Goal: Information Seeking & Learning: Learn about a topic

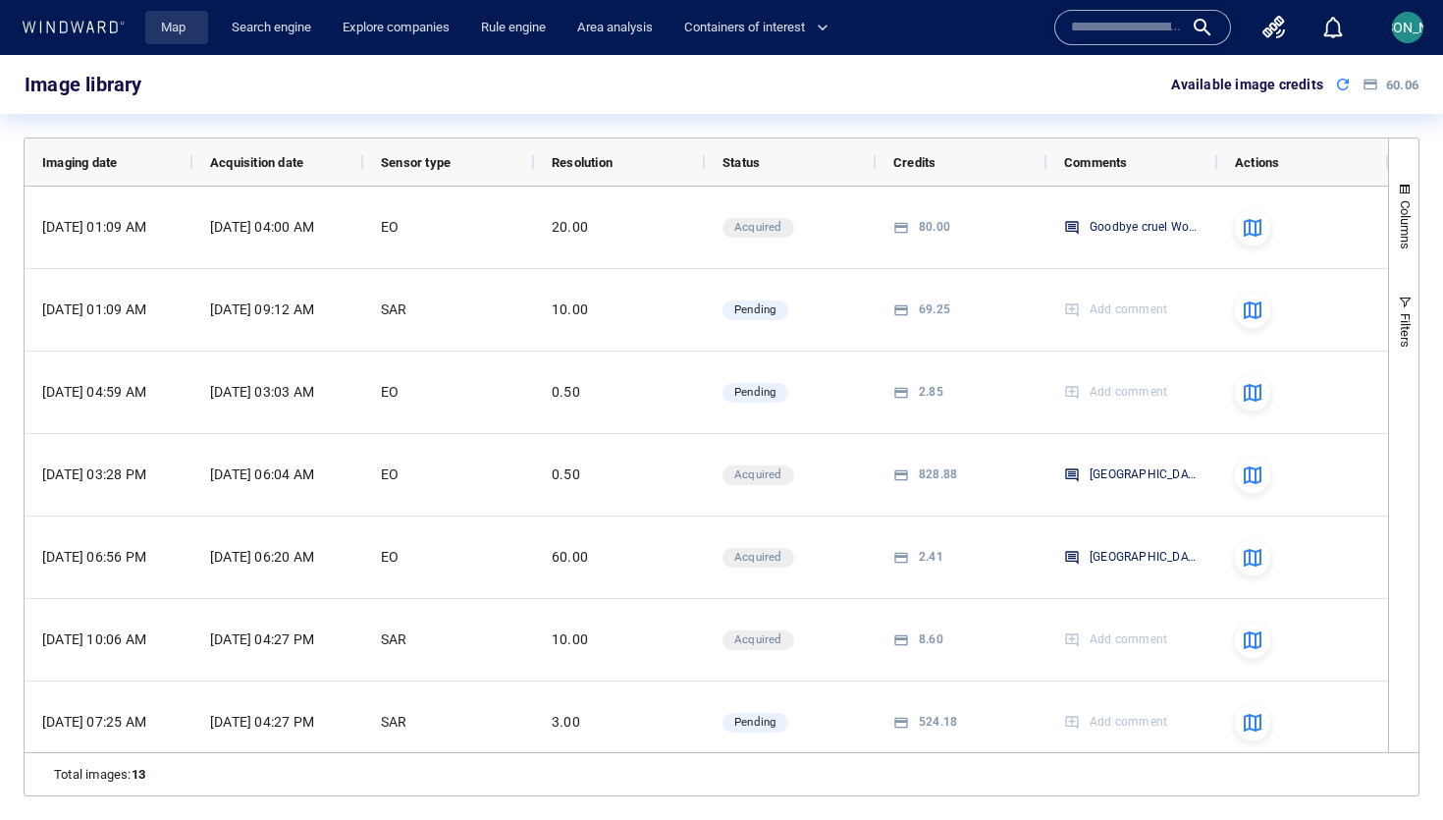
click at [162, 33] on link "Map" at bounding box center [176, 28] width 47 height 34
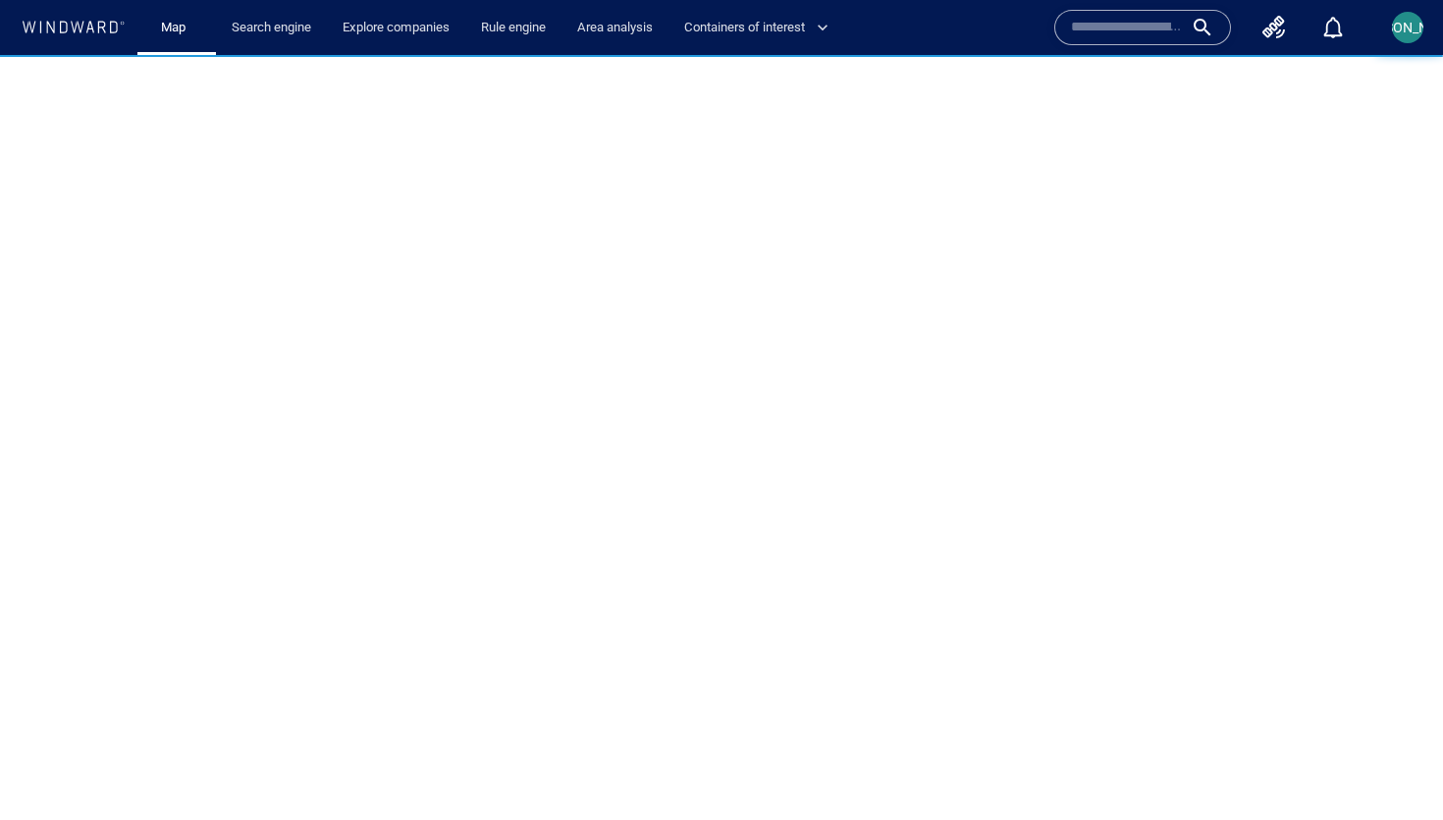
click at [1395, 36] on div "[PERSON_NAME]" at bounding box center [1407, 27] width 31 height 31
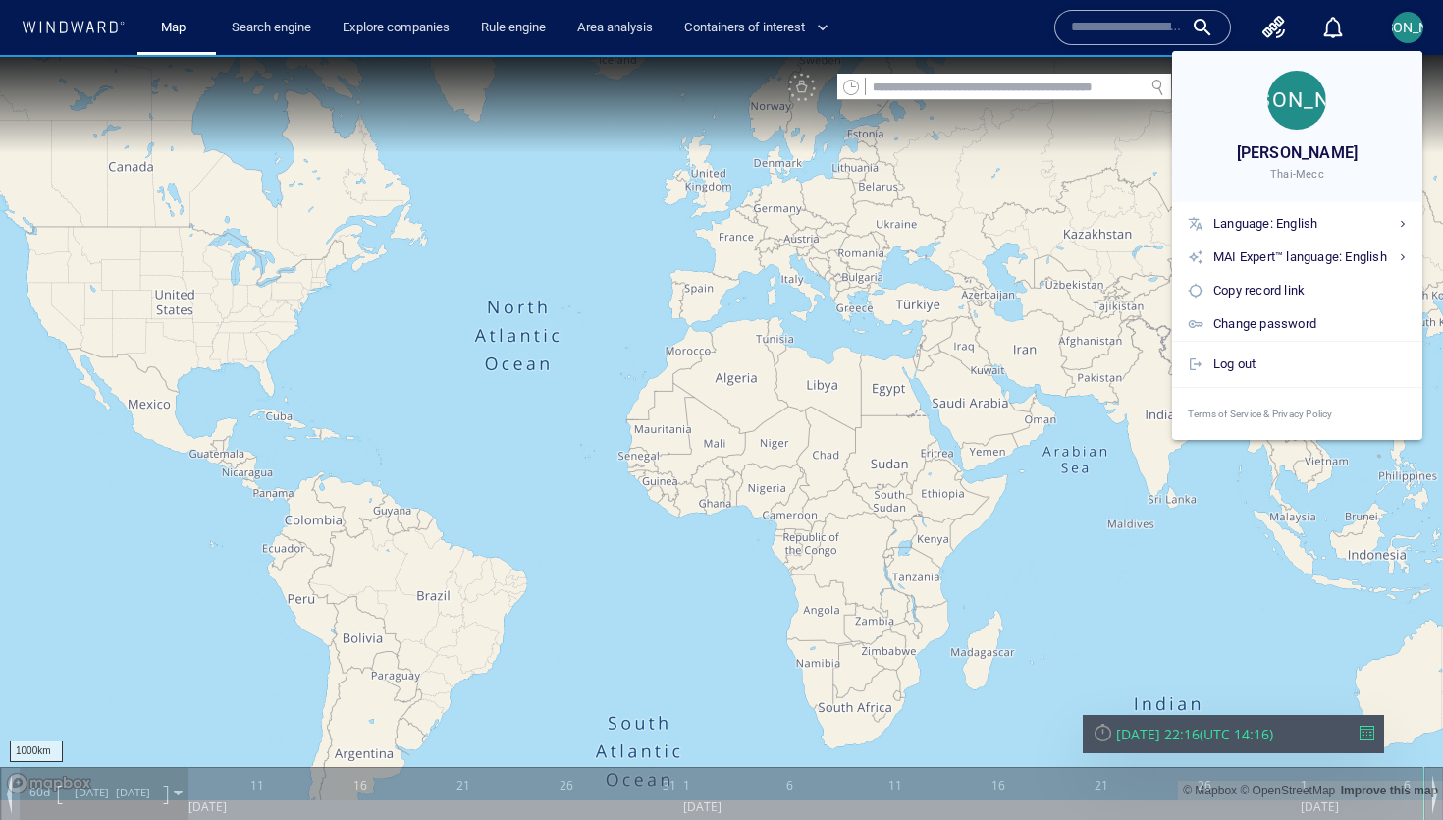
click at [837, 402] on div at bounding box center [721, 410] width 1443 height 820
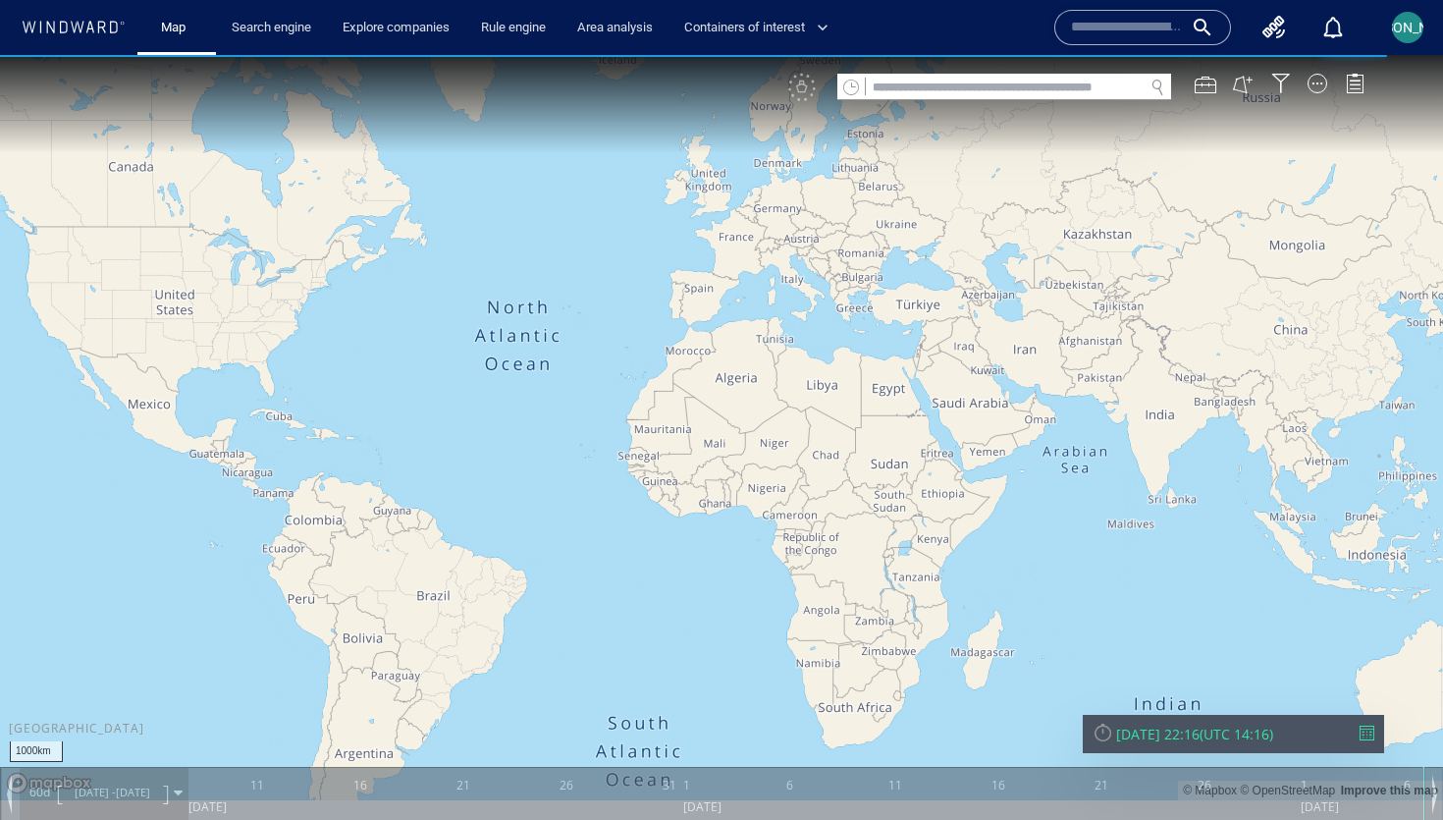
drag, startPoint x: 1130, startPoint y: 553, endPoint x: 636, endPoint y: 549, distance: 493.7
click at [632, 550] on canvas "Map" at bounding box center [721, 427] width 1443 height 745
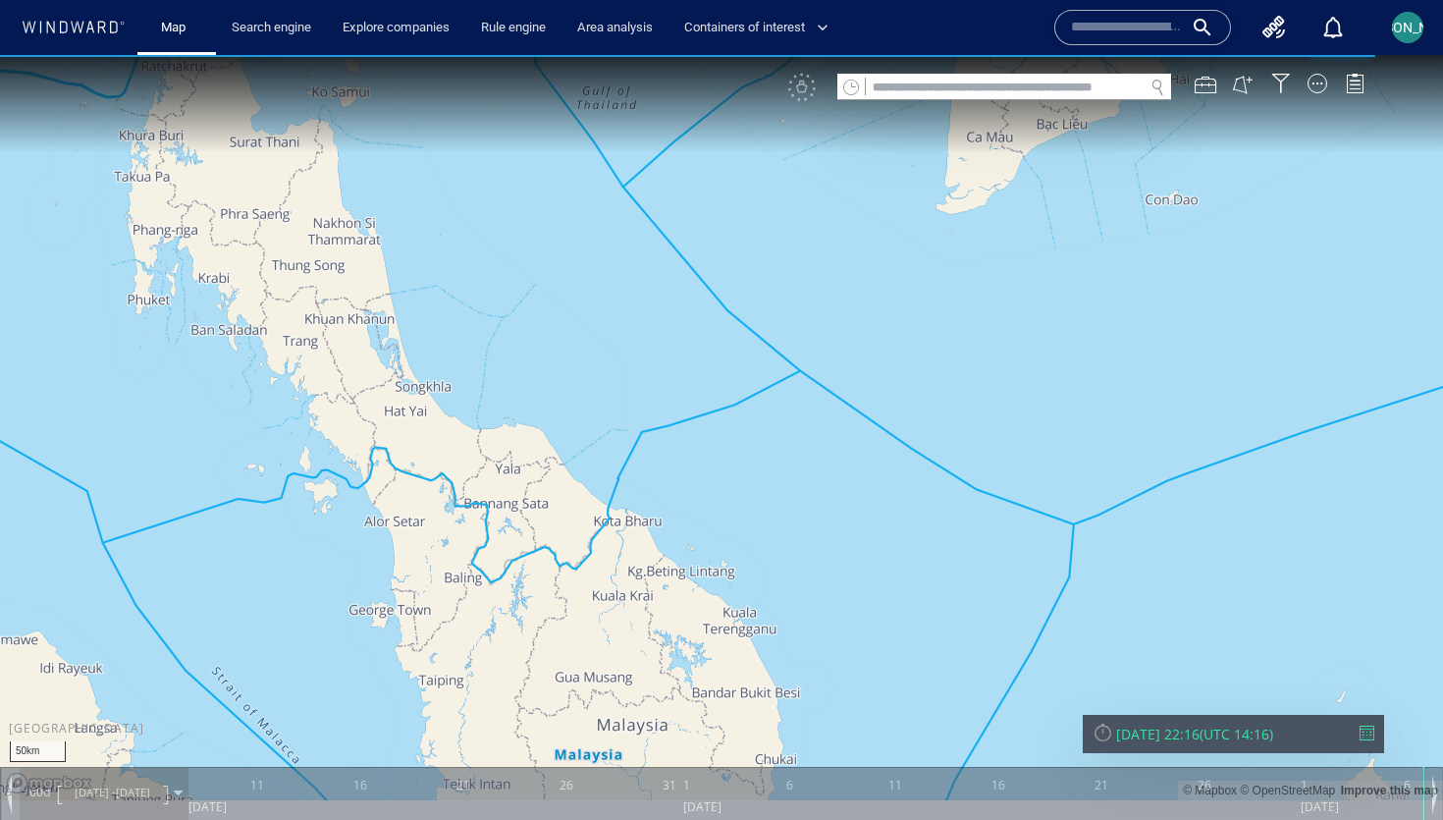
drag, startPoint x: 550, startPoint y: 328, endPoint x: 550, endPoint y: 625, distance: 297.4
click at [550, 625] on canvas "Map" at bounding box center [721, 427] width 1443 height 745
click at [1317, 94] on div "VM" at bounding box center [1086, 87] width 596 height 27
click at [1317, 91] on div at bounding box center [1317, 84] width 20 height 20
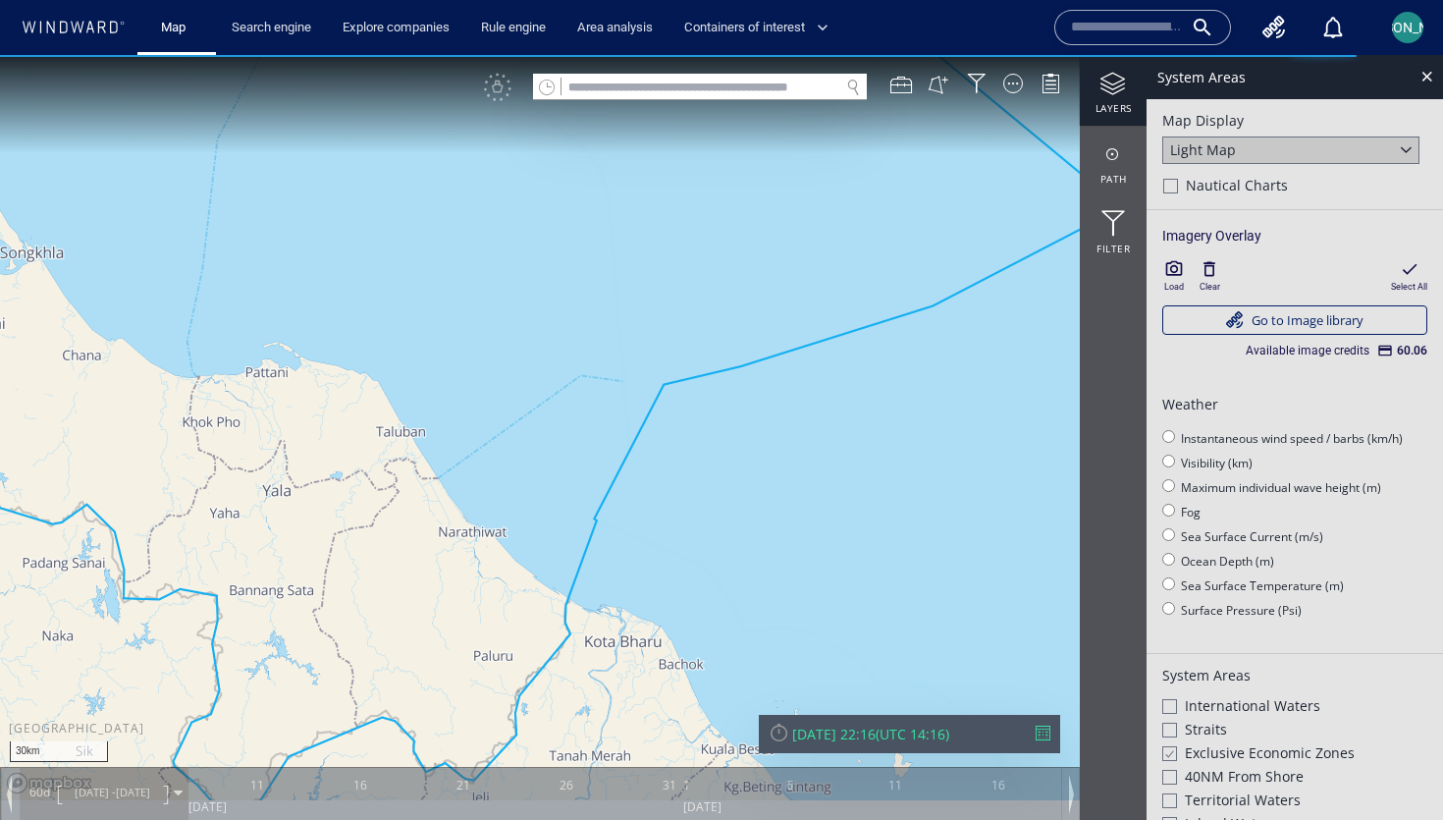
click at [1183, 270] on icon "button" at bounding box center [1174, 269] width 20 height 20
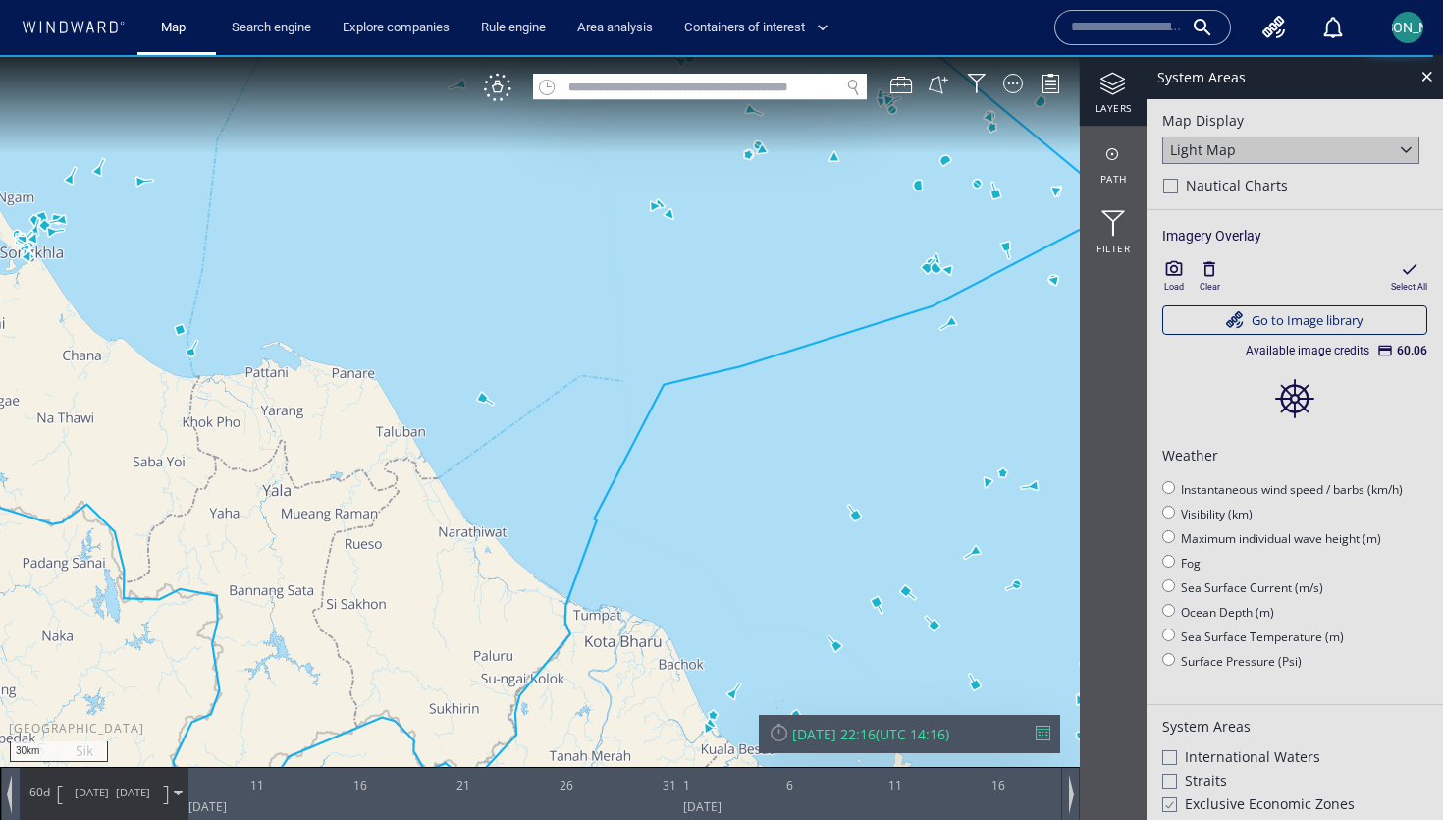
click at [867, 736] on div "Mon 06/10/2025 22:16" at bounding box center [833, 733] width 83 height 19
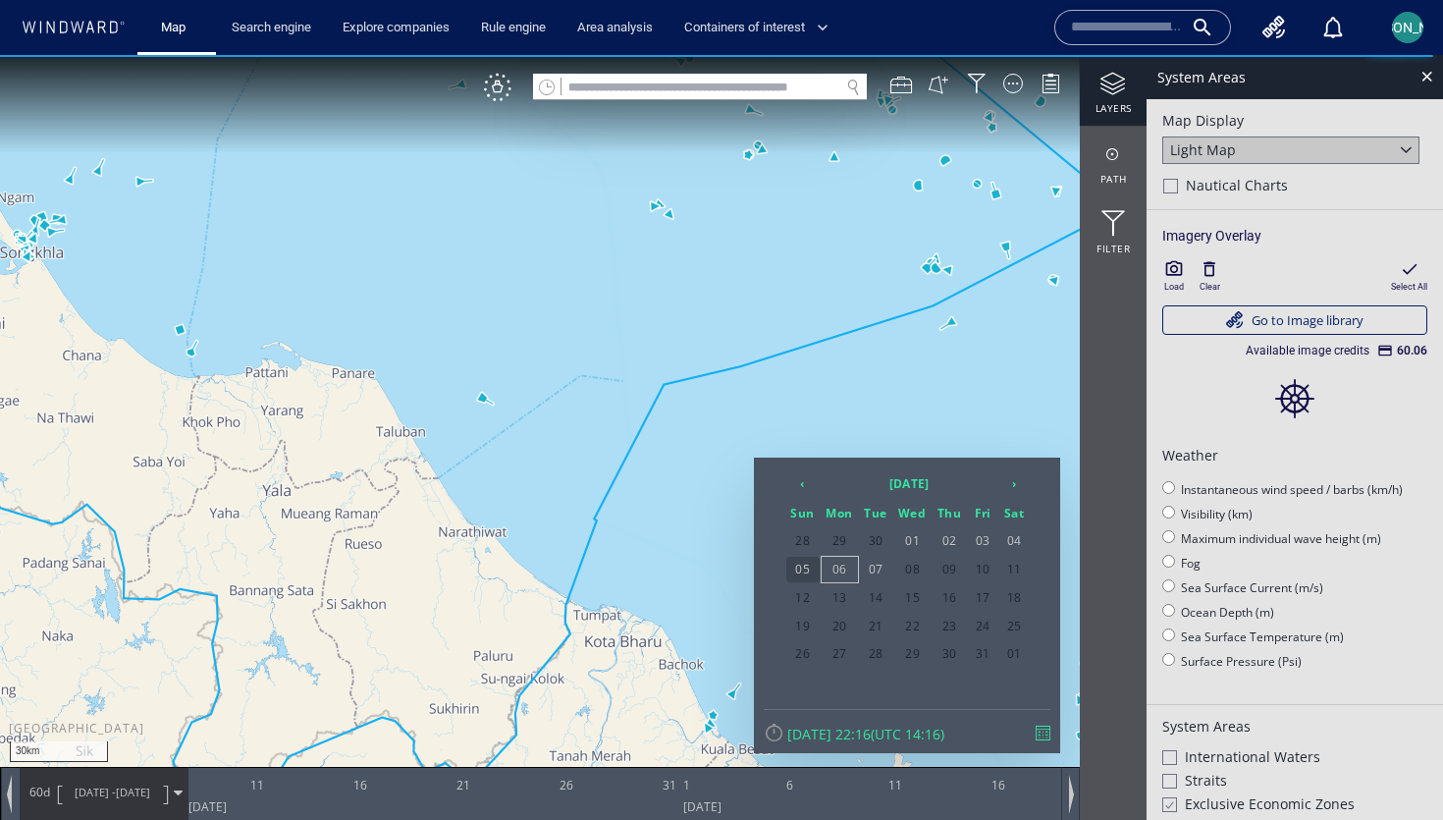
click at [803, 562] on span "05" at bounding box center [802, 570] width 33 height 26
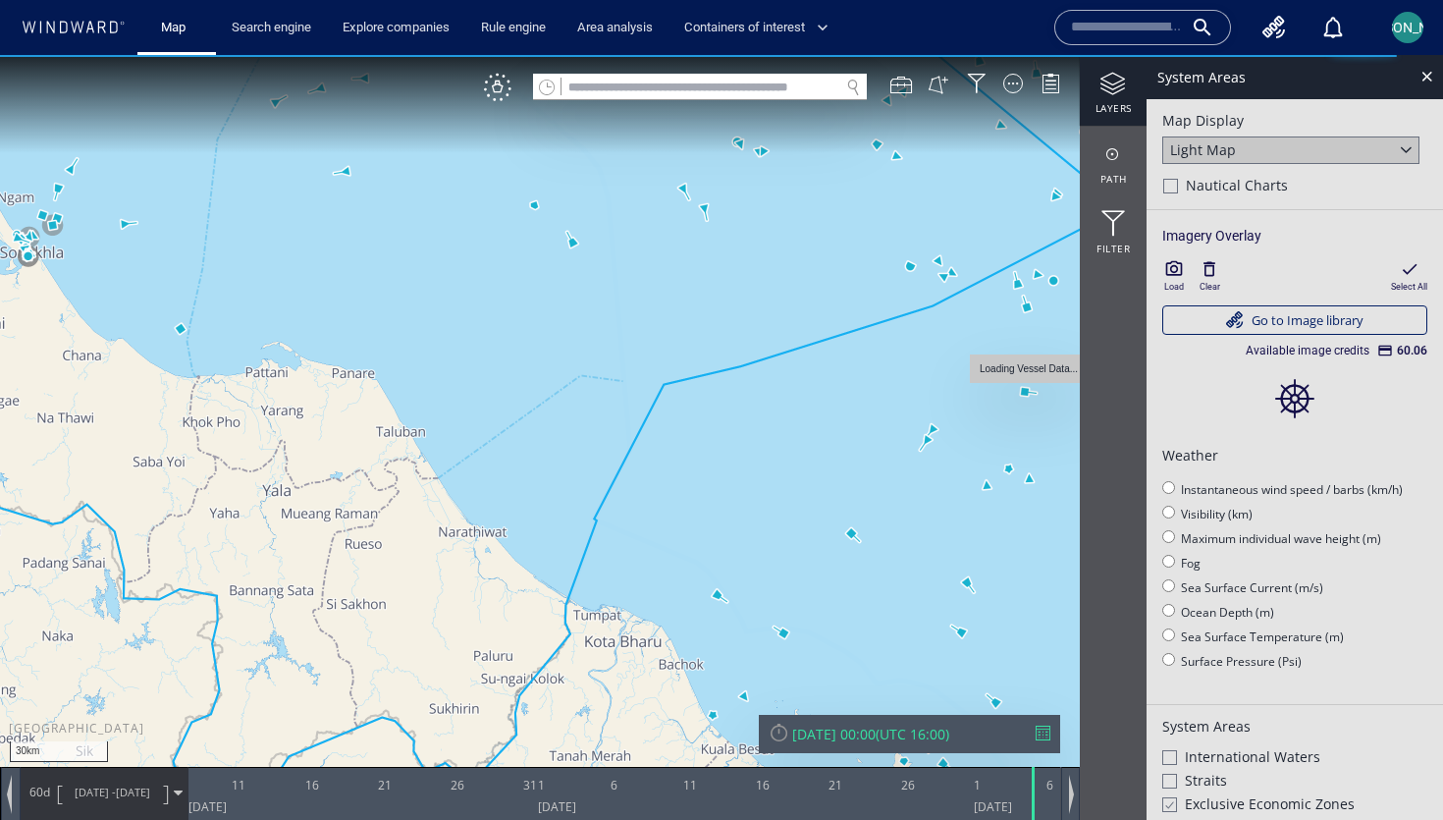
click at [1179, 276] on icon "button" at bounding box center [1174, 269] width 20 height 20
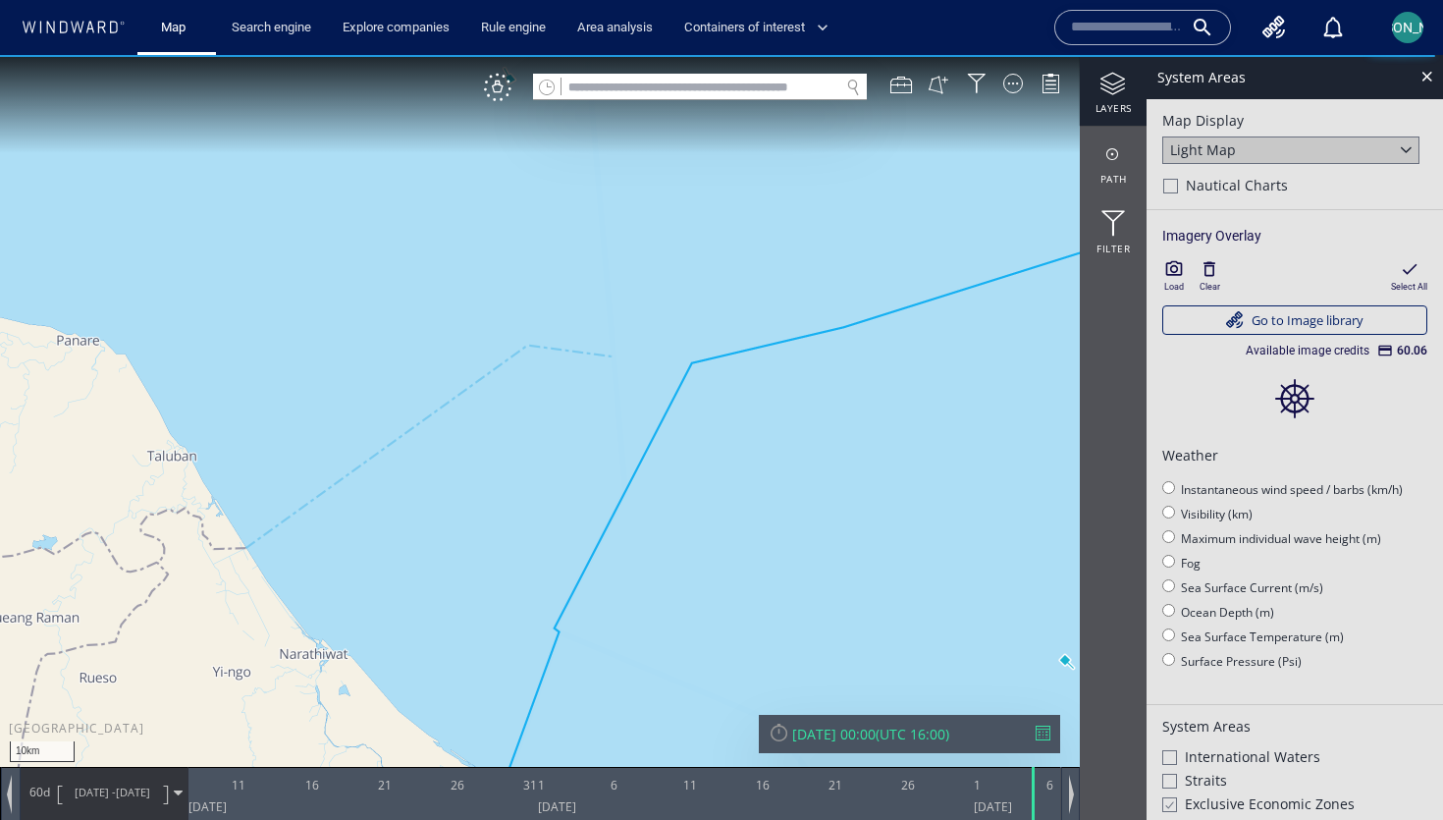
click at [1416, 30] on div "[PERSON_NAME]" at bounding box center [1407, 27] width 31 height 31
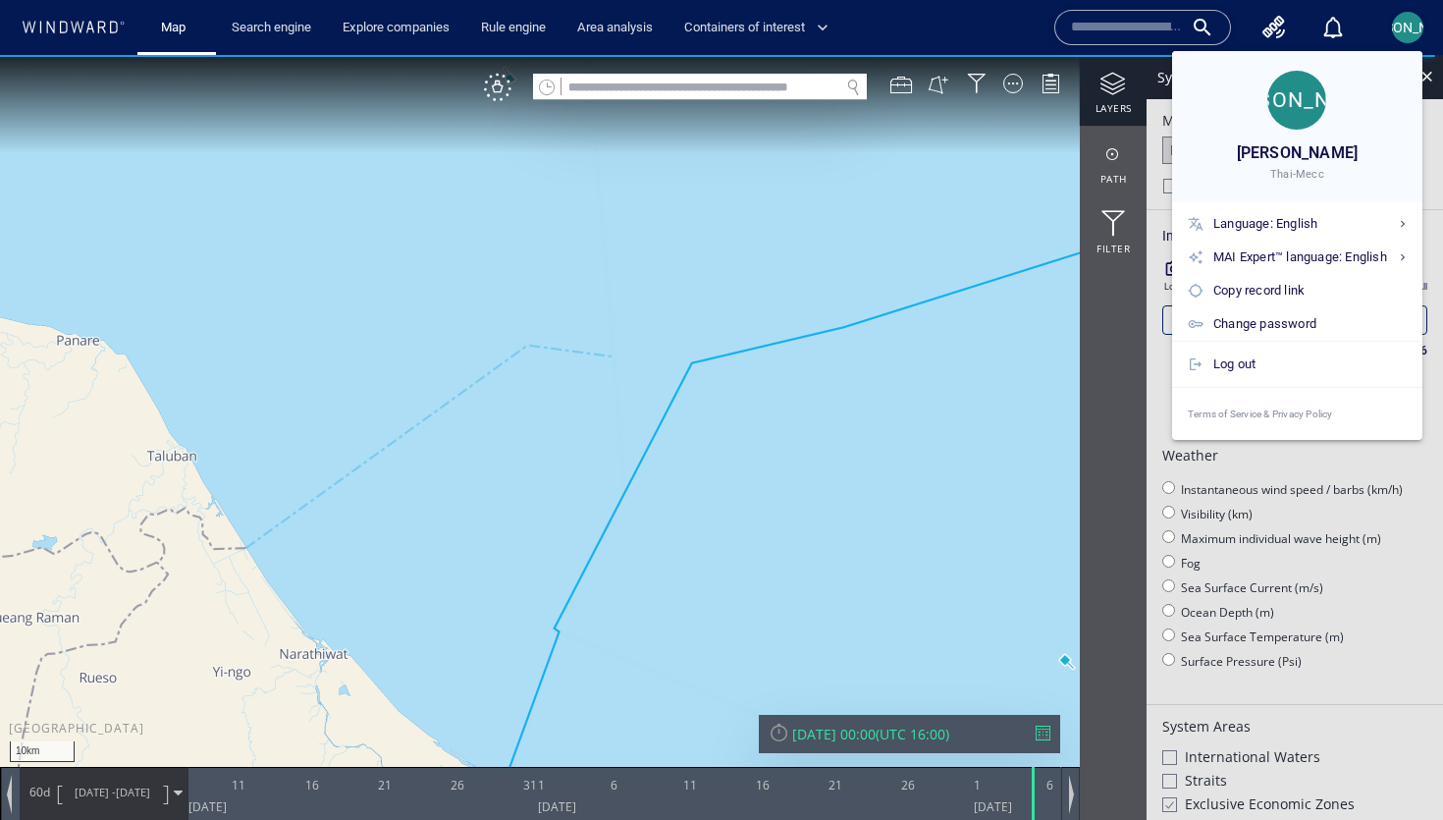
click at [1416, 30] on div at bounding box center [721, 410] width 1443 height 820
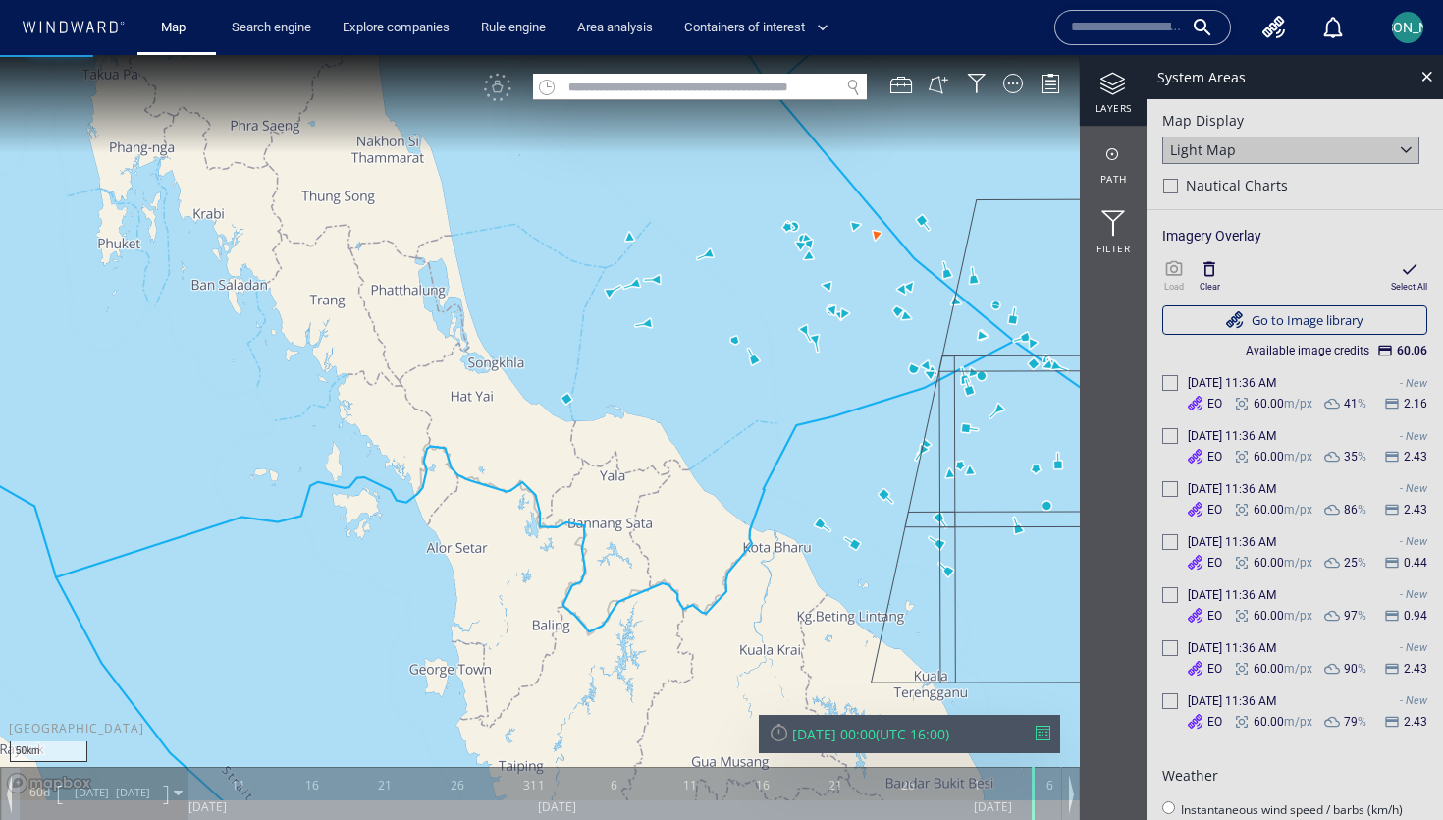
drag, startPoint x: 839, startPoint y: 445, endPoint x: 437, endPoint y: 406, distance: 404.2
click at [437, 405] on canvas "Map" at bounding box center [721, 427] width 1443 height 745
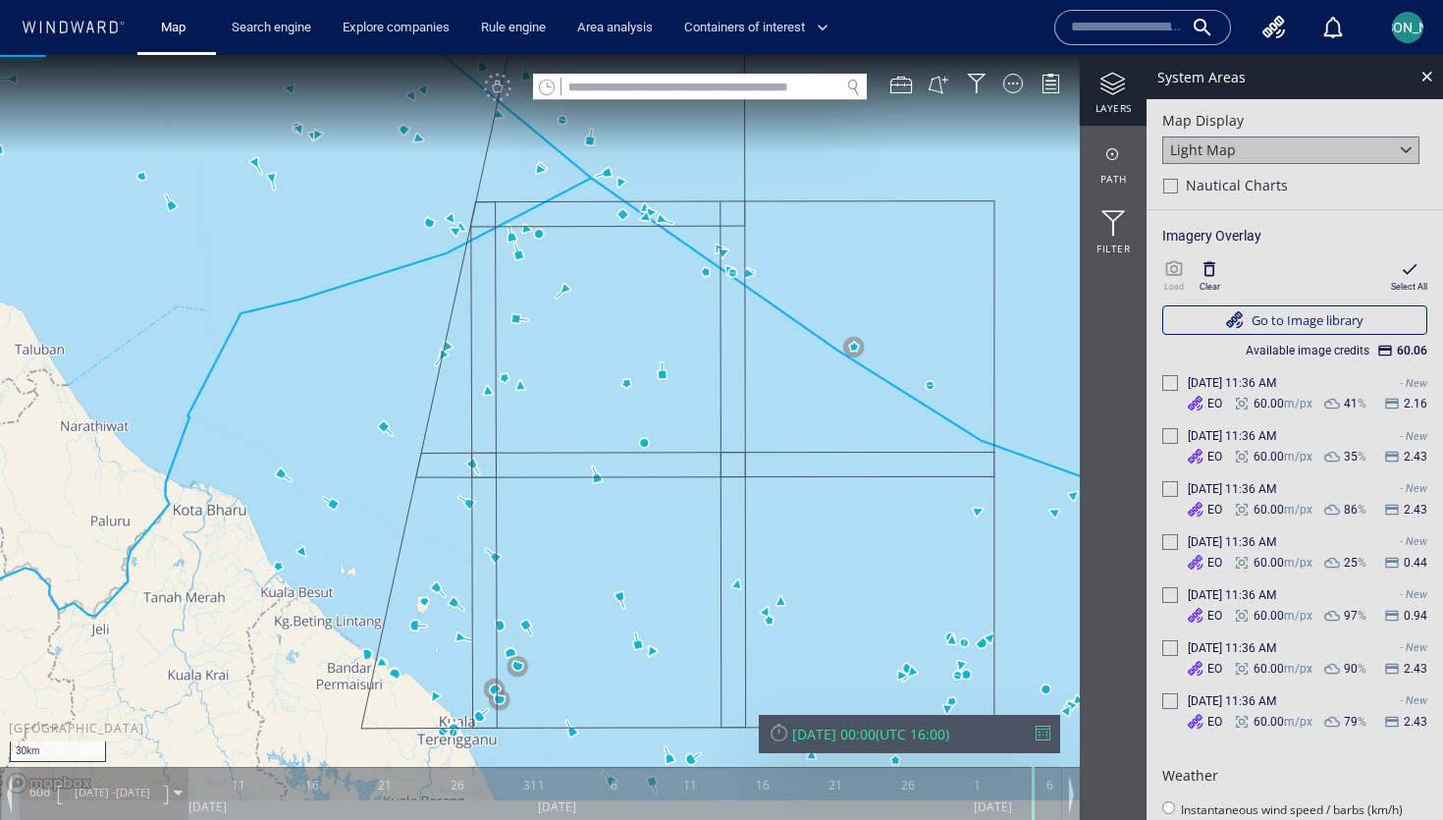
drag, startPoint x: 645, startPoint y: 505, endPoint x: 645, endPoint y: 357, distance: 147.2
click at [645, 356] on canvas "Map" at bounding box center [721, 427] width 1443 height 745
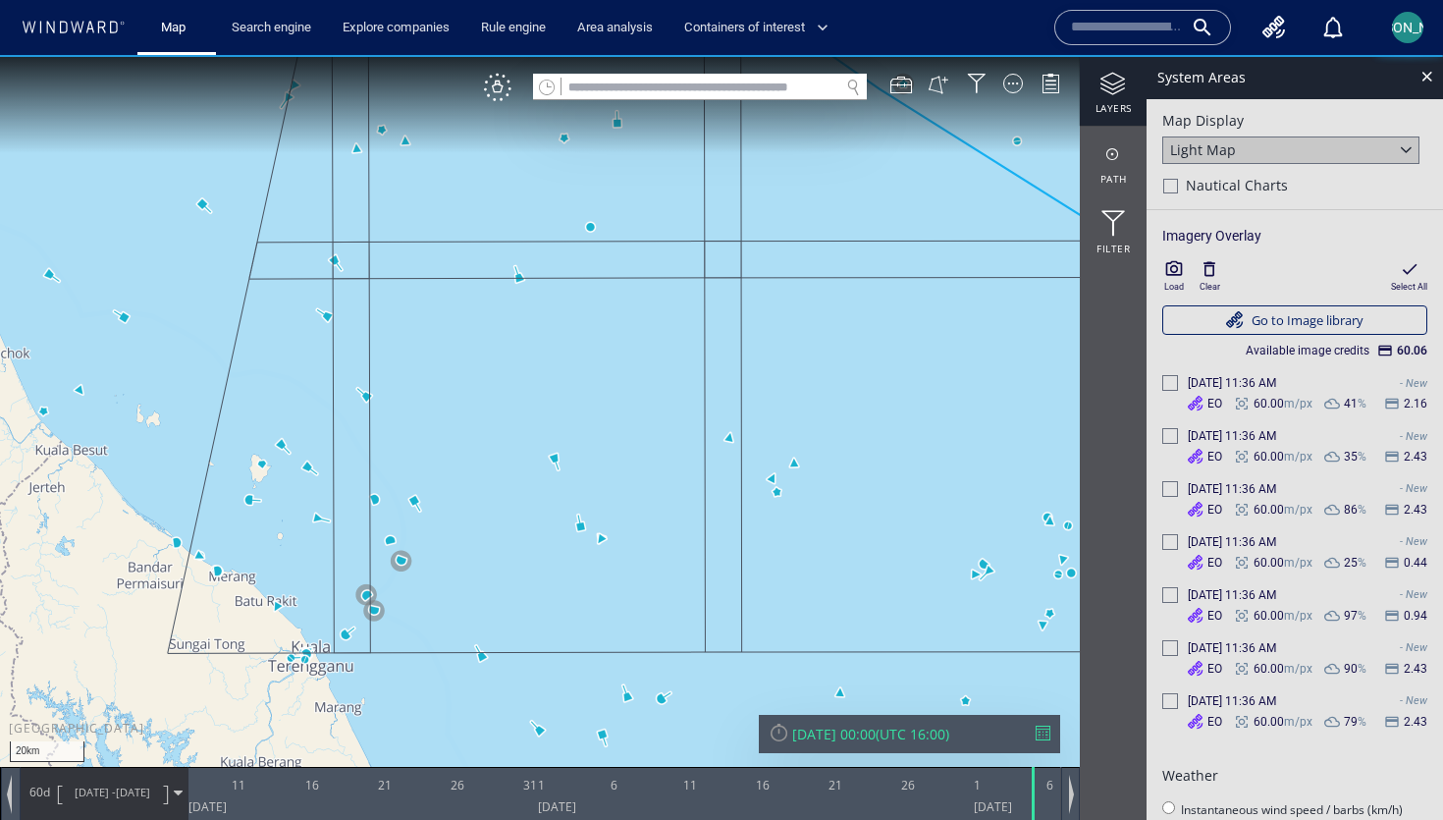
drag, startPoint x: 941, startPoint y: 610, endPoint x: 827, endPoint y: 662, distance: 125.2
click at [826, 662] on canvas "Map" at bounding box center [721, 427] width 1443 height 745
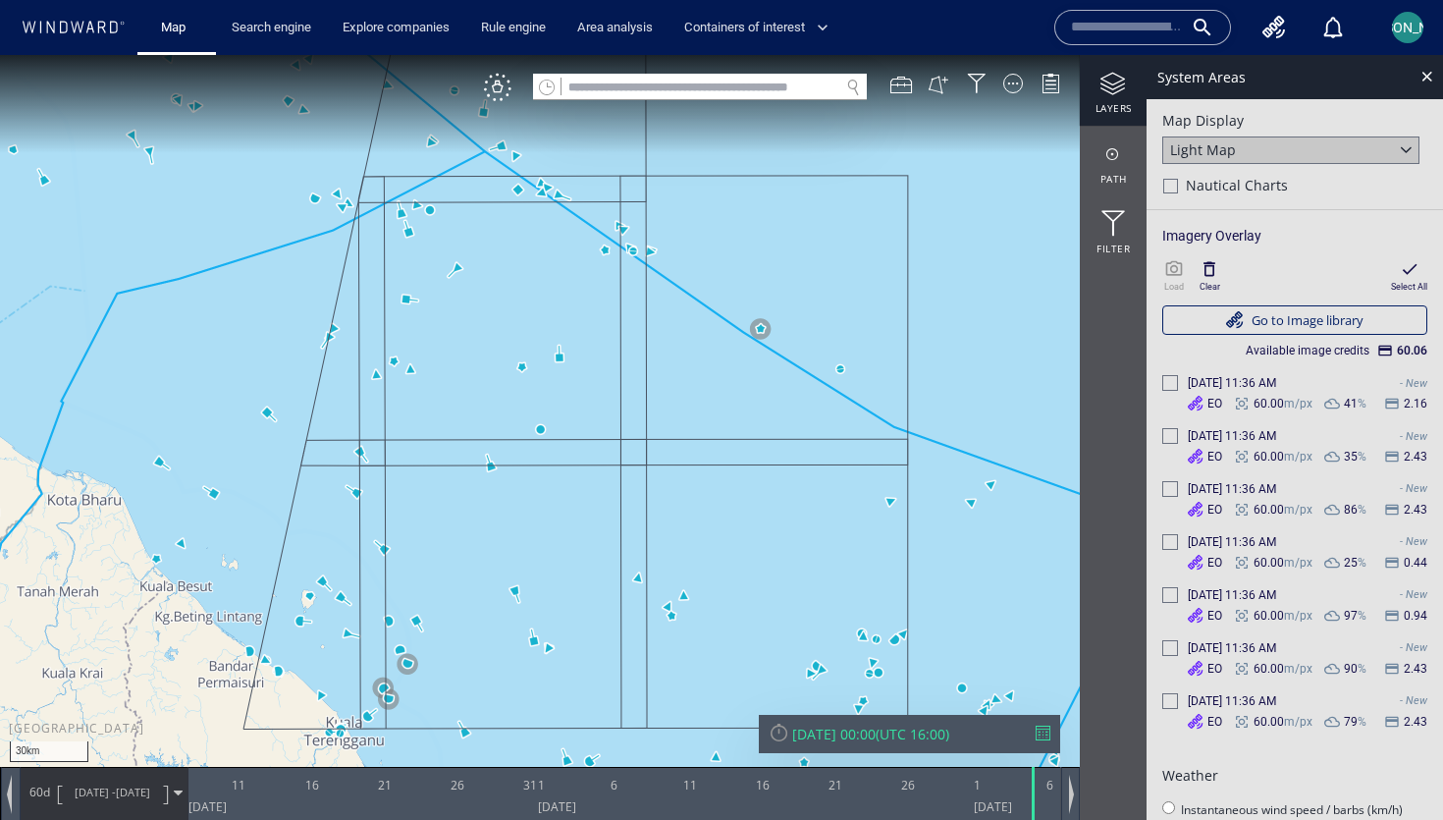
drag, startPoint x: 835, startPoint y: 522, endPoint x: 791, endPoint y: 561, distance: 59.1
click at [791, 561] on canvas "Map" at bounding box center [721, 427] width 1443 height 745
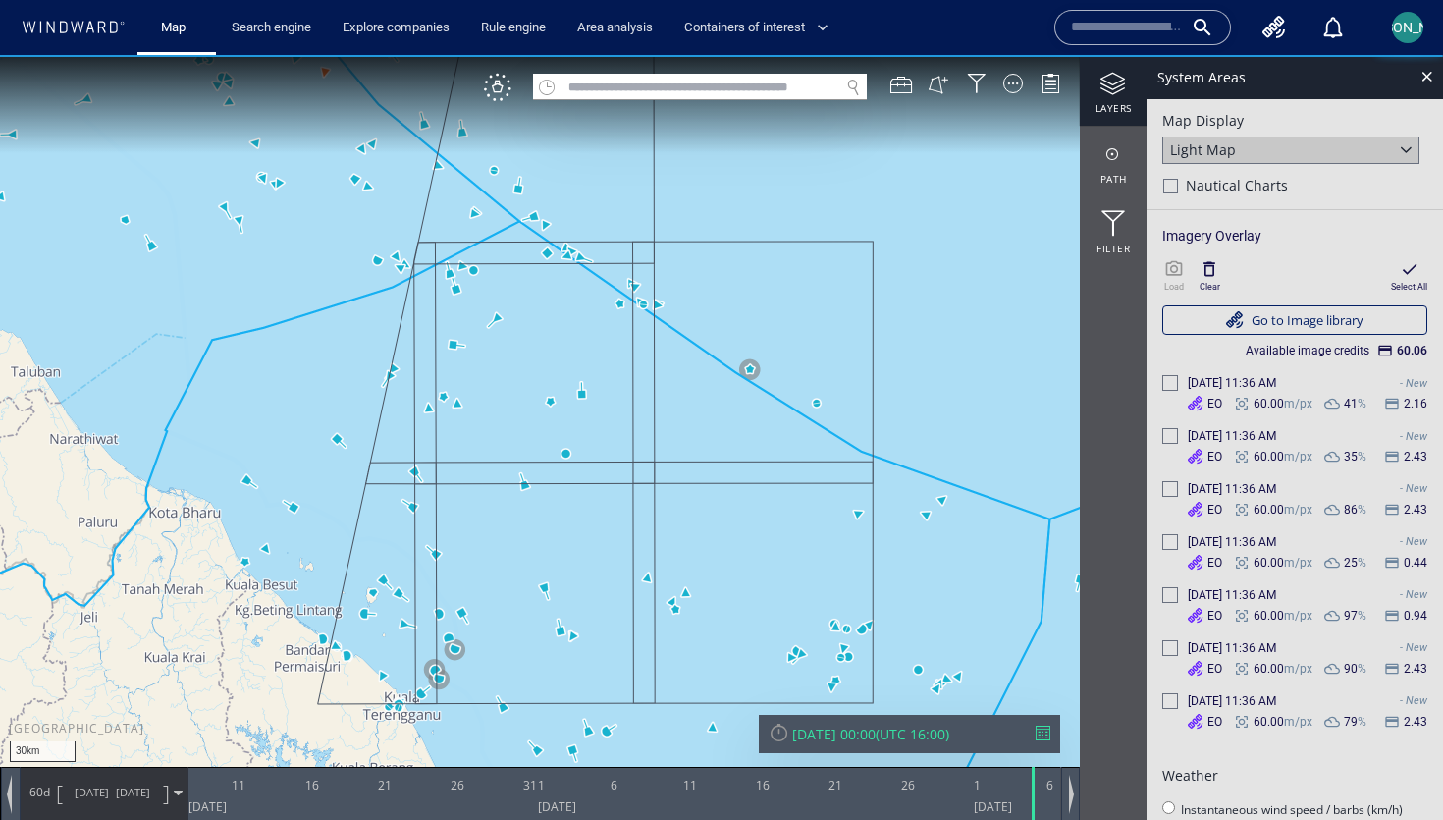
drag, startPoint x: 791, startPoint y: 561, endPoint x: 780, endPoint y: 561, distance: 10.8
click at [780, 561] on canvas "Map" at bounding box center [721, 427] width 1443 height 745
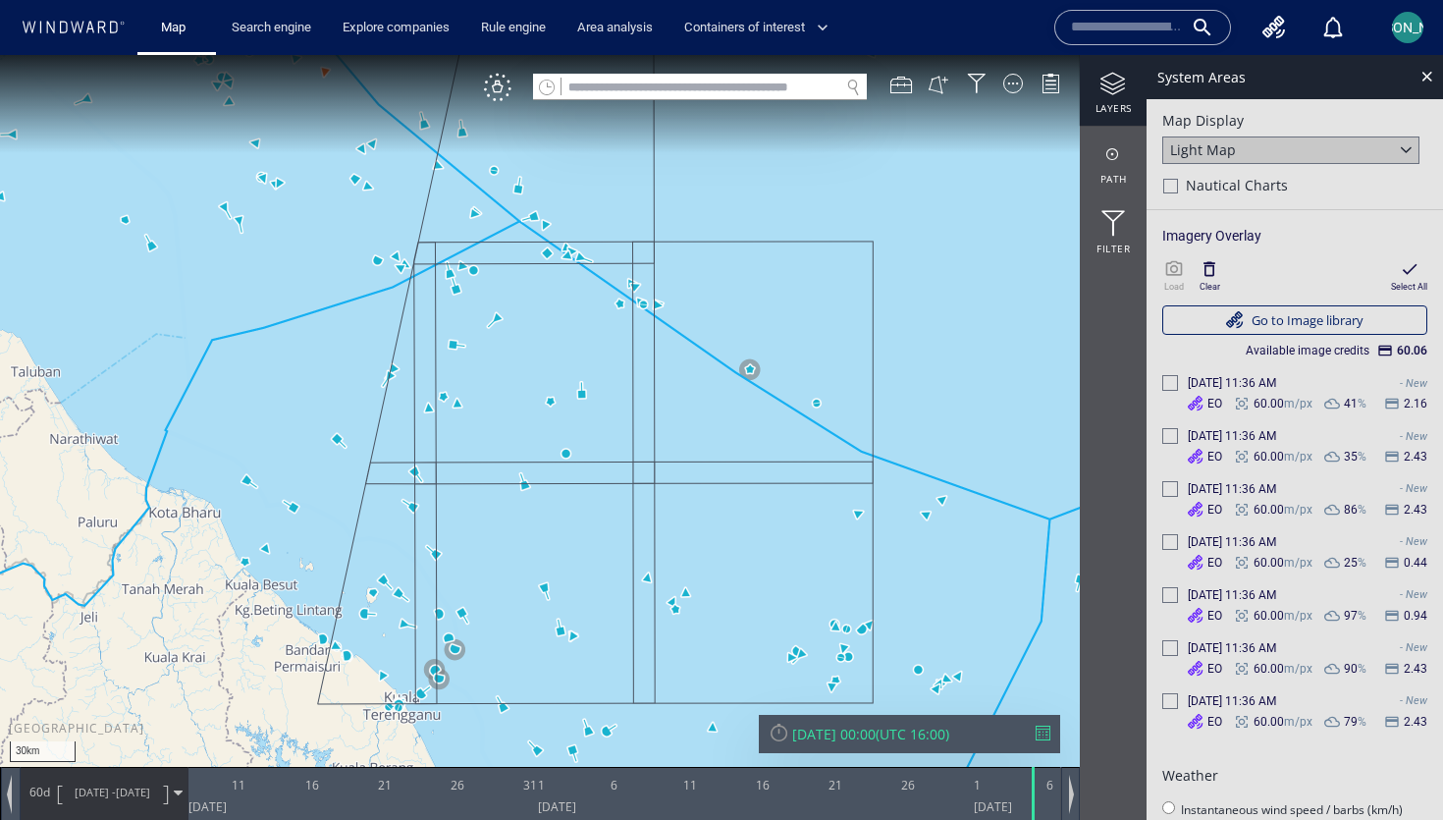
drag, startPoint x: 780, startPoint y: 561, endPoint x: 772, endPoint y: 568, distance: 10.4
click at [772, 568] on canvas "Map" at bounding box center [721, 427] width 1443 height 745
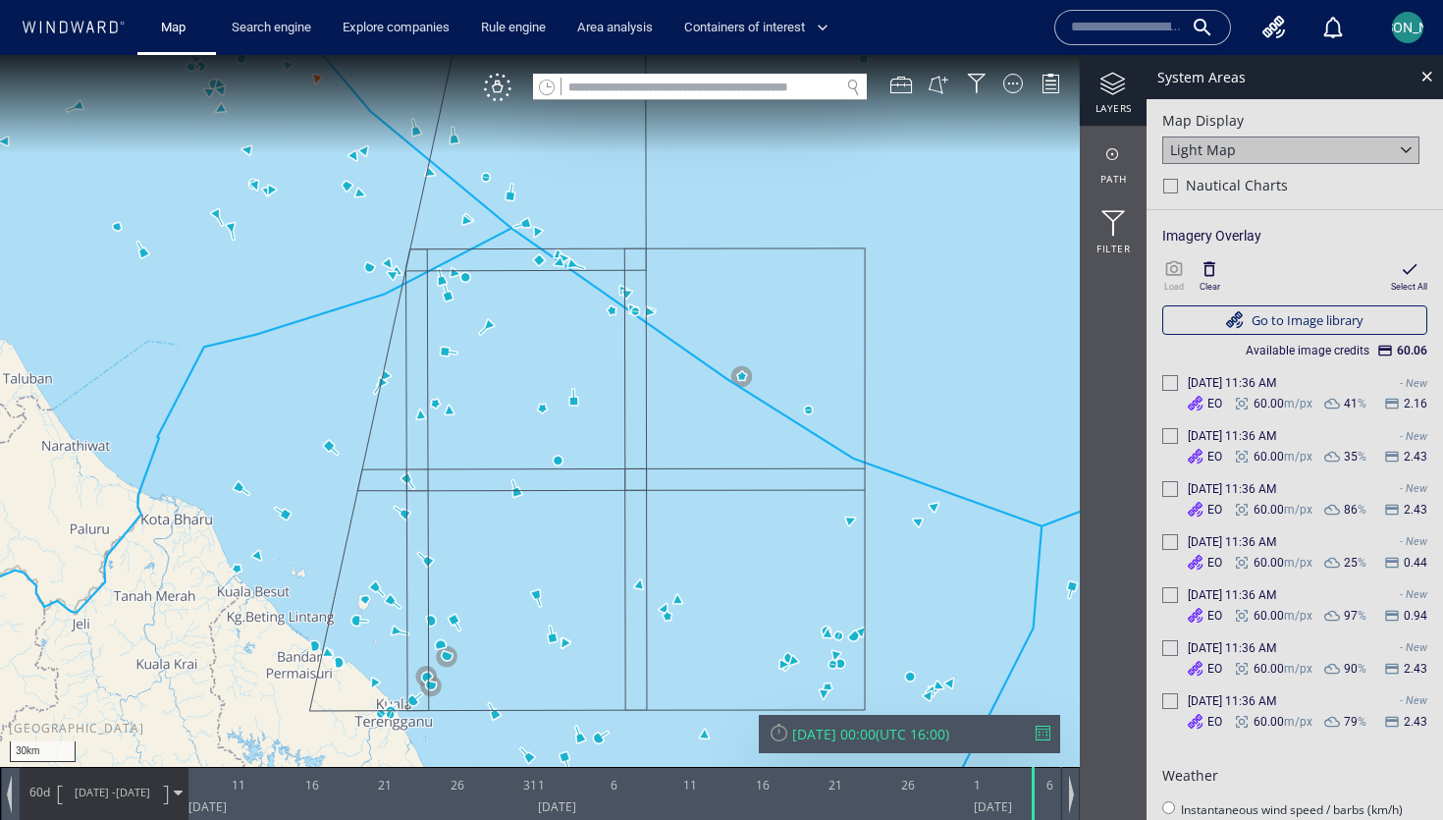
drag, startPoint x: 719, startPoint y: 409, endPoint x: 647, endPoint y: 399, distance: 73.3
click at [647, 399] on canvas "Map" at bounding box center [721, 427] width 1443 height 745
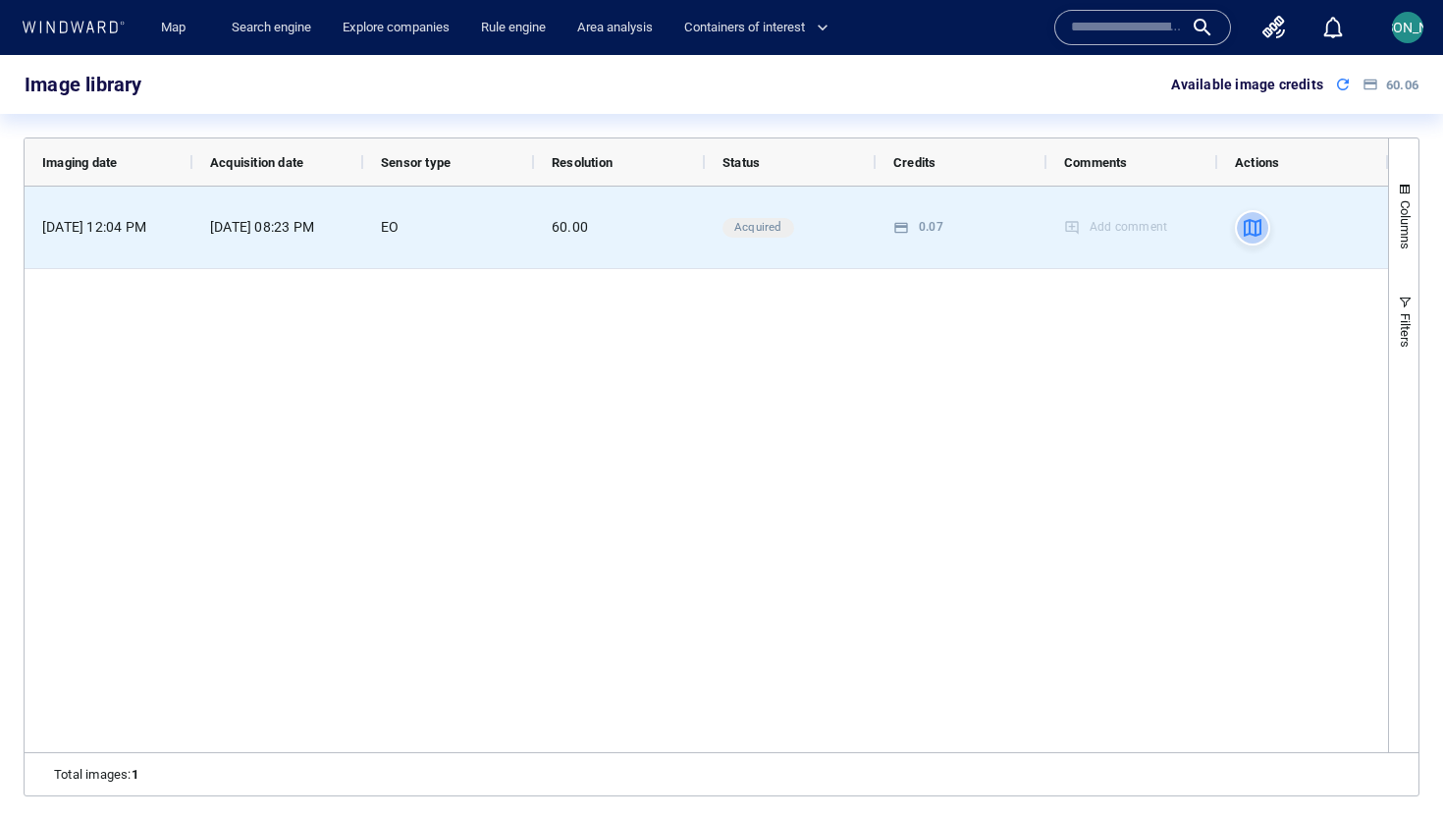
click at [1258, 230] on icon "Press SPACE to select this row." at bounding box center [1253, 228] width 24 height 24
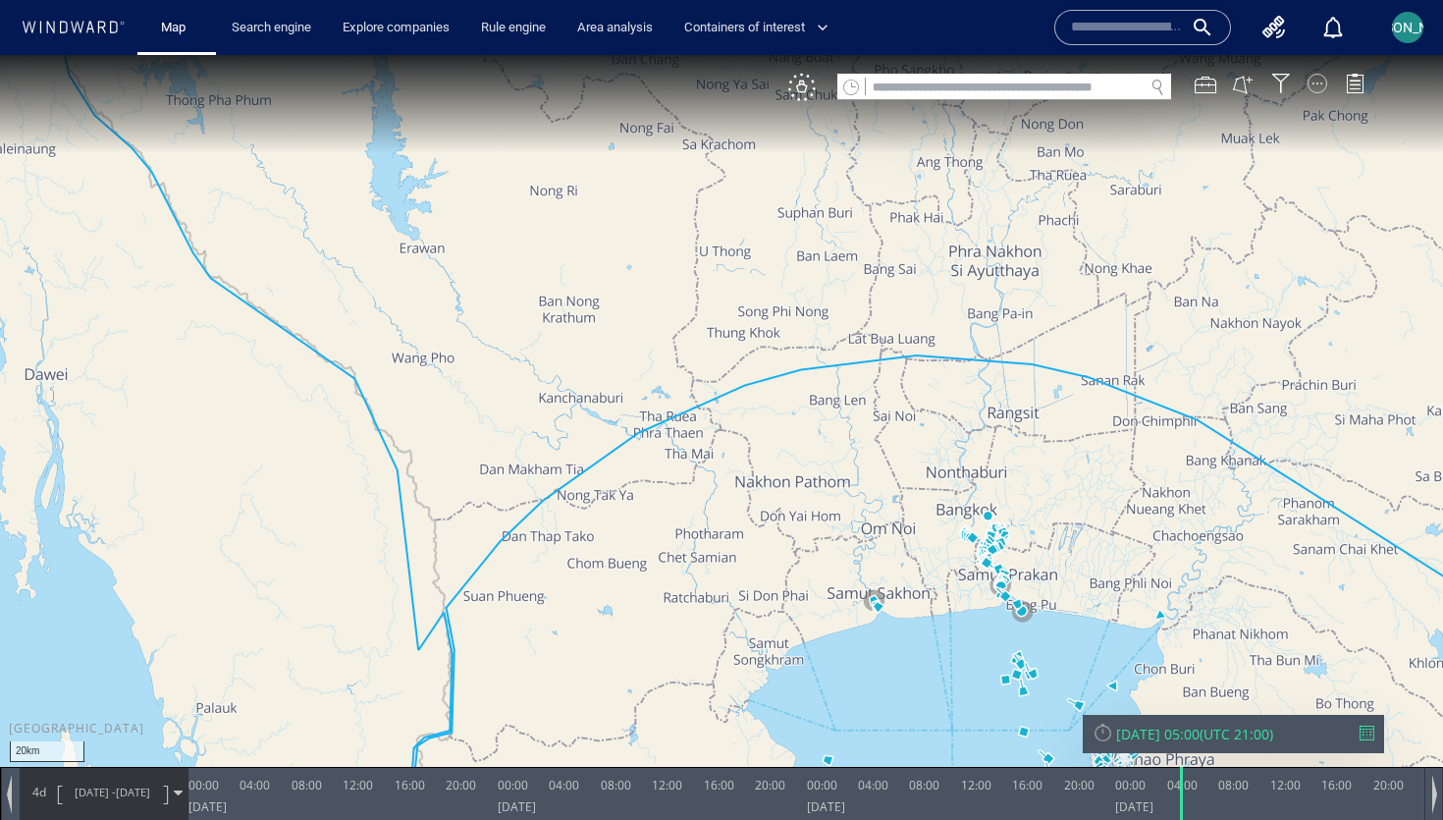
click at [1319, 82] on div at bounding box center [1317, 84] width 20 height 20
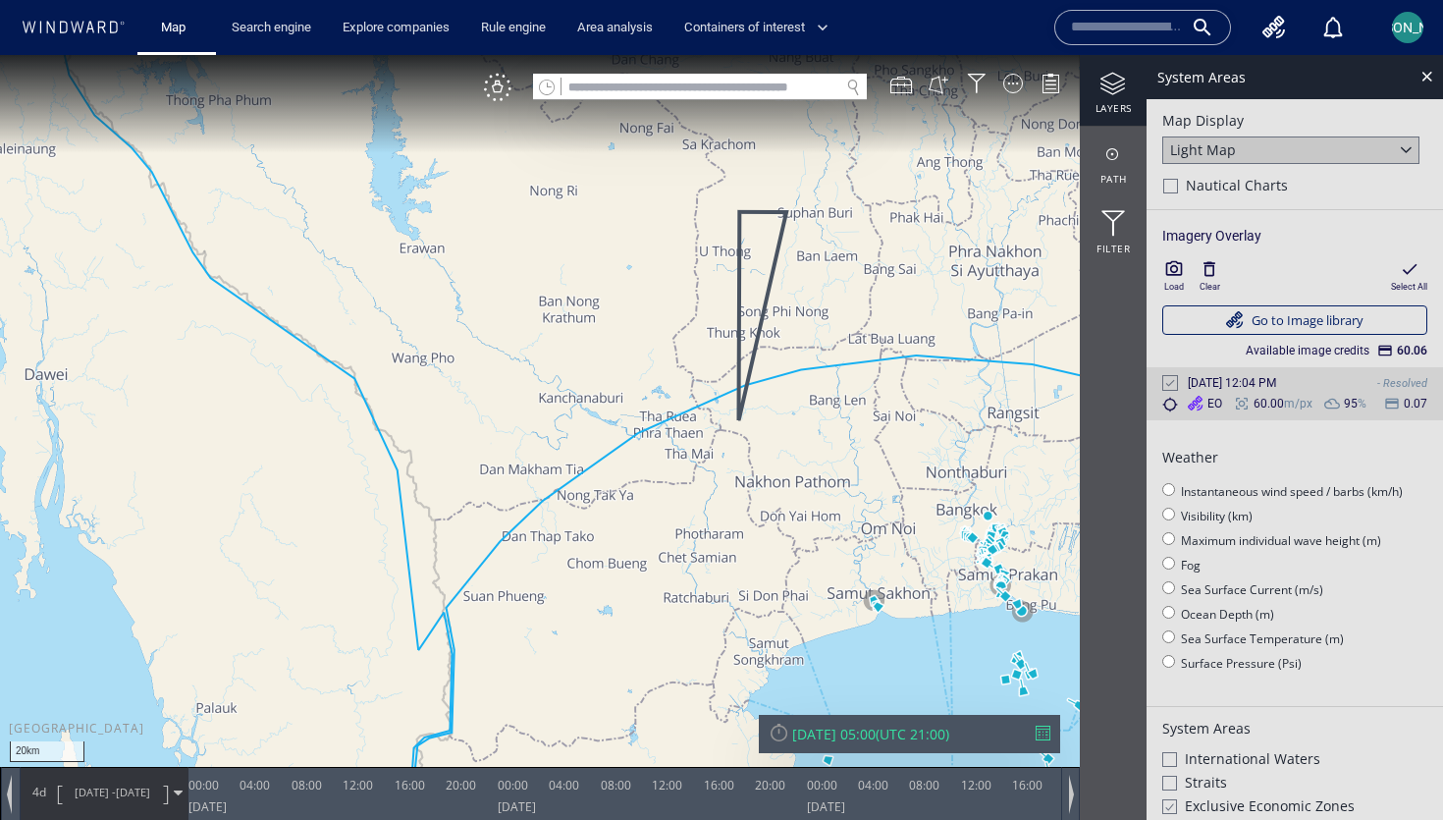
click at [1169, 384] on icon at bounding box center [1170, 383] width 9 height 7
click at [1169, 384] on div at bounding box center [1170, 383] width 16 height 16
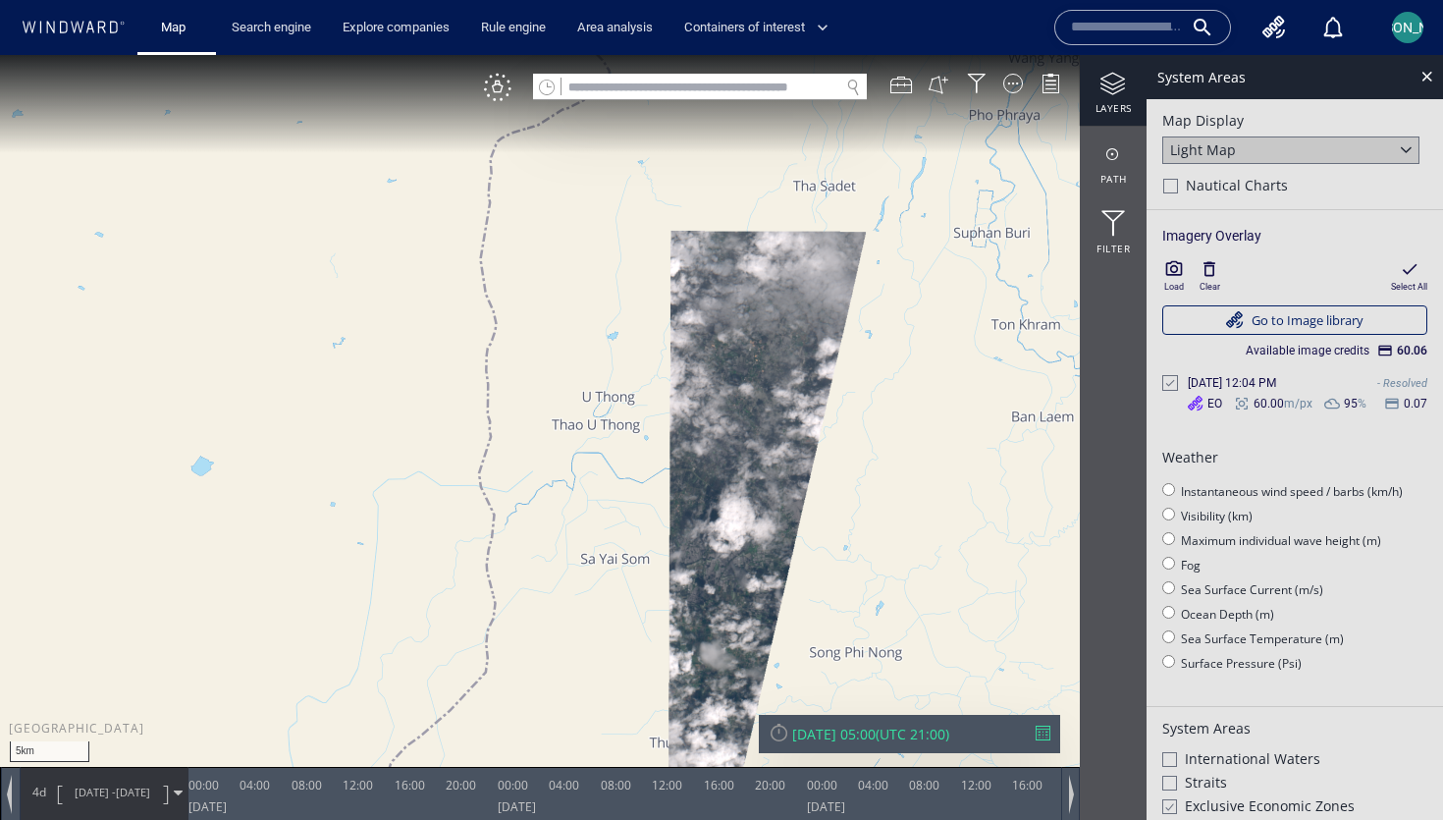
drag, startPoint x: 773, startPoint y: 163, endPoint x: 773, endPoint y: 316, distance: 153.1
click at [773, 319] on canvas "Map" at bounding box center [721, 427] width 1443 height 745
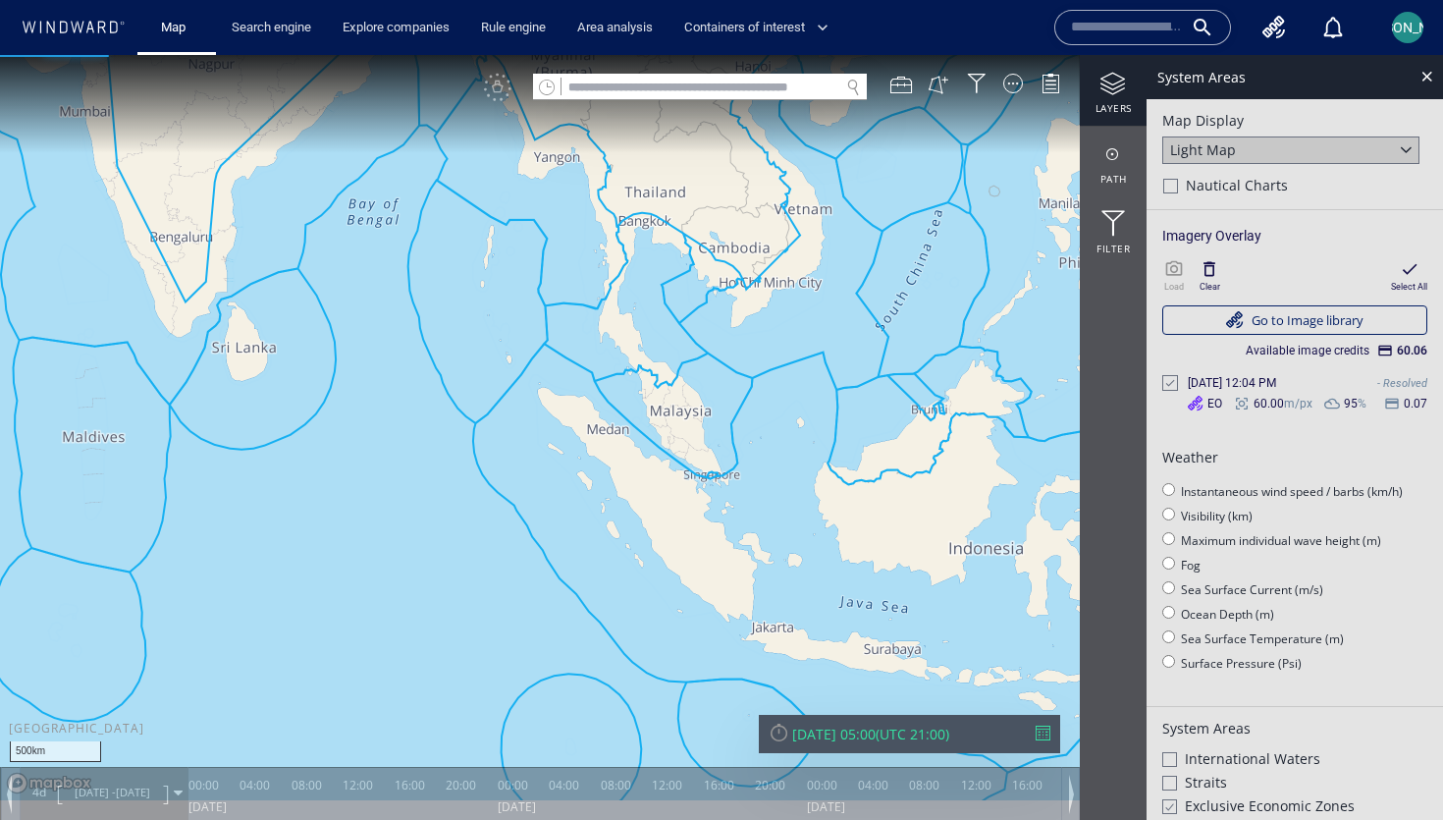
drag, startPoint x: 717, startPoint y: 566, endPoint x: 641, endPoint y: 277, distance: 299.5
click at [641, 277] on canvas "Map" at bounding box center [721, 427] width 1443 height 745
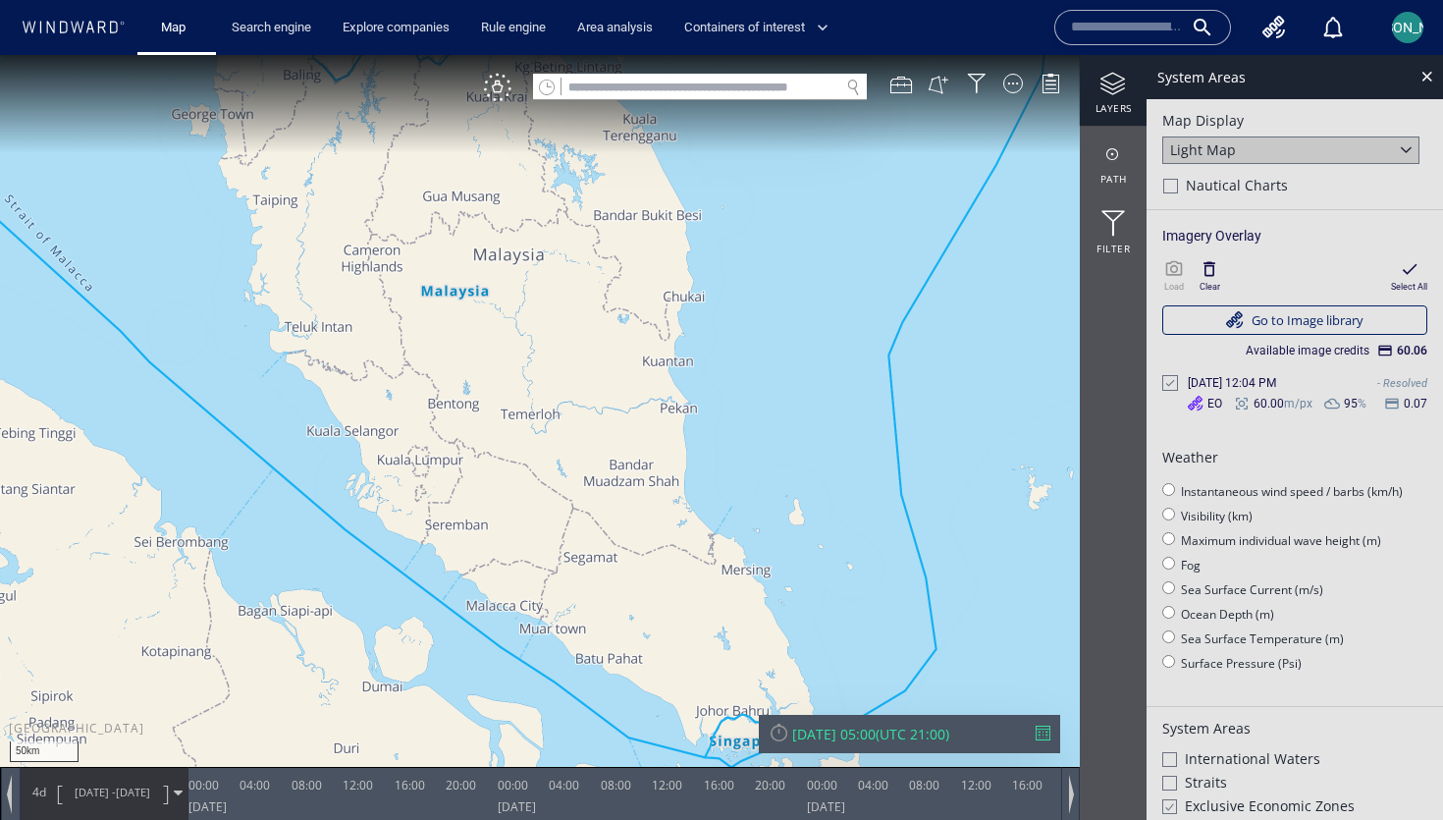
drag, startPoint x: 730, startPoint y: 292, endPoint x: 638, endPoint y: 704, distance: 421.5
click at [638, 704] on canvas "Map" at bounding box center [721, 427] width 1443 height 745
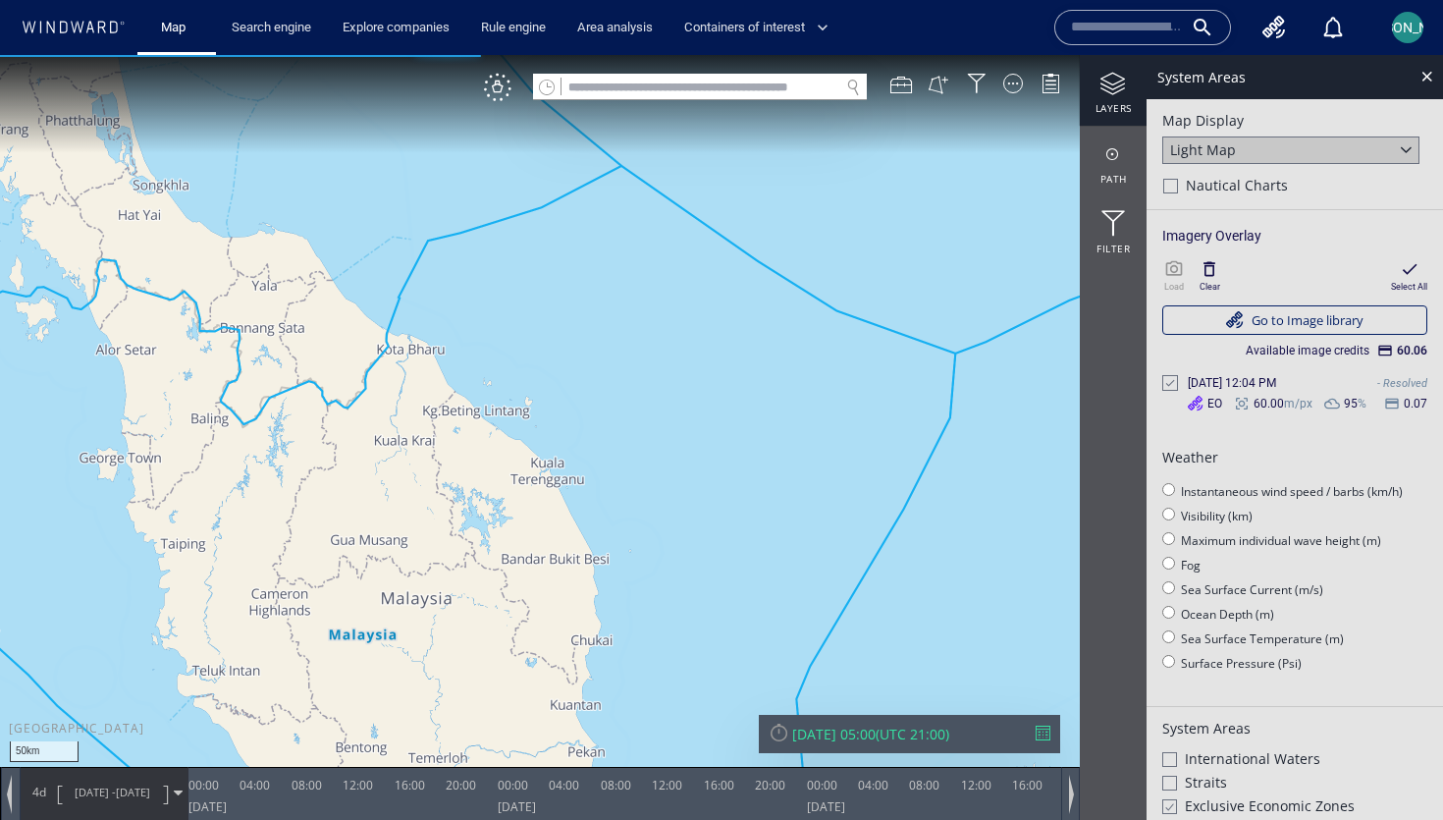
drag, startPoint x: 591, startPoint y: 399, endPoint x: 591, endPoint y: 500, distance: 100.1
click at [591, 500] on canvas "Map" at bounding box center [721, 427] width 1443 height 745
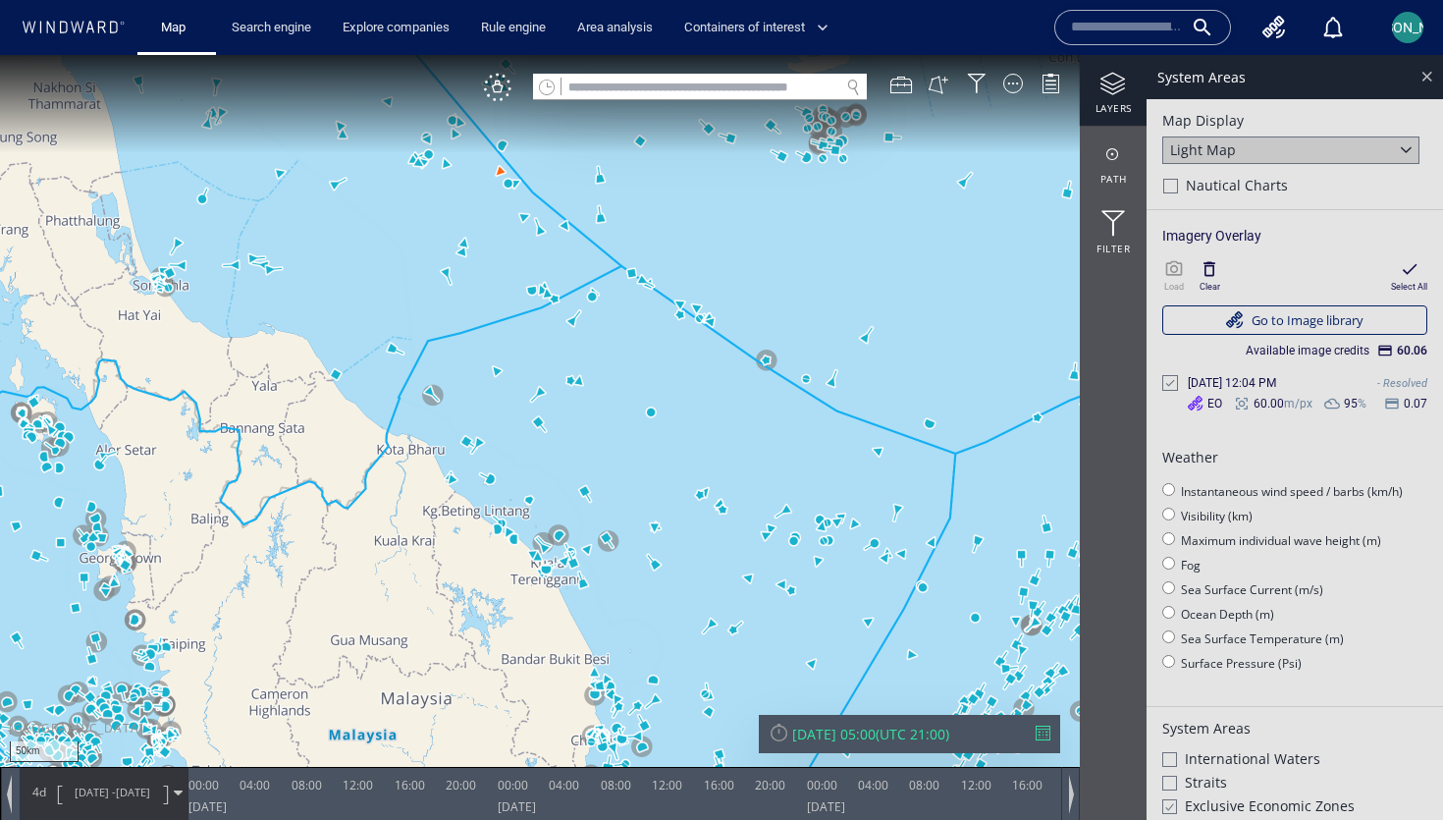
click at [1432, 82] on div at bounding box center [1426, 76] width 23 height 23
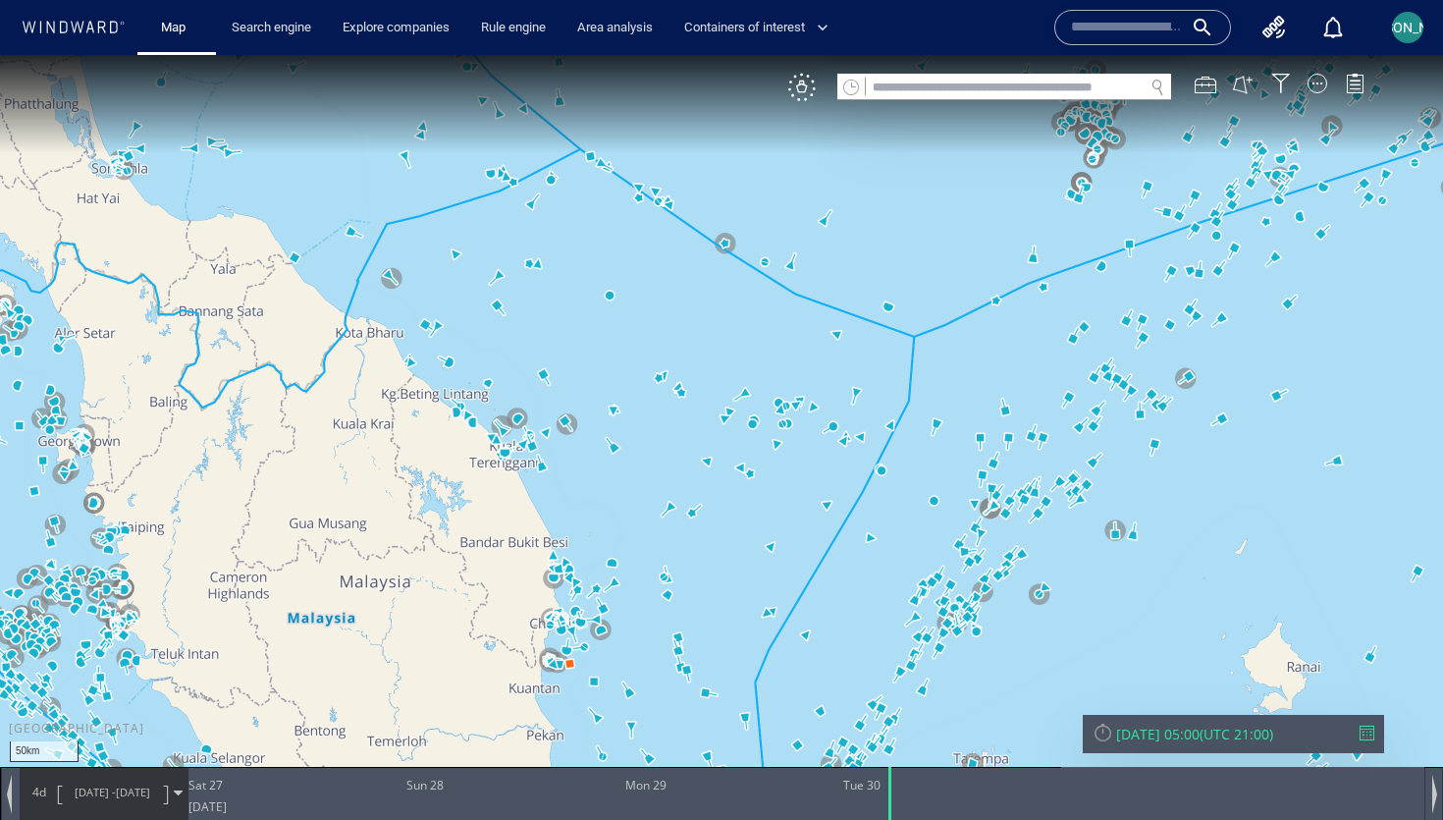
drag, startPoint x: 846, startPoint y: 643, endPoint x: 787, endPoint y: 471, distance: 181.6
click at [787, 471] on canvas "Map" at bounding box center [721, 427] width 1443 height 745
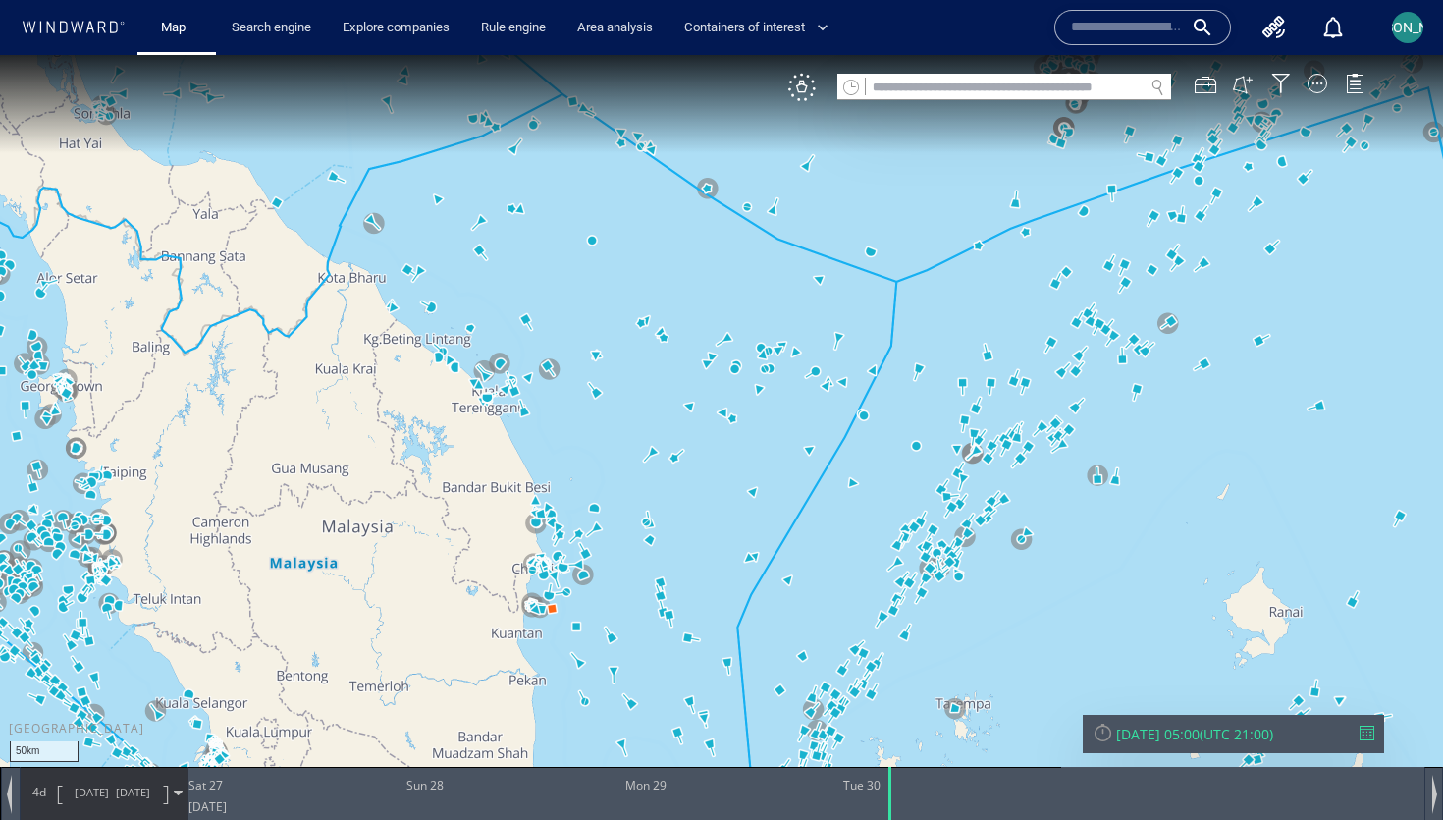
drag, startPoint x: 409, startPoint y: 376, endPoint x: 1152, endPoint y: 533, distance: 759.4
click at [1156, 535] on canvas "Map" at bounding box center [721, 427] width 1443 height 745
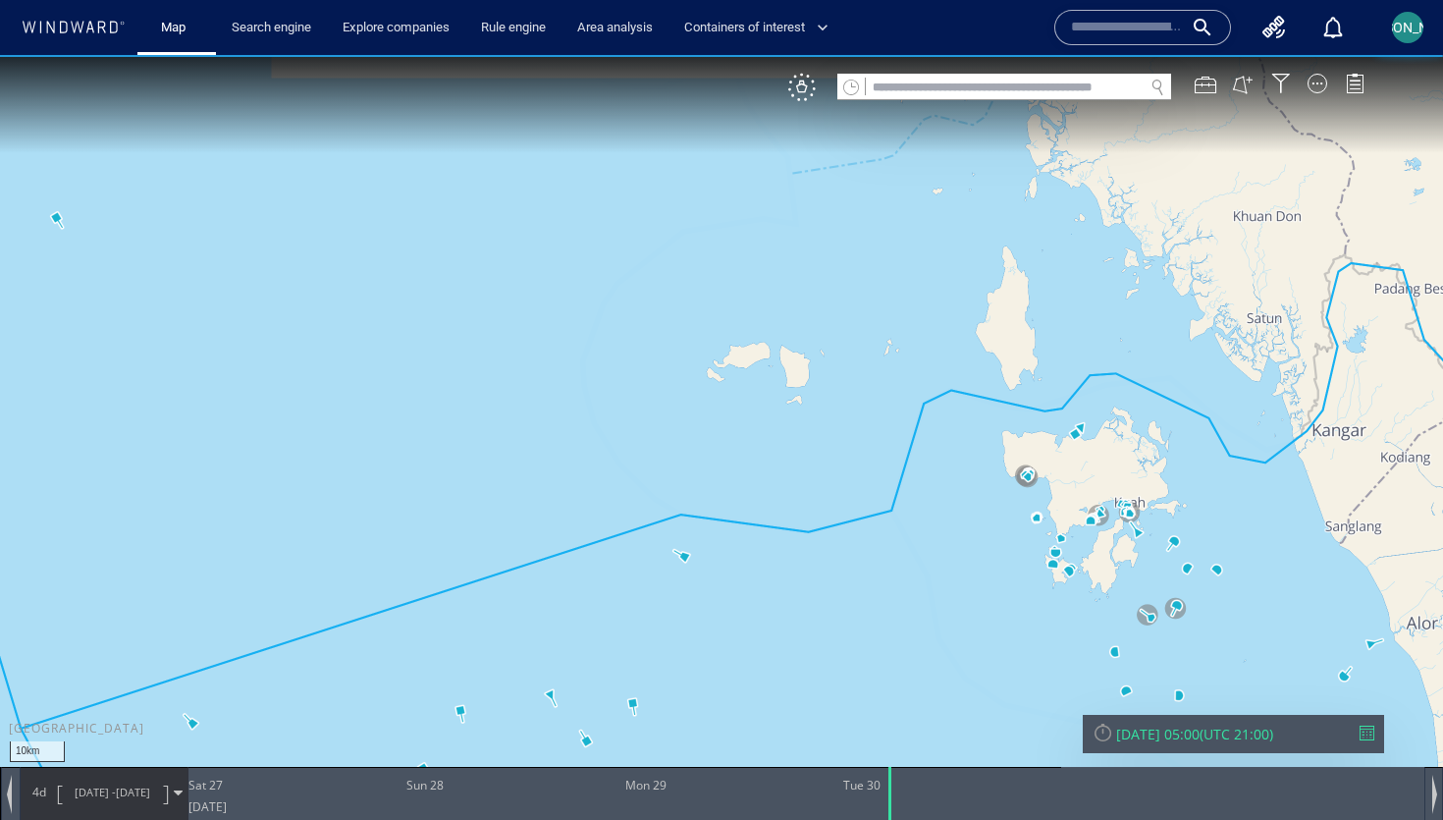
drag, startPoint x: 872, startPoint y: 452, endPoint x: 859, endPoint y: 520, distance: 68.9
click at [859, 520] on canvas "Map" at bounding box center [721, 427] width 1443 height 745
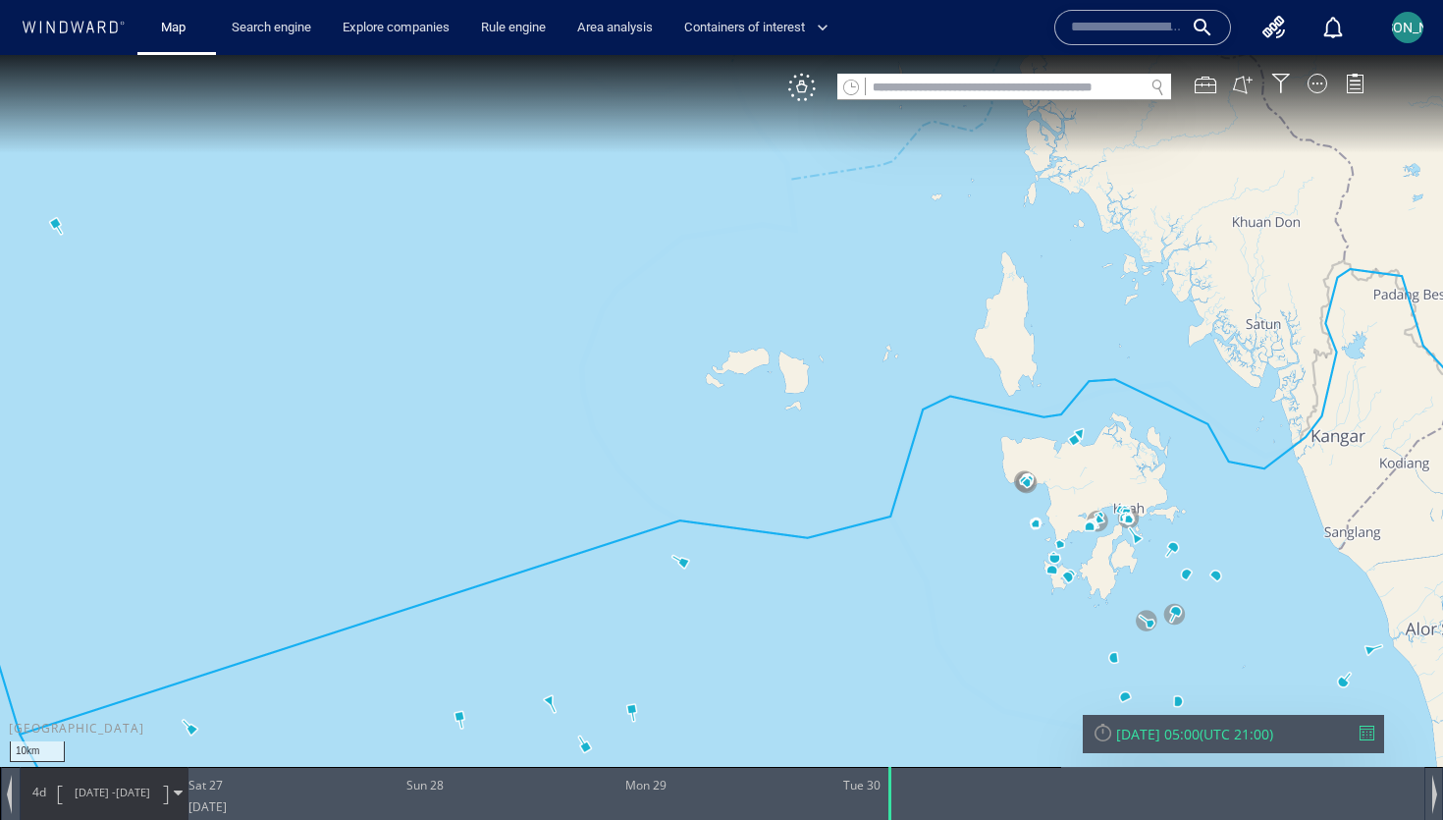
click at [1199, 724] on div "Tue 30/09/2025 05:00" at bounding box center [1157, 733] width 83 height 19
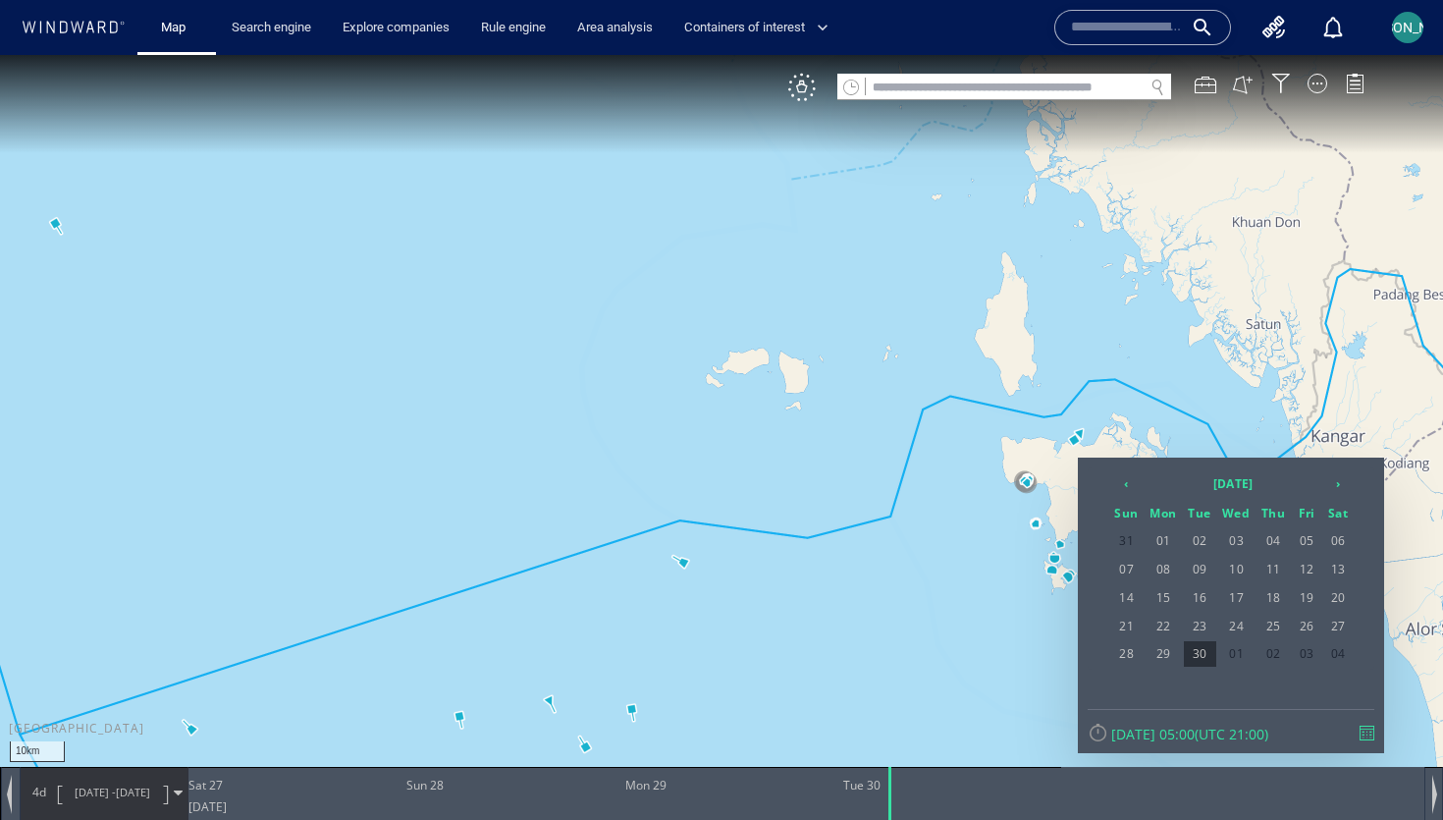
click at [1106, 735] on div at bounding box center [1098, 731] width 21 height 21
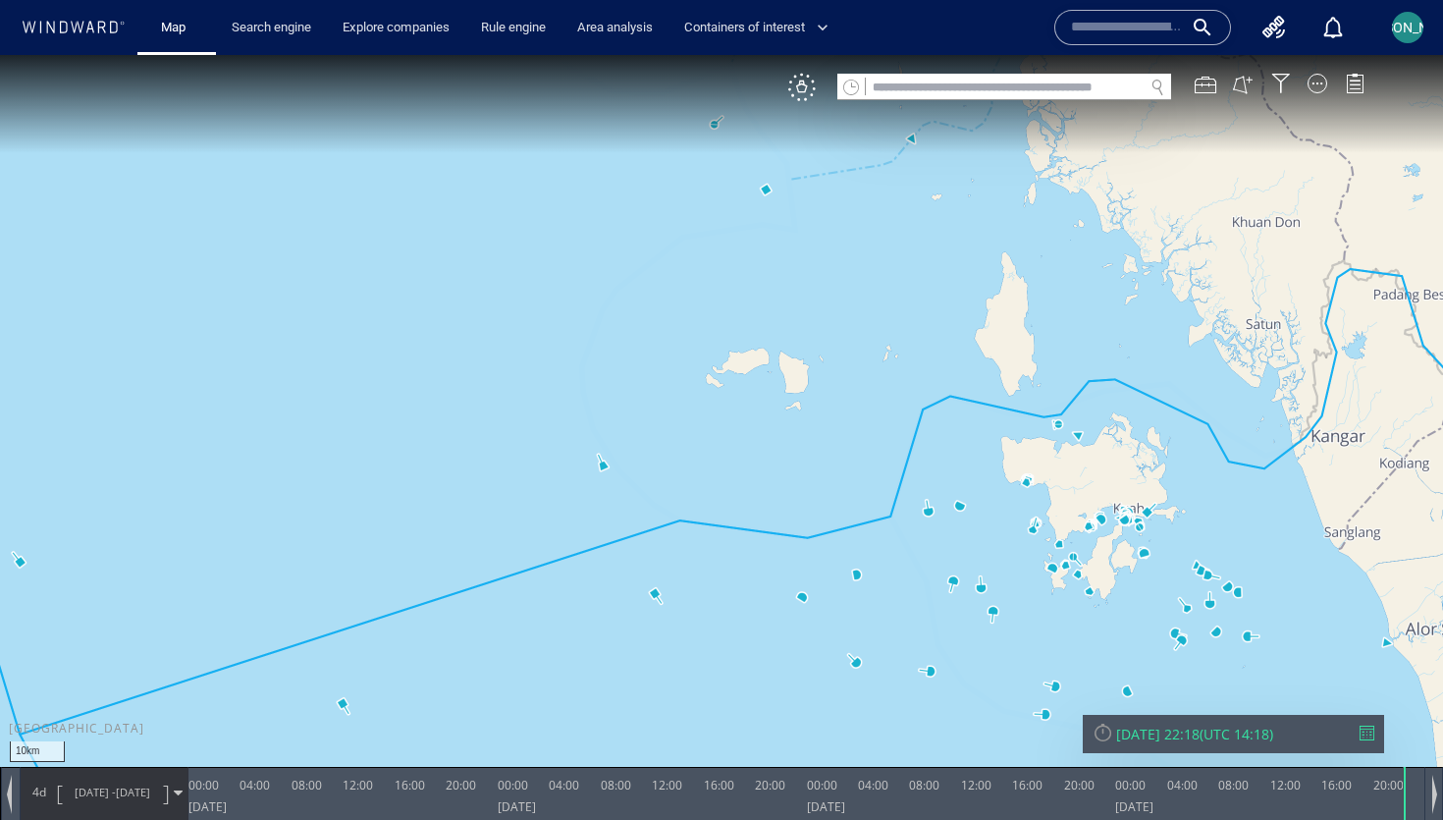
click at [1164, 733] on div "Mon 06/10/2025 22:18" at bounding box center [1157, 733] width 83 height 19
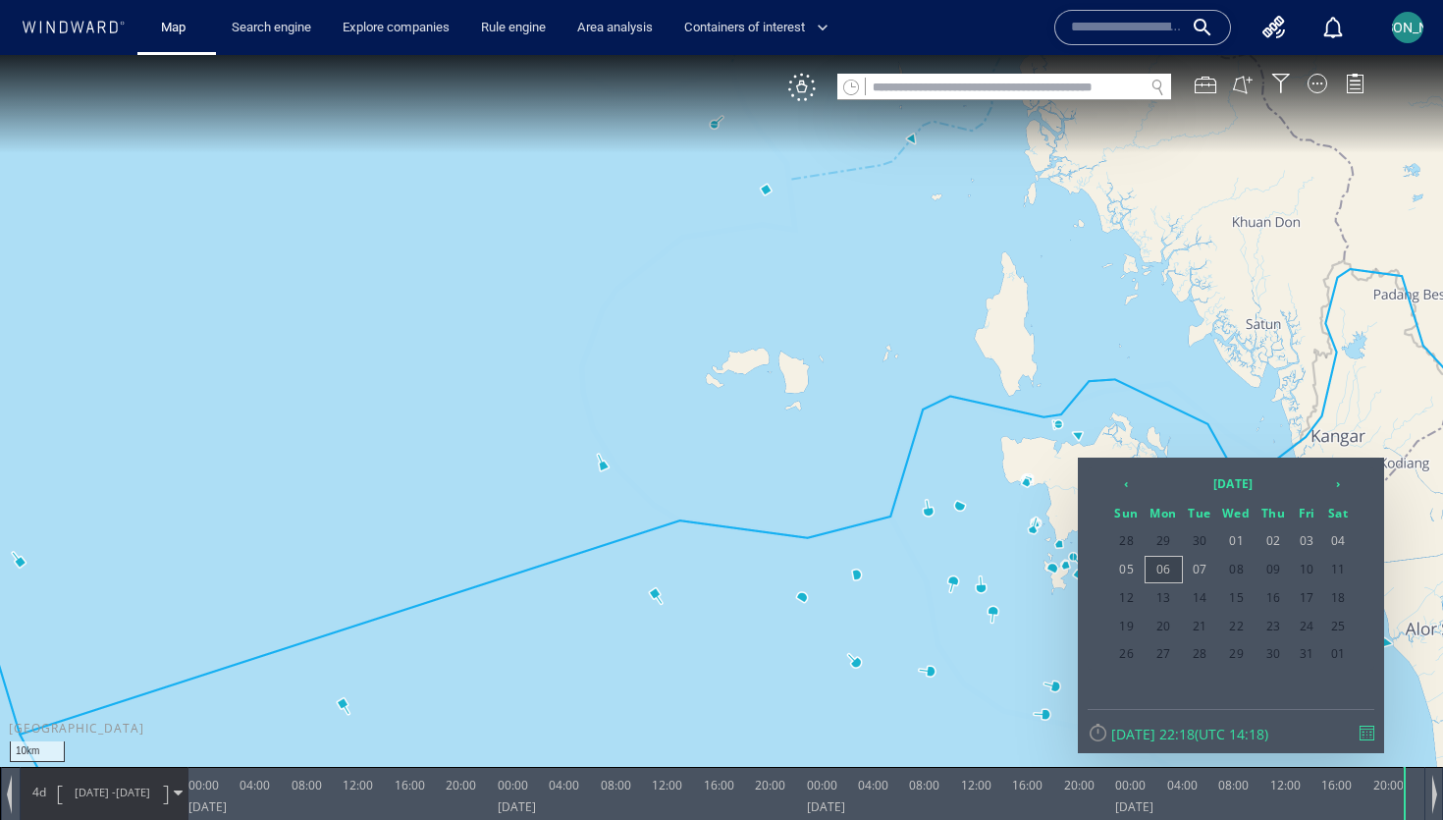
click at [1169, 570] on span "06" at bounding box center [1163, 570] width 36 height 26
click at [1320, 79] on div at bounding box center [1317, 84] width 20 height 20
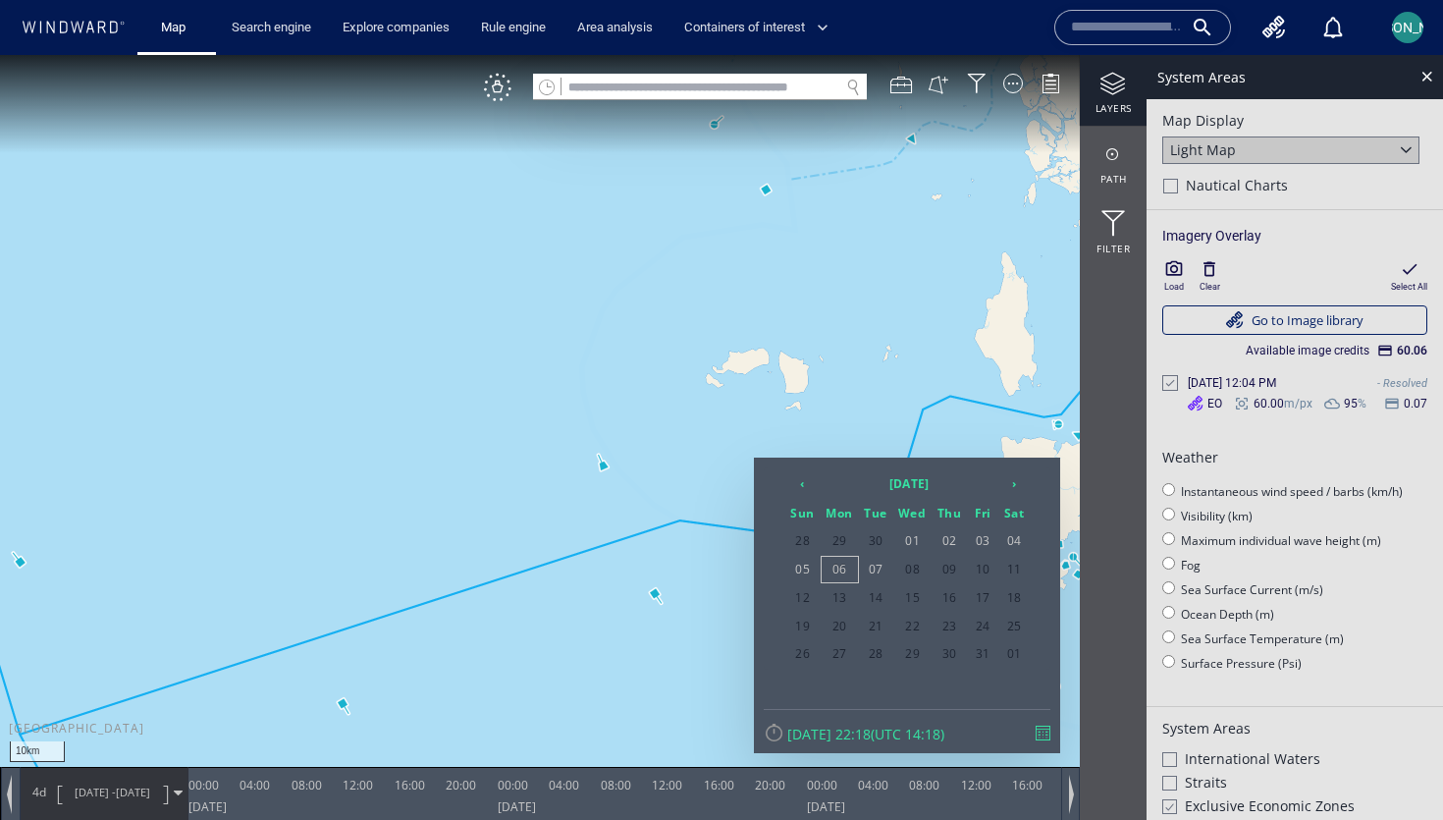
click at [1205, 280] on button "button" at bounding box center [1209, 269] width 24 height 24
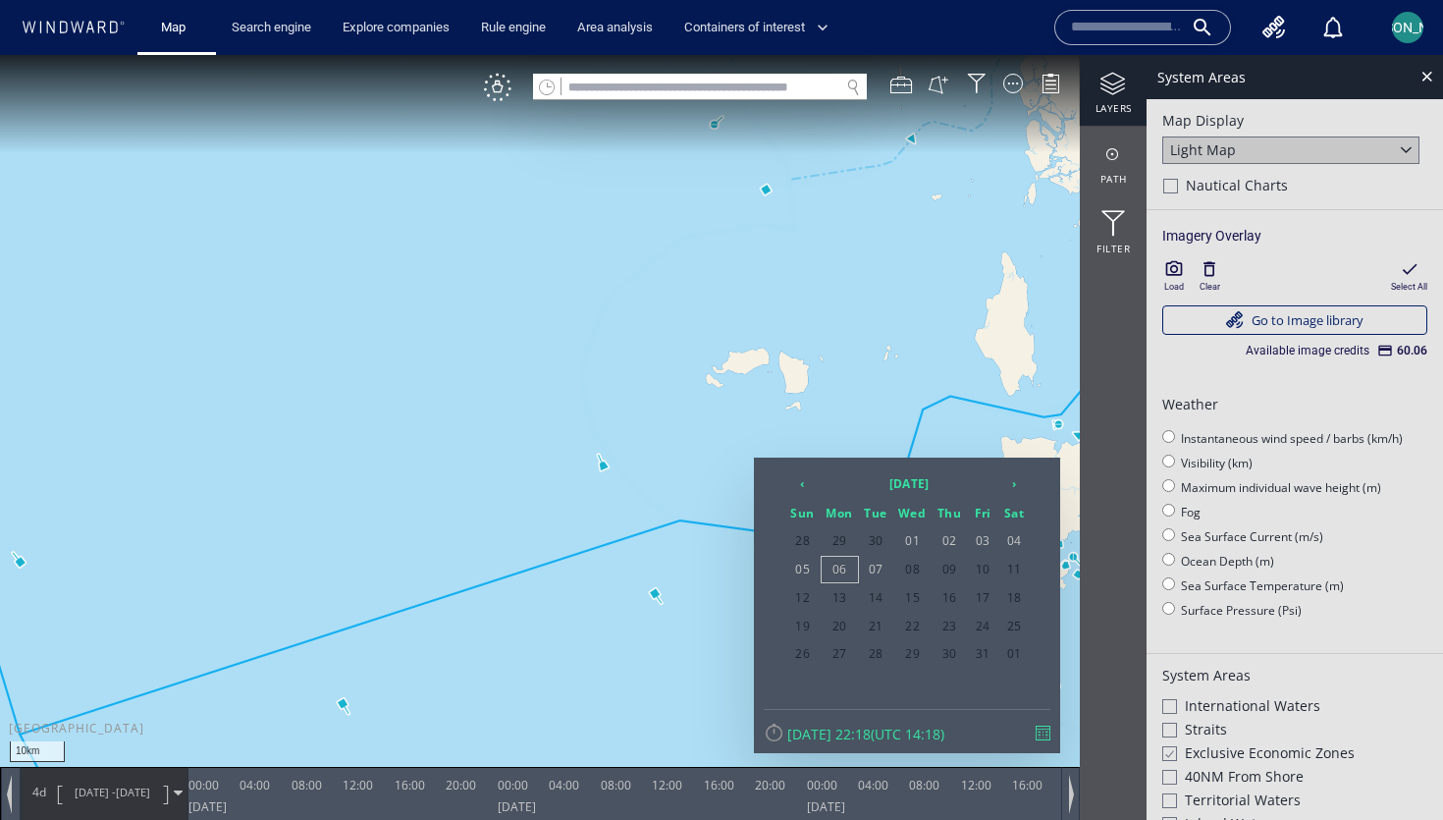
click at [1177, 278] on icon "button" at bounding box center [1174, 269] width 20 height 20
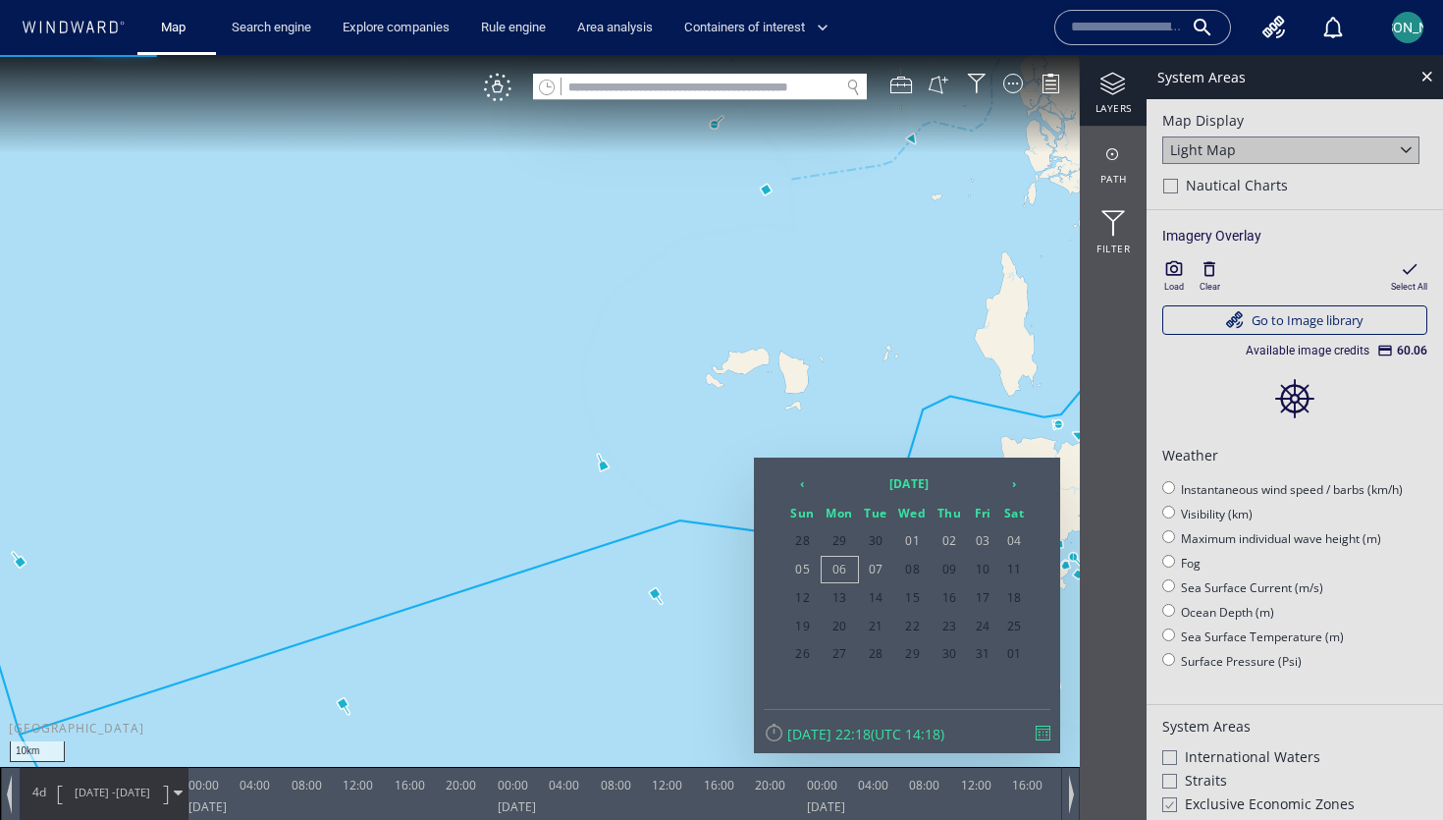
click at [830, 442] on div at bounding box center [721, 437] width 1443 height 765
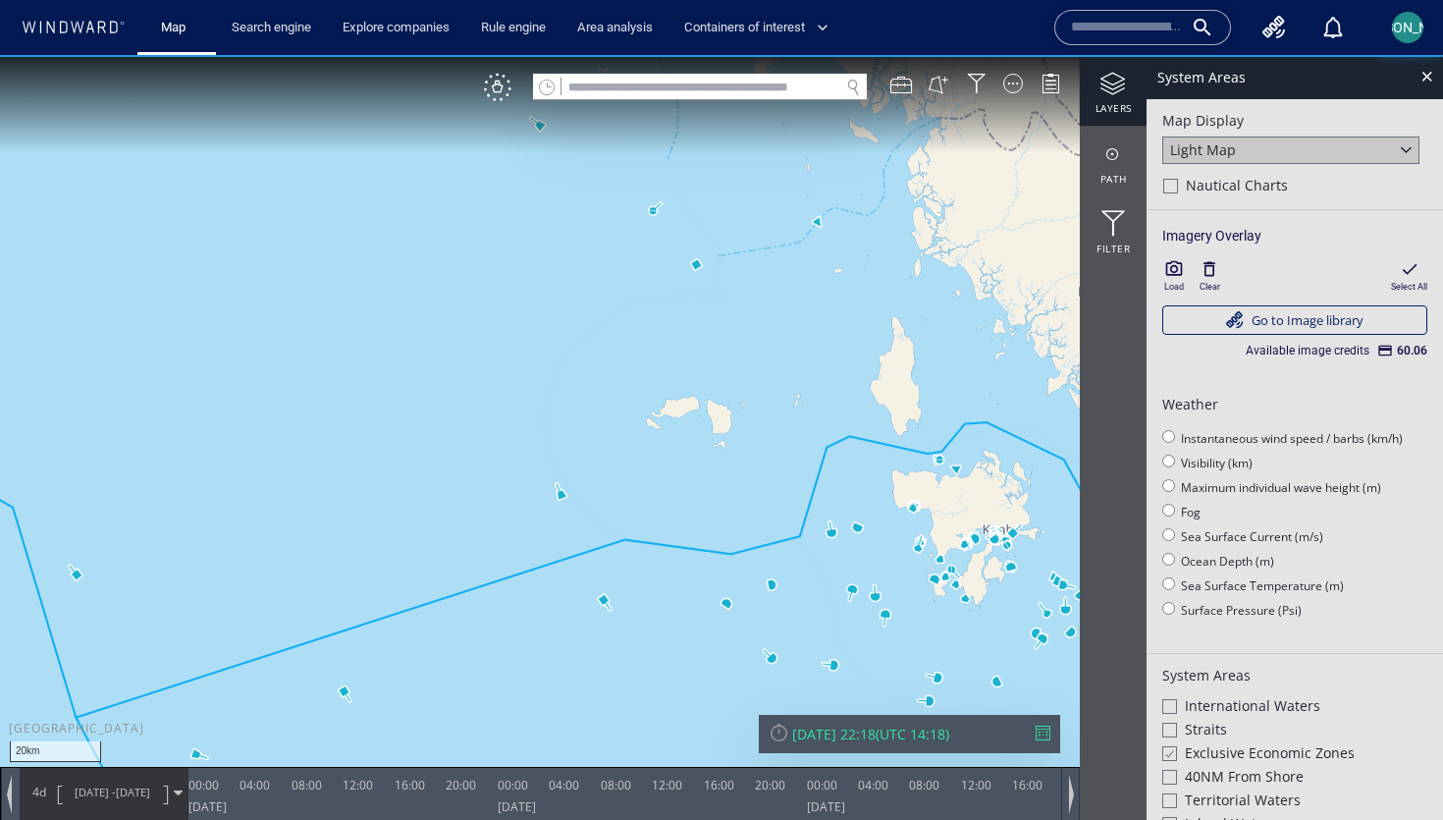
drag, startPoint x: 830, startPoint y: 442, endPoint x: 751, endPoint y: 474, distance: 85.8
click at [750, 474] on canvas "Map" at bounding box center [721, 427] width 1443 height 745
drag, startPoint x: 751, startPoint y: 474, endPoint x: 612, endPoint y: 474, distance: 138.4
click at [612, 474] on canvas "Map" at bounding box center [721, 427] width 1443 height 745
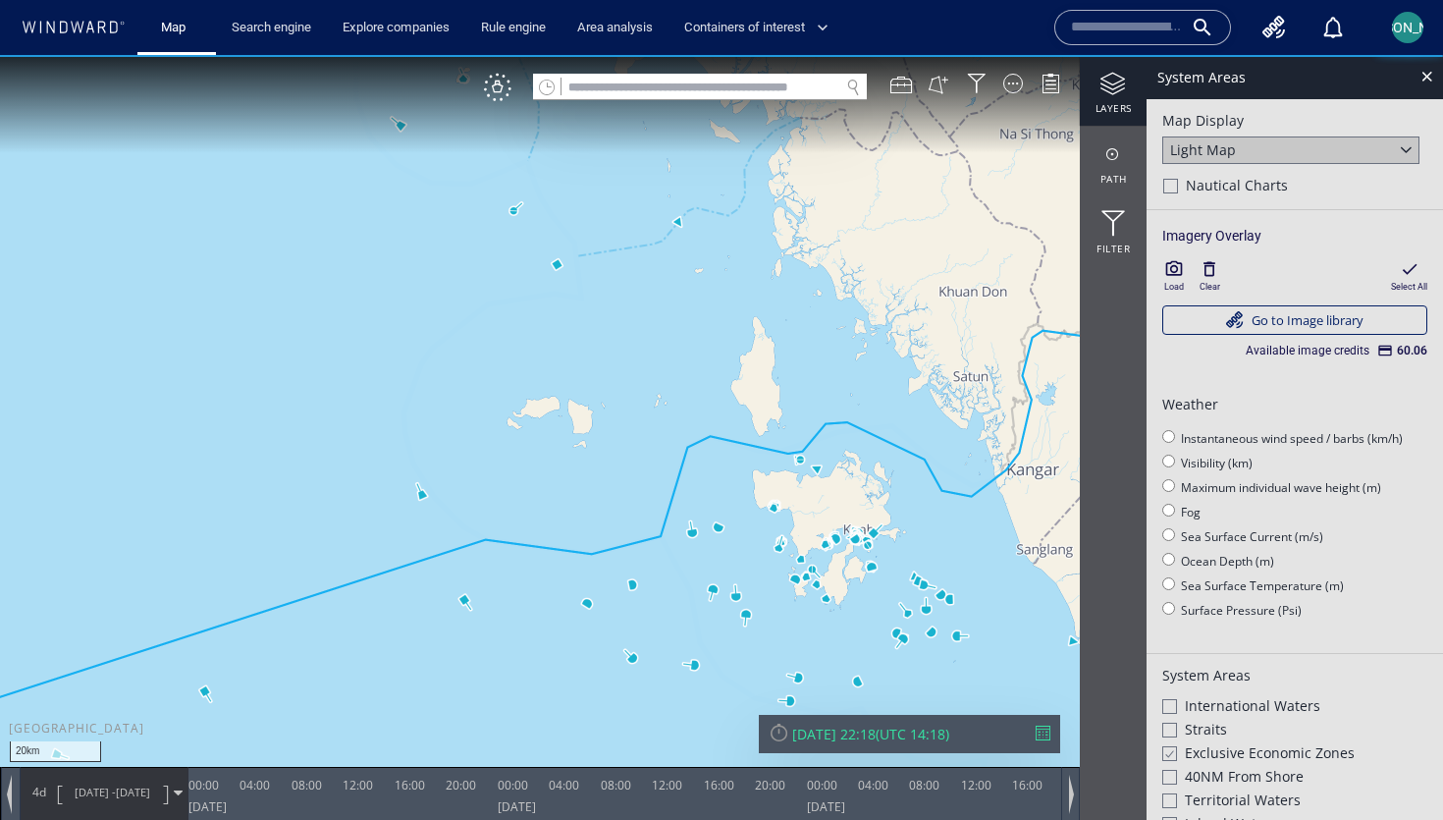
click at [1168, 265] on icon "button" at bounding box center [1174, 269] width 20 height 20
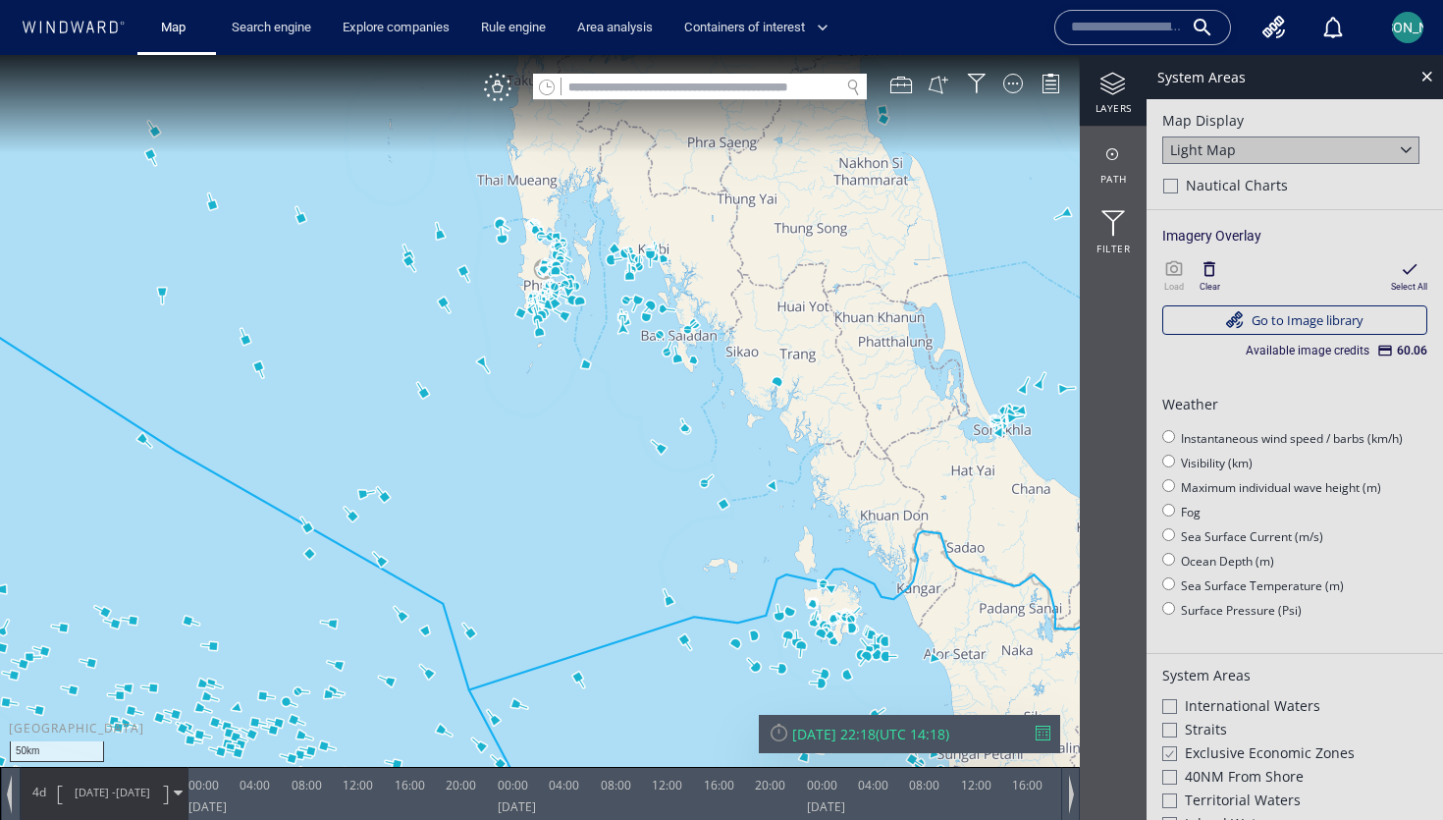
click at [876, 726] on div "Mon 06/10/2025 22:18" at bounding box center [833, 733] width 83 height 19
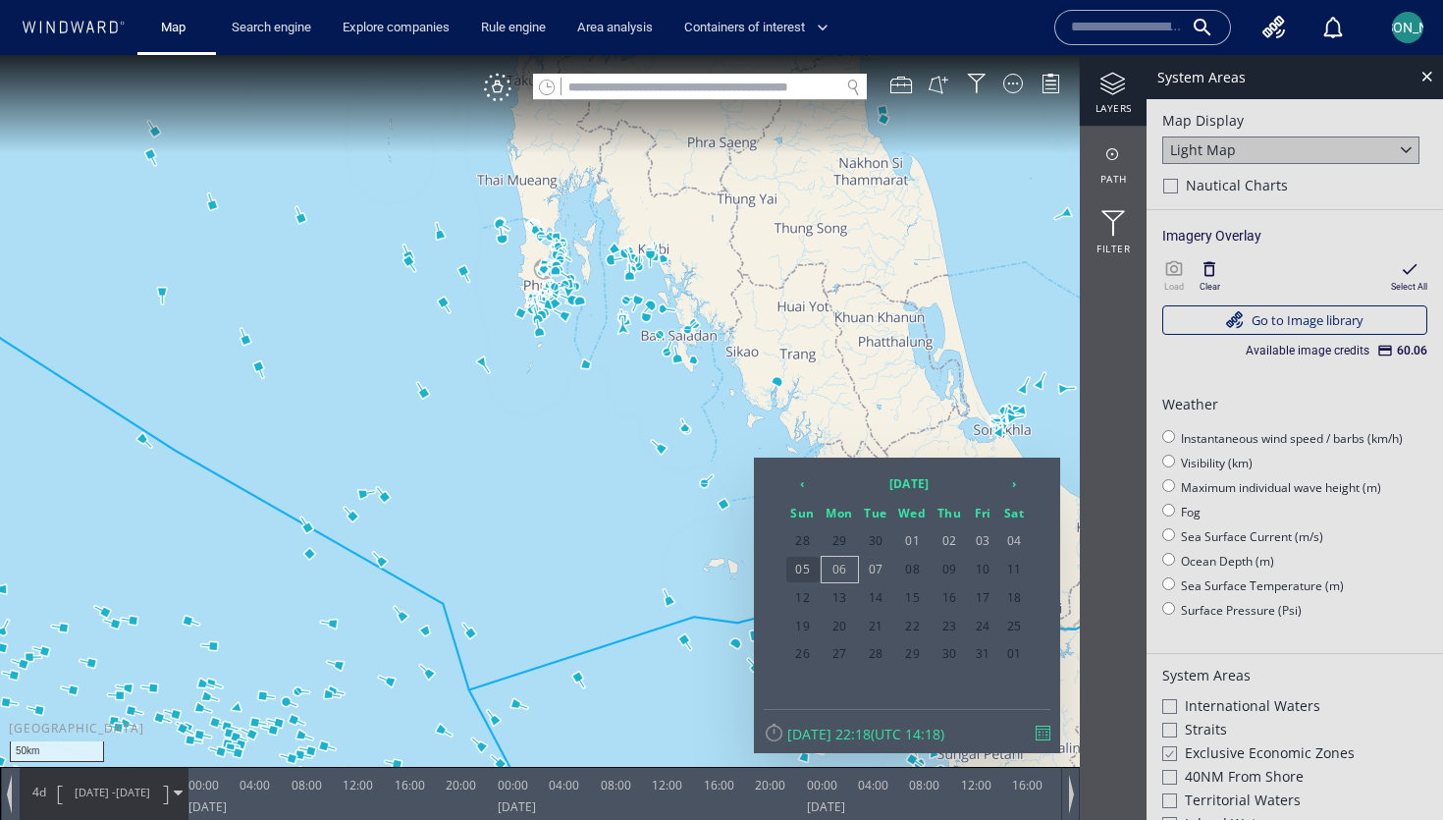
click at [811, 570] on span "05" at bounding box center [802, 570] width 33 height 26
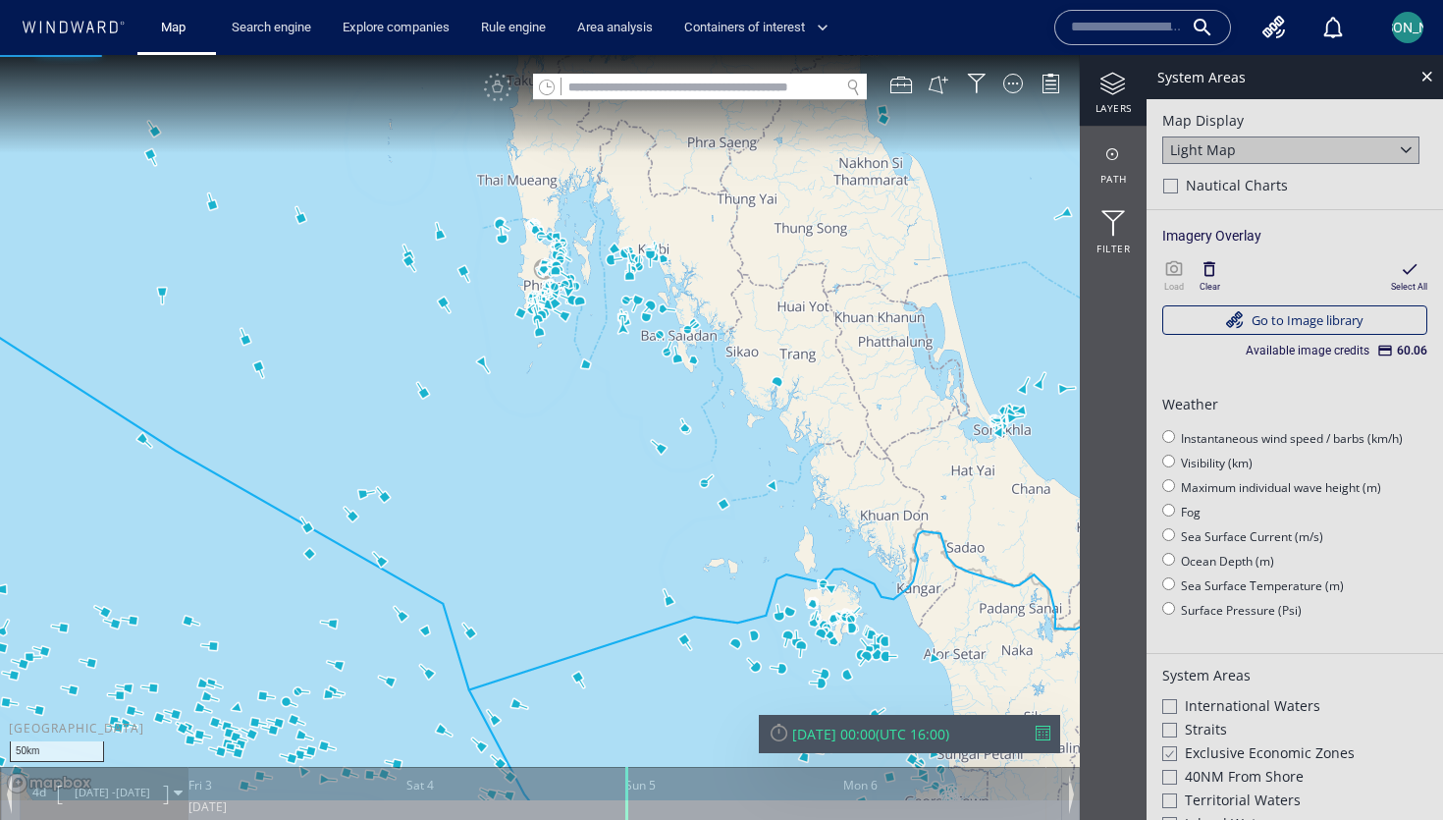
click at [754, 604] on canvas "Map" at bounding box center [721, 427] width 1443 height 745
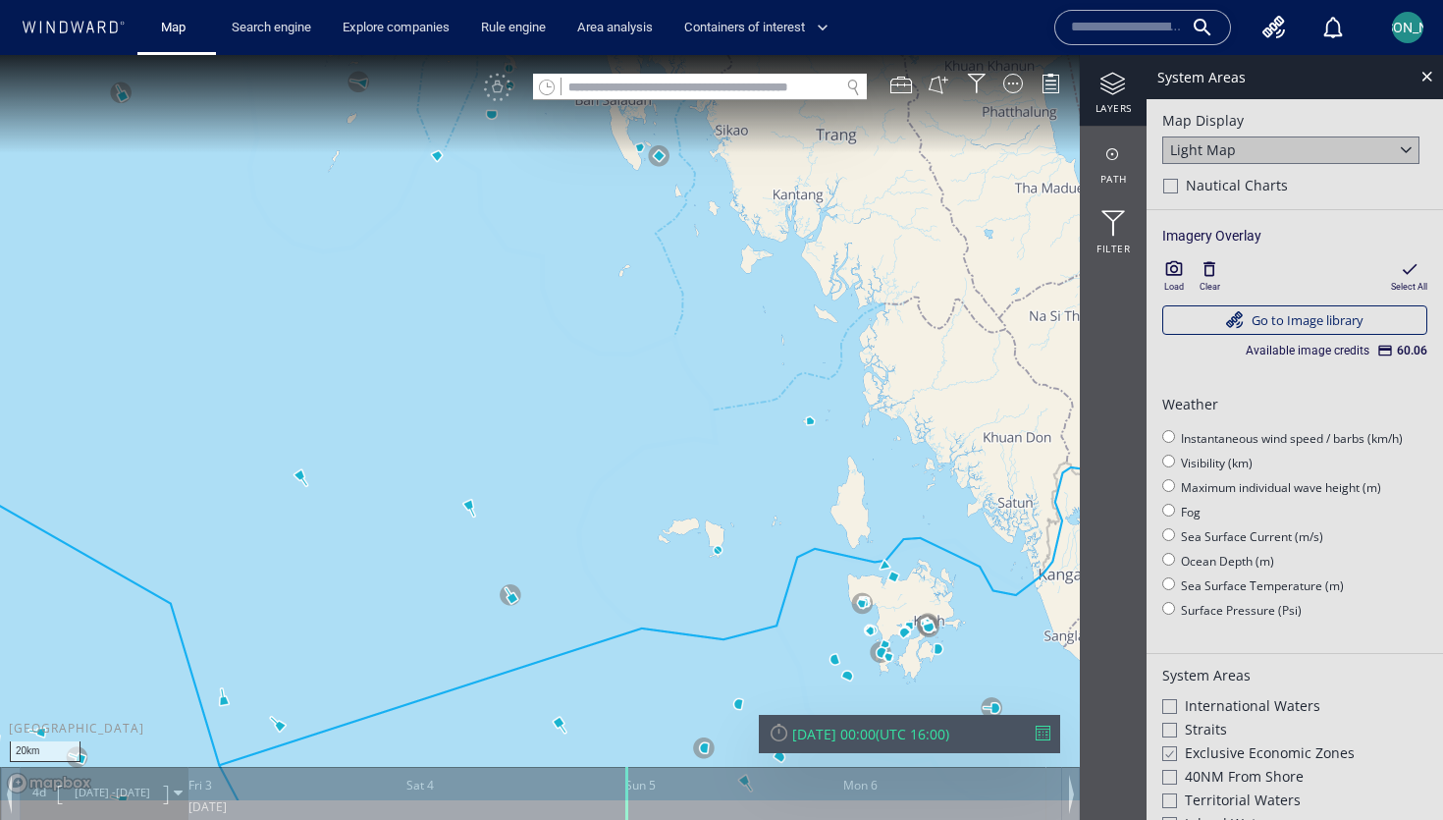
drag, startPoint x: 753, startPoint y: 603, endPoint x: 665, endPoint y: 461, distance: 166.2
click at [665, 461] on canvas "Map" at bounding box center [721, 427] width 1443 height 745
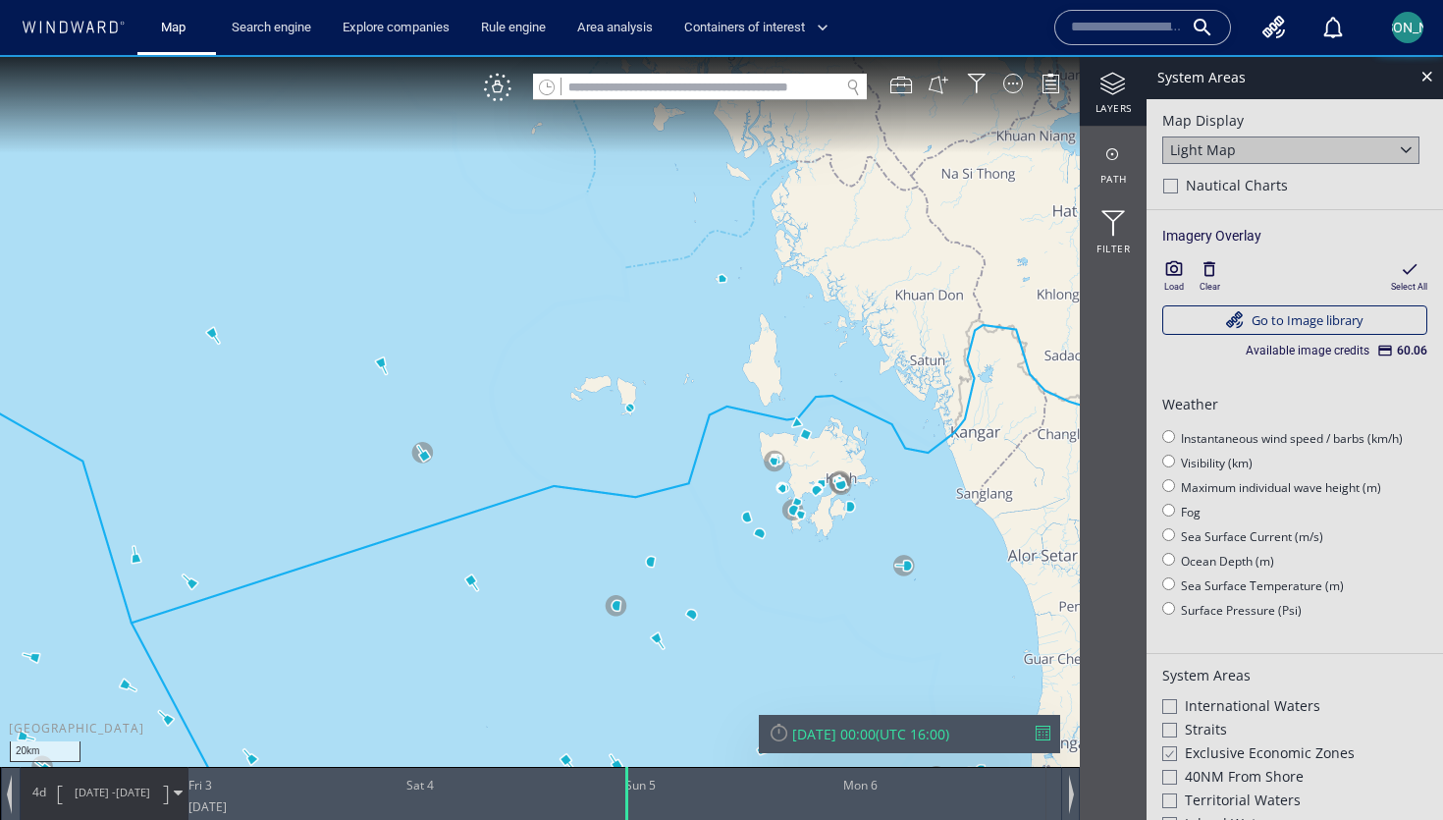
click at [1173, 271] on icon "button" at bounding box center [1174, 268] width 17 height 15
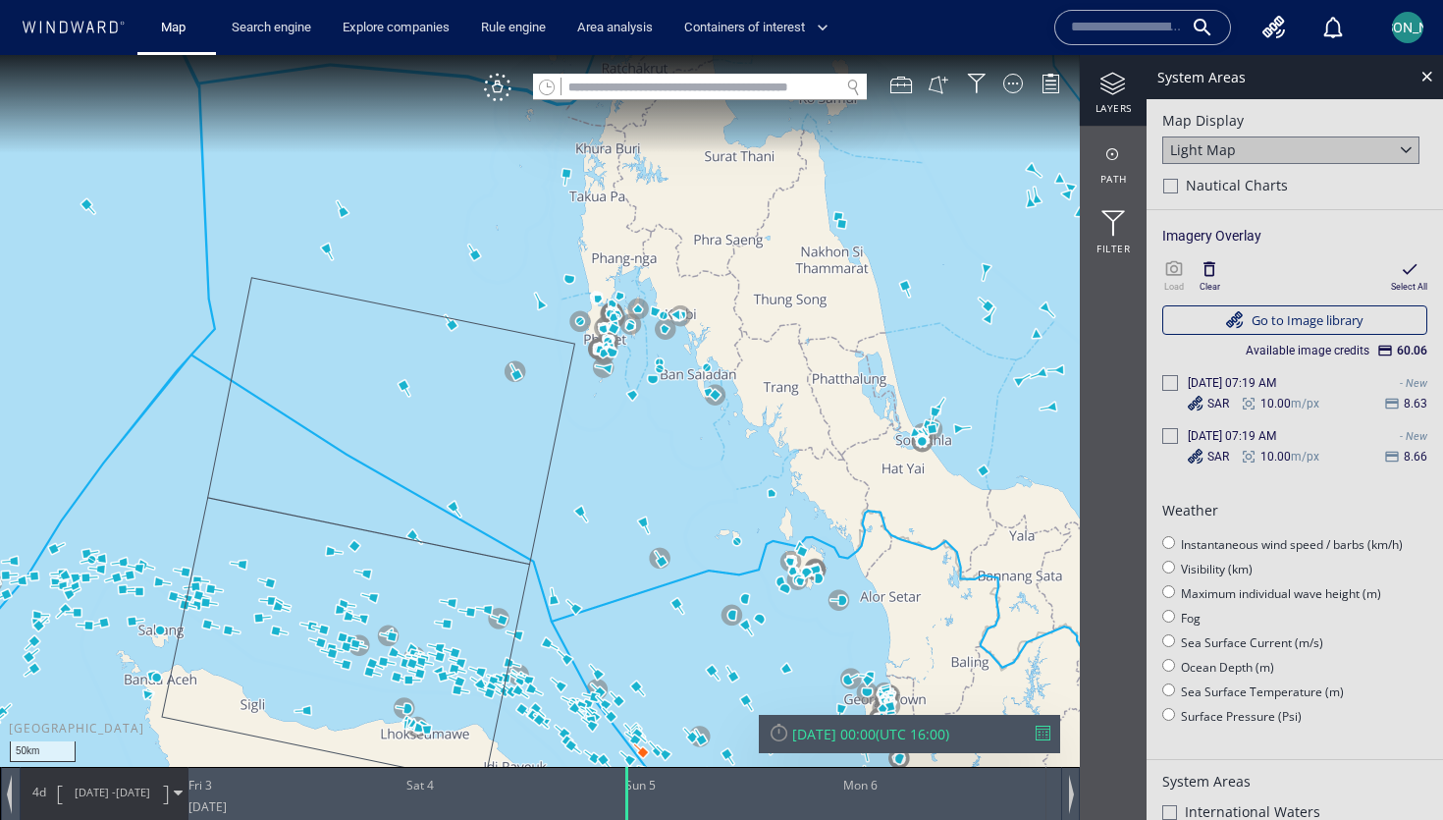
drag, startPoint x: 569, startPoint y: 284, endPoint x: 636, endPoint y: 538, distance: 262.8
click at [636, 538] on canvas "Map" at bounding box center [721, 427] width 1443 height 745
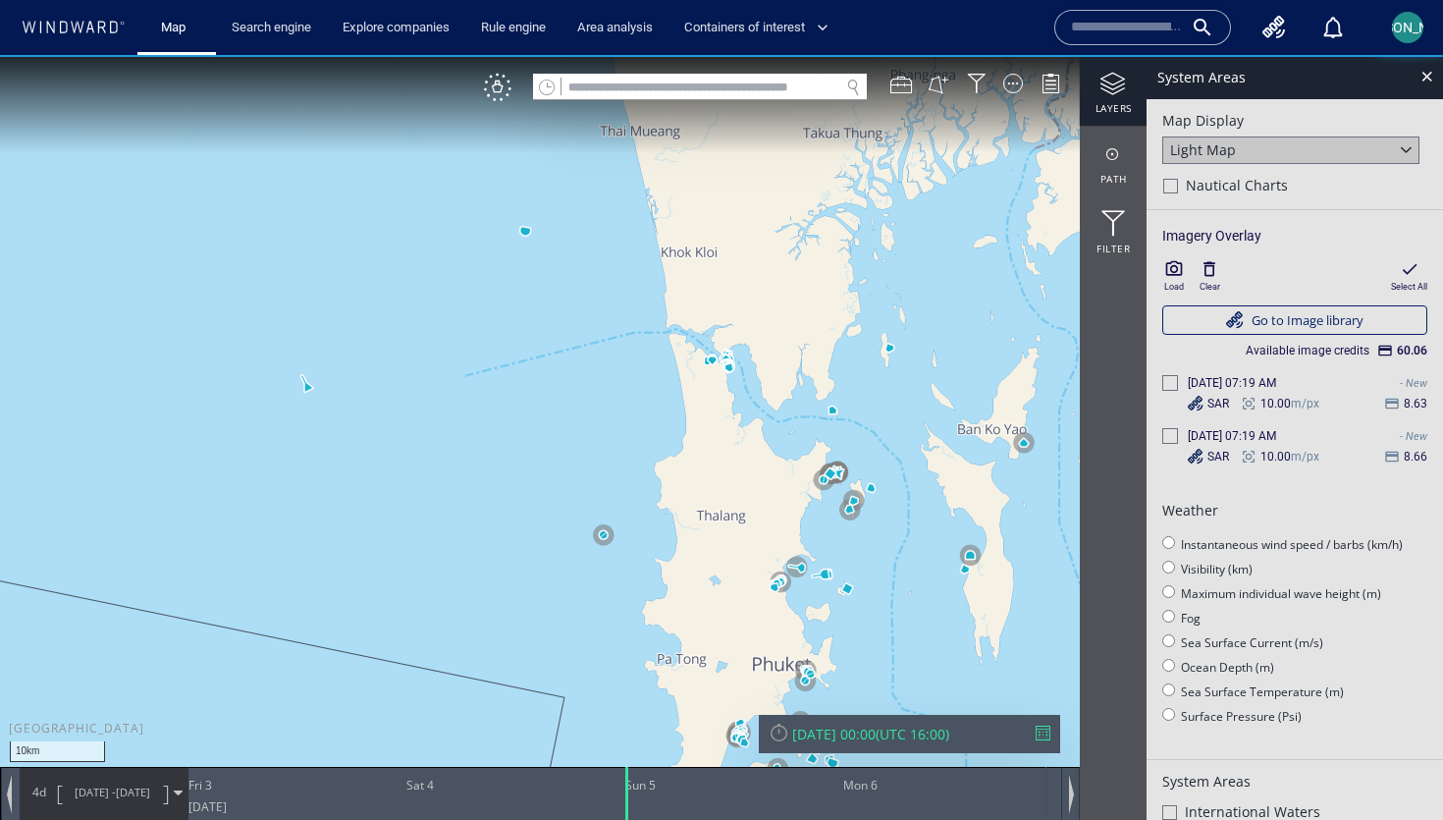
drag, startPoint x: 728, startPoint y: 595, endPoint x: 728, endPoint y: 350, distance: 244.4
click at [728, 350] on canvas "Map" at bounding box center [721, 427] width 1443 height 745
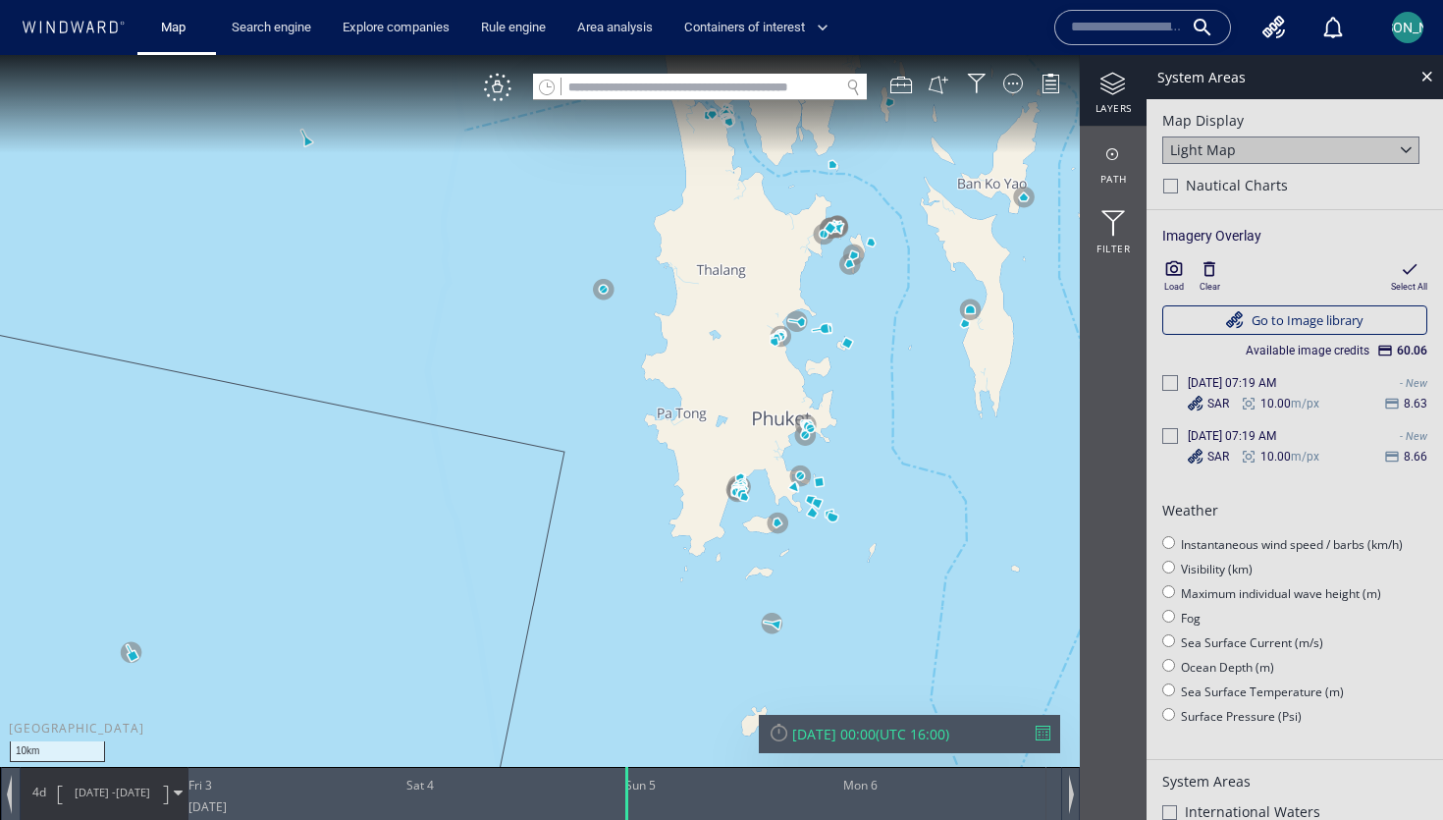
click at [1207, 267] on icon "button" at bounding box center [1209, 269] width 20 height 20
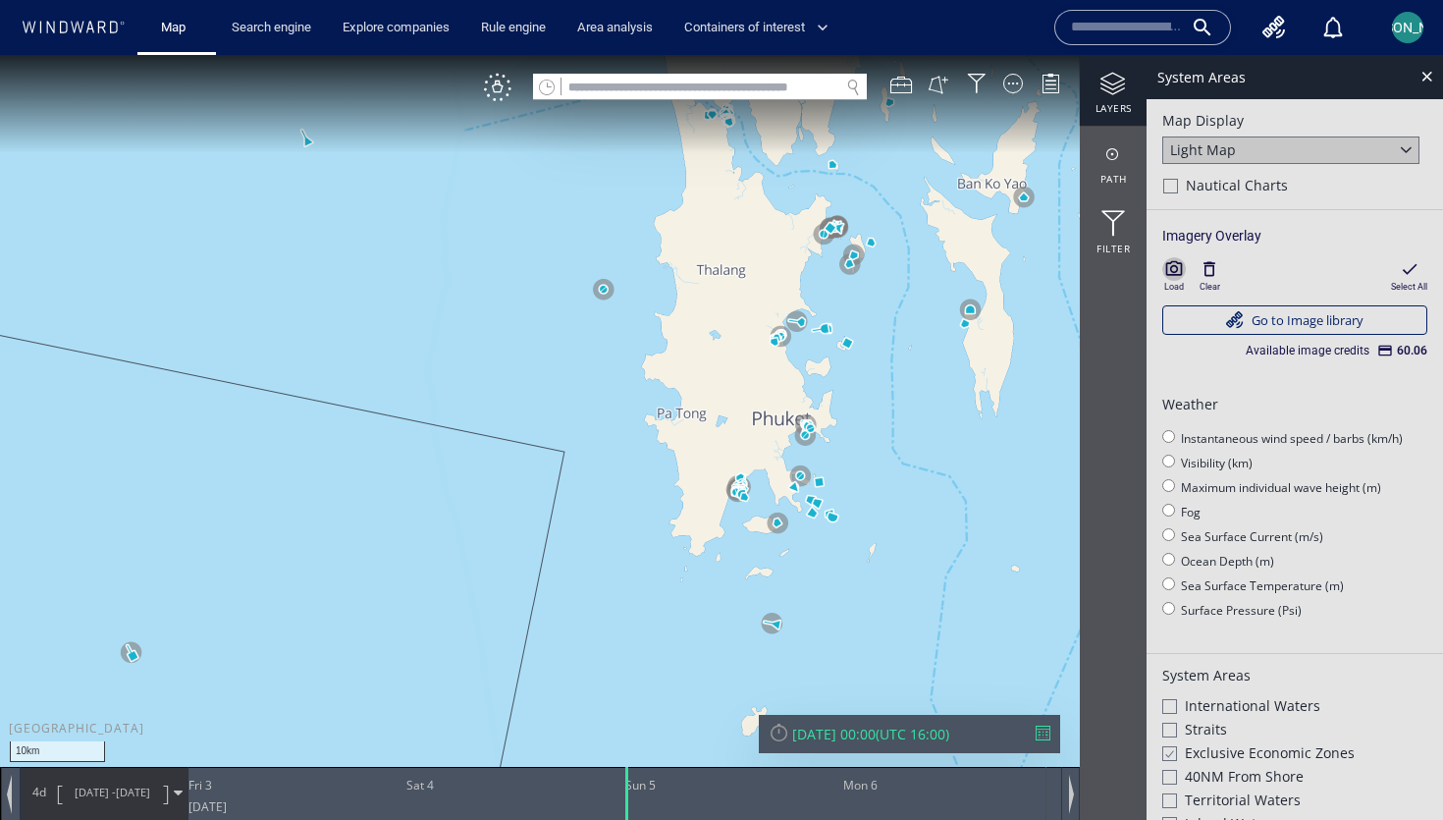
click at [1181, 267] on icon "button" at bounding box center [1174, 268] width 17 height 15
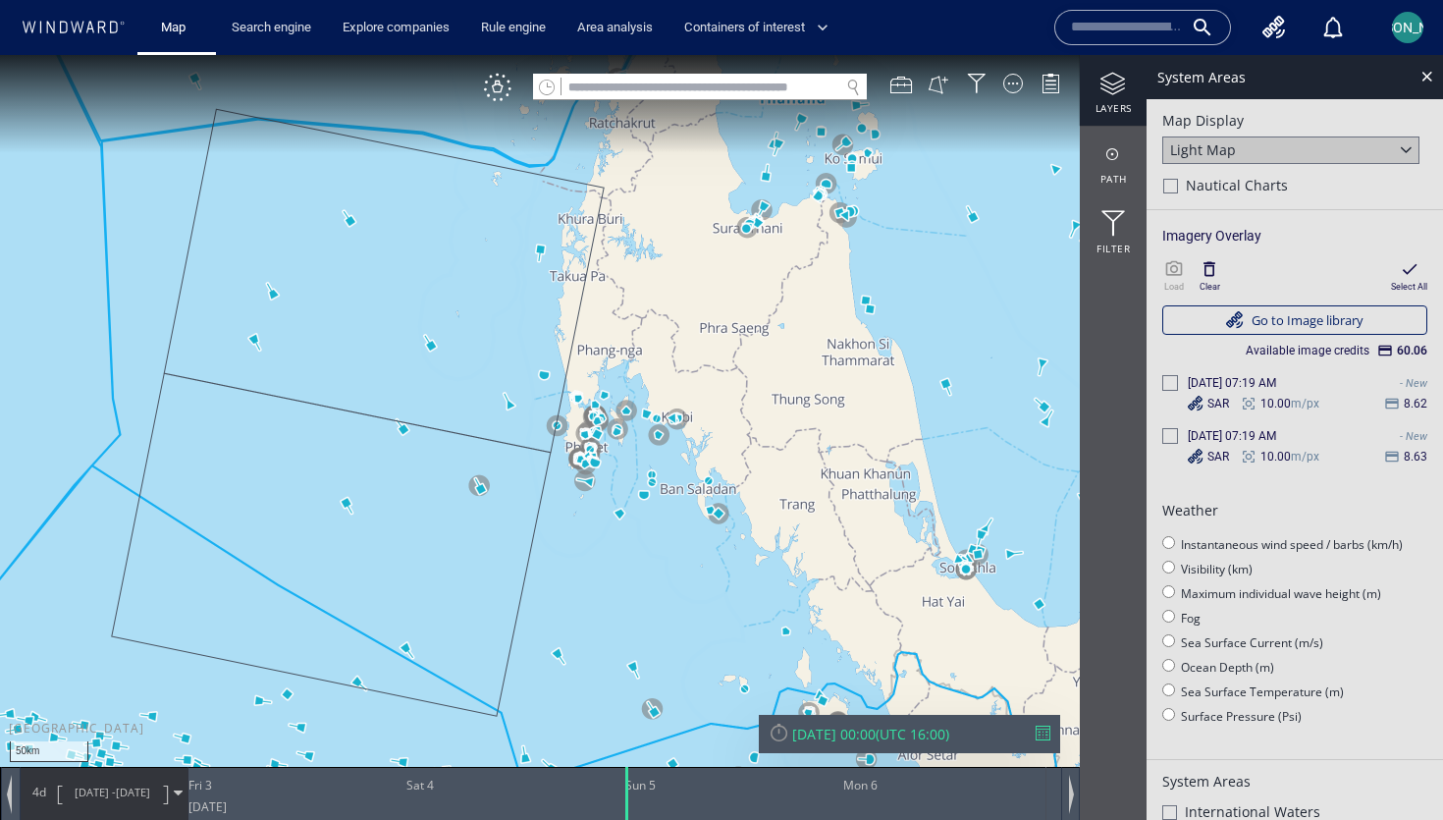
drag, startPoint x: 422, startPoint y: 287, endPoint x: 463, endPoint y: 413, distance: 133.2
click at [463, 413] on canvas "Map" at bounding box center [721, 427] width 1443 height 745
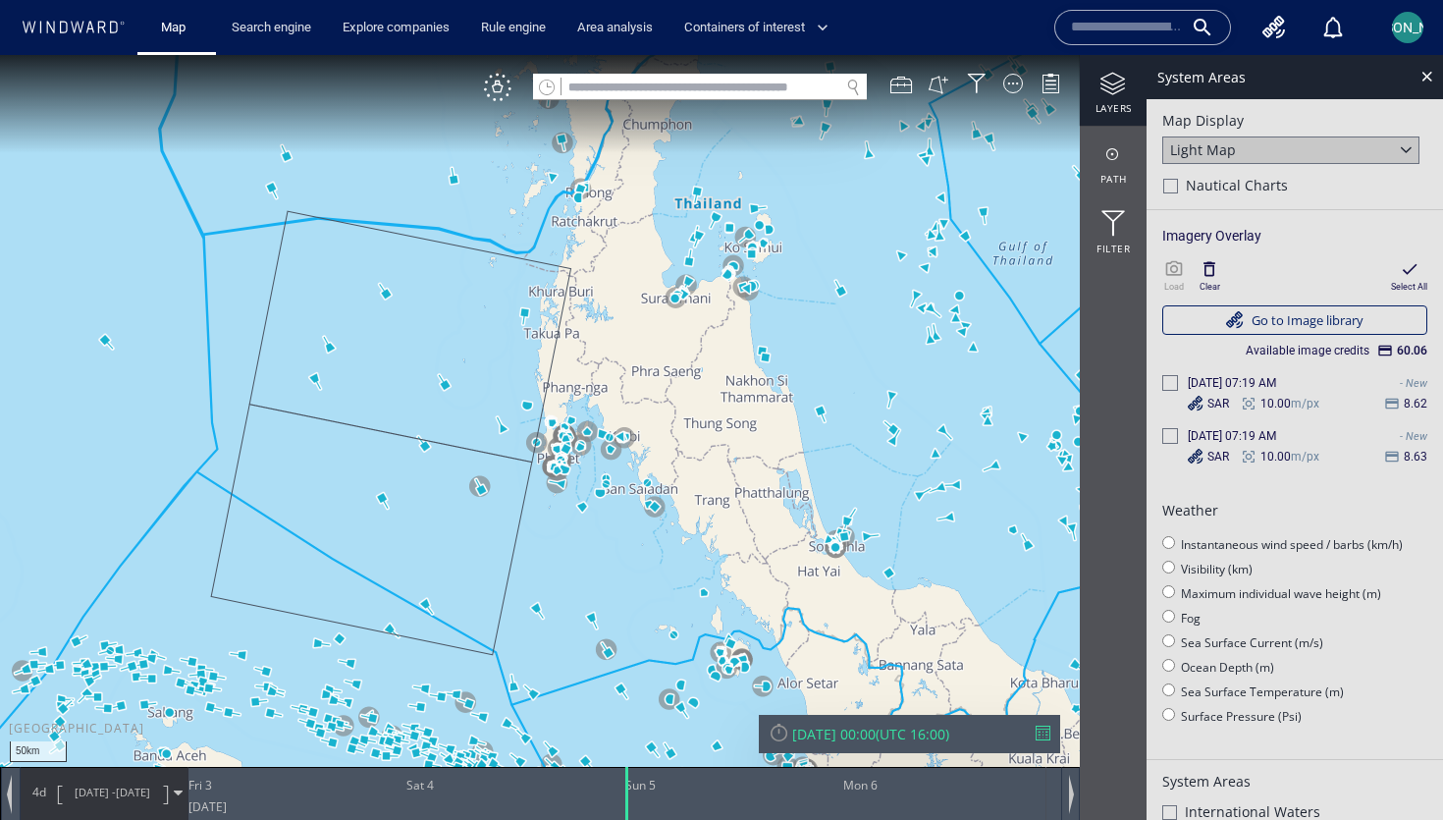
drag, startPoint x: 322, startPoint y: 398, endPoint x: 372, endPoint y: 359, distance: 63.6
click at [372, 359] on canvas "Map" at bounding box center [721, 427] width 1443 height 745
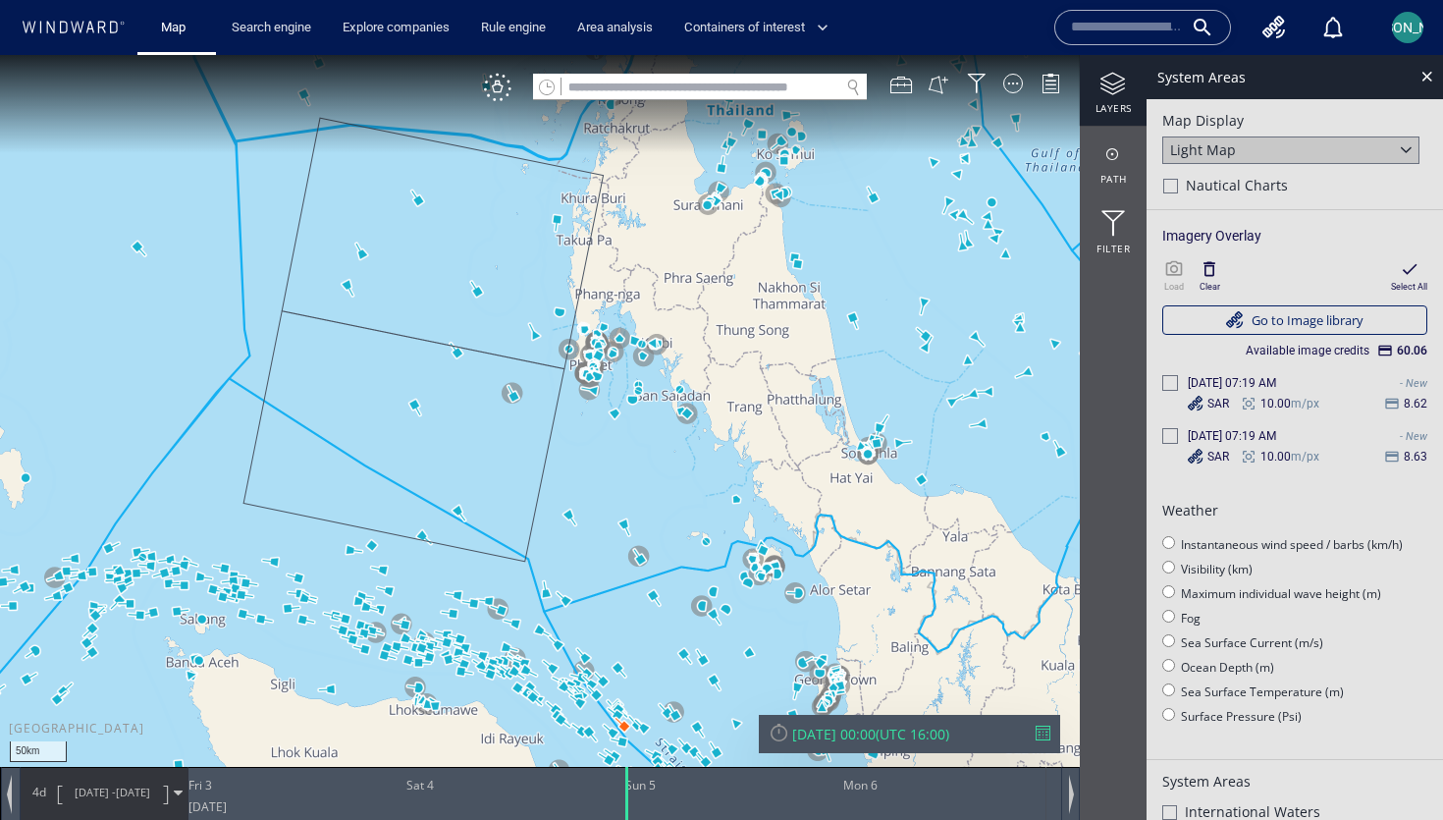
drag, startPoint x: 579, startPoint y: 441, endPoint x: 600, endPoint y: 489, distance: 52.3
click at [600, 489] on canvas "Map" at bounding box center [721, 427] width 1443 height 745
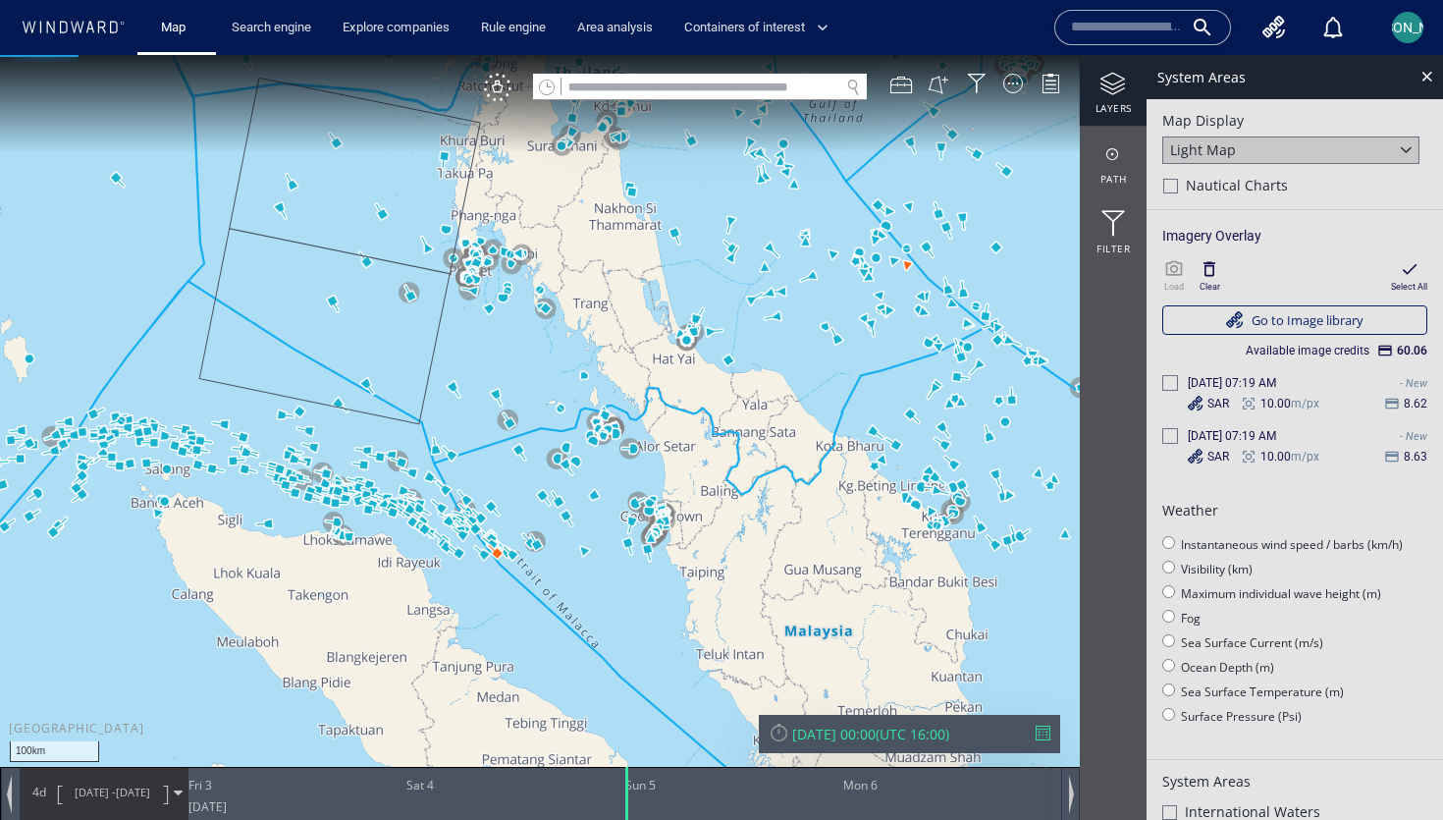
drag, startPoint x: 685, startPoint y: 534, endPoint x: 547, endPoint y: 375, distance: 210.8
click at [547, 375] on canvas "Map" at bounding box center [721, 427] width 1443 height 745
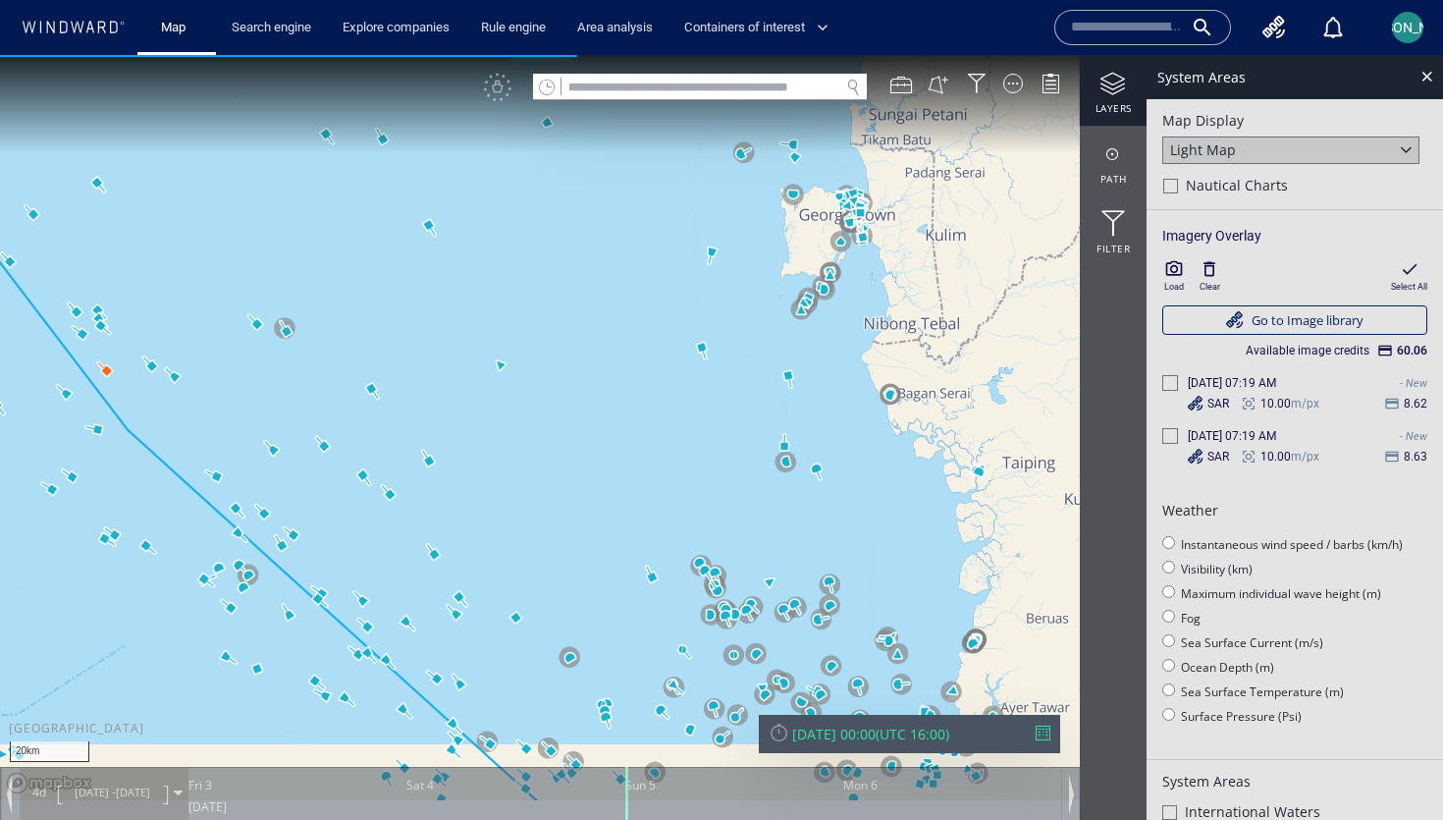
click at [567, 357] on div "20km © Mapbox © OpenStreetMap Improve this map" at bounding box center [721, 427] width 1443 height 745
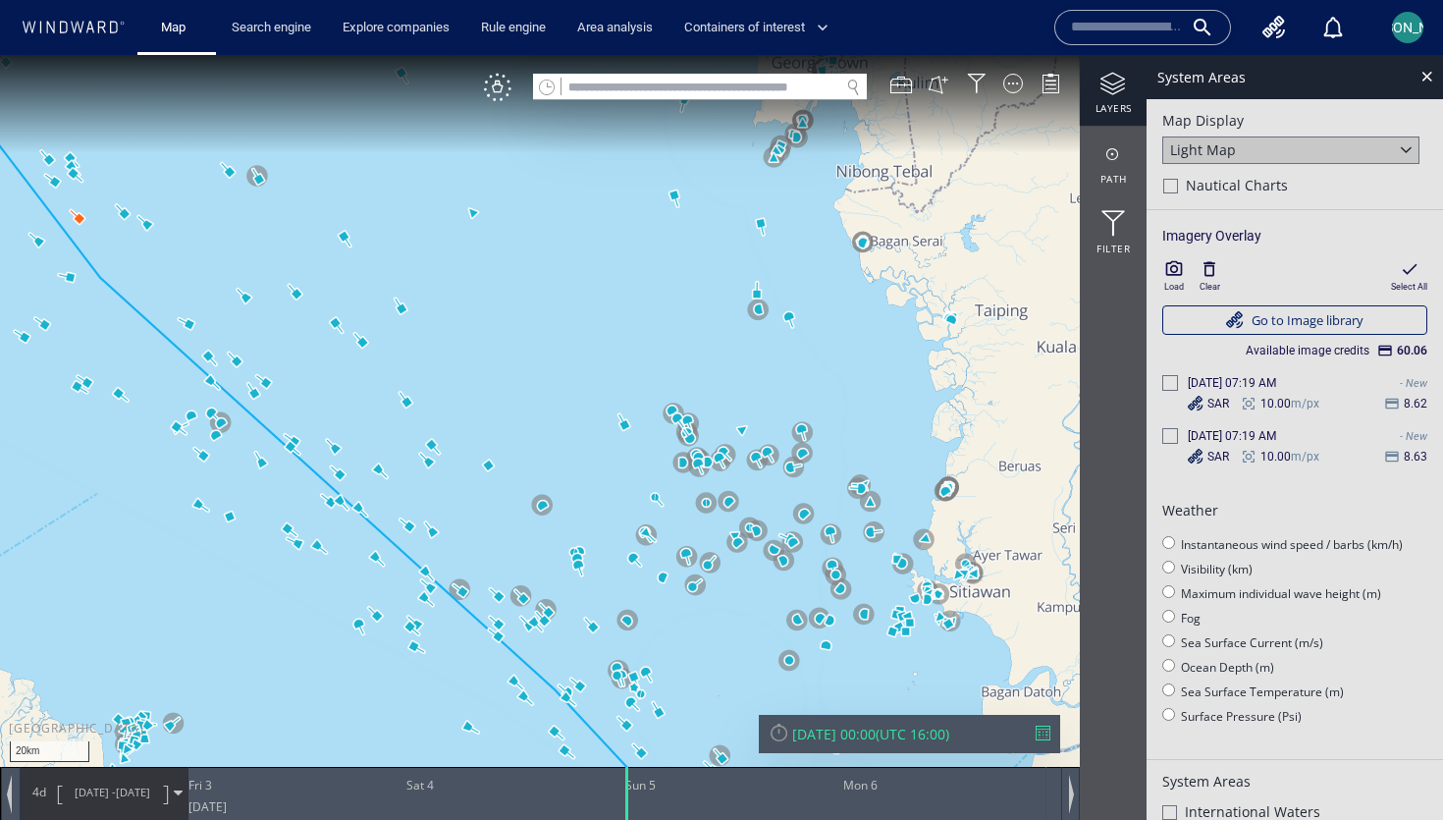
click at [1210, 275] on icon "button" at bounding box center [1209, 269] width 12 height 15
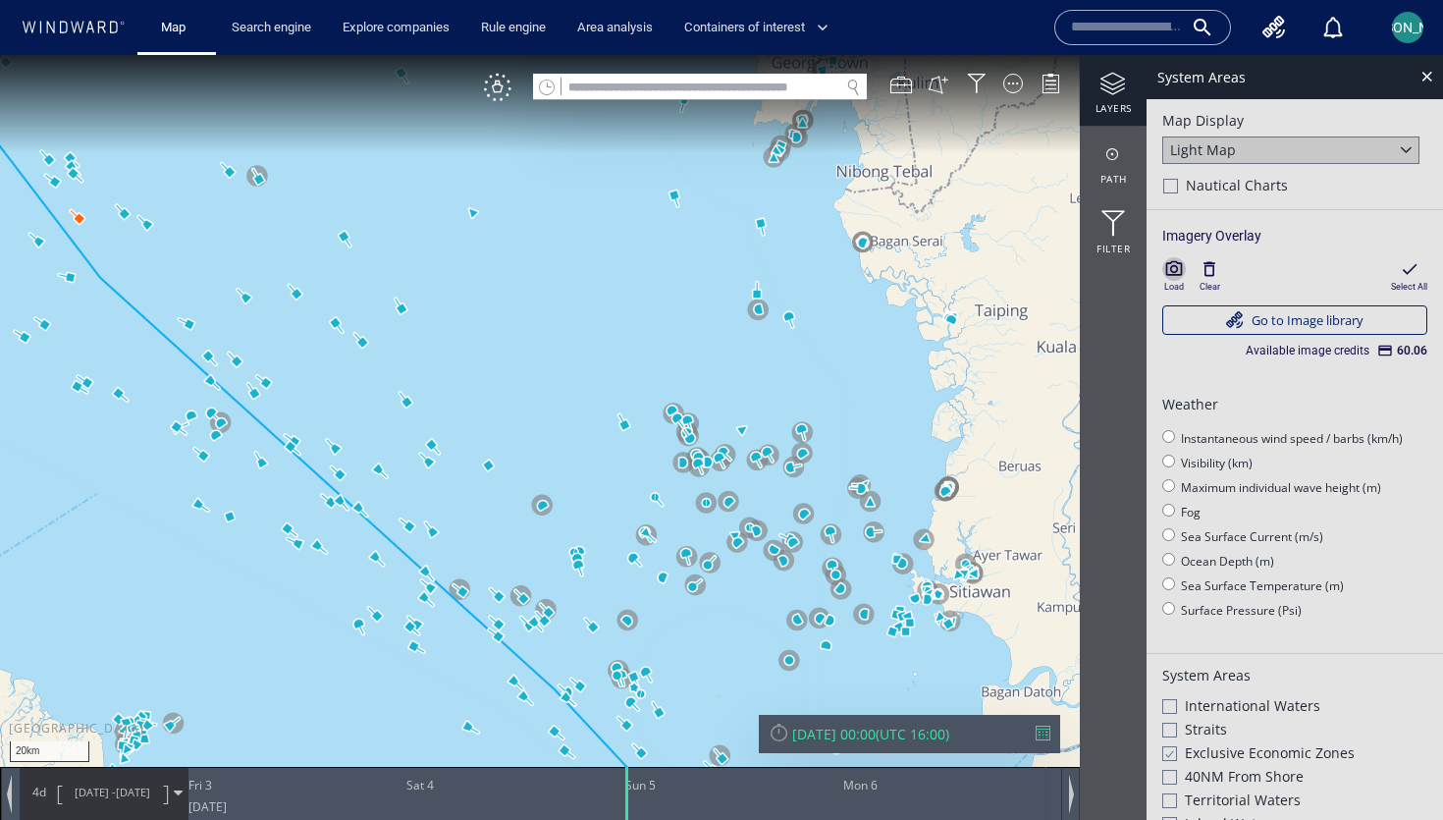
click at [1178, 275] on icon "button" at bounding box center [1174, 269] width 20 height 20
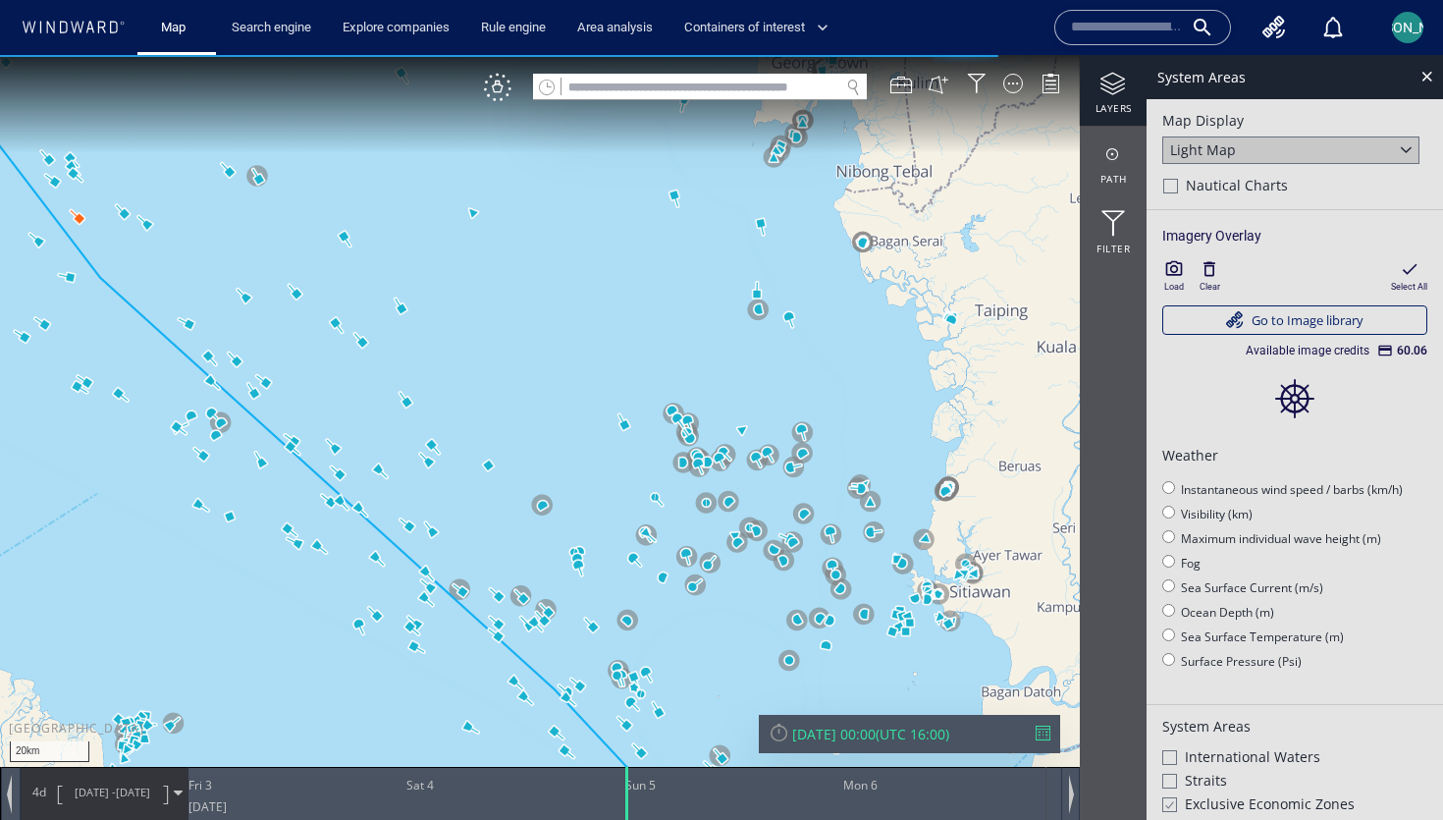
click at [864, 395] on canvas "Map" at bounding box center [721, 427] width 1443 height 745
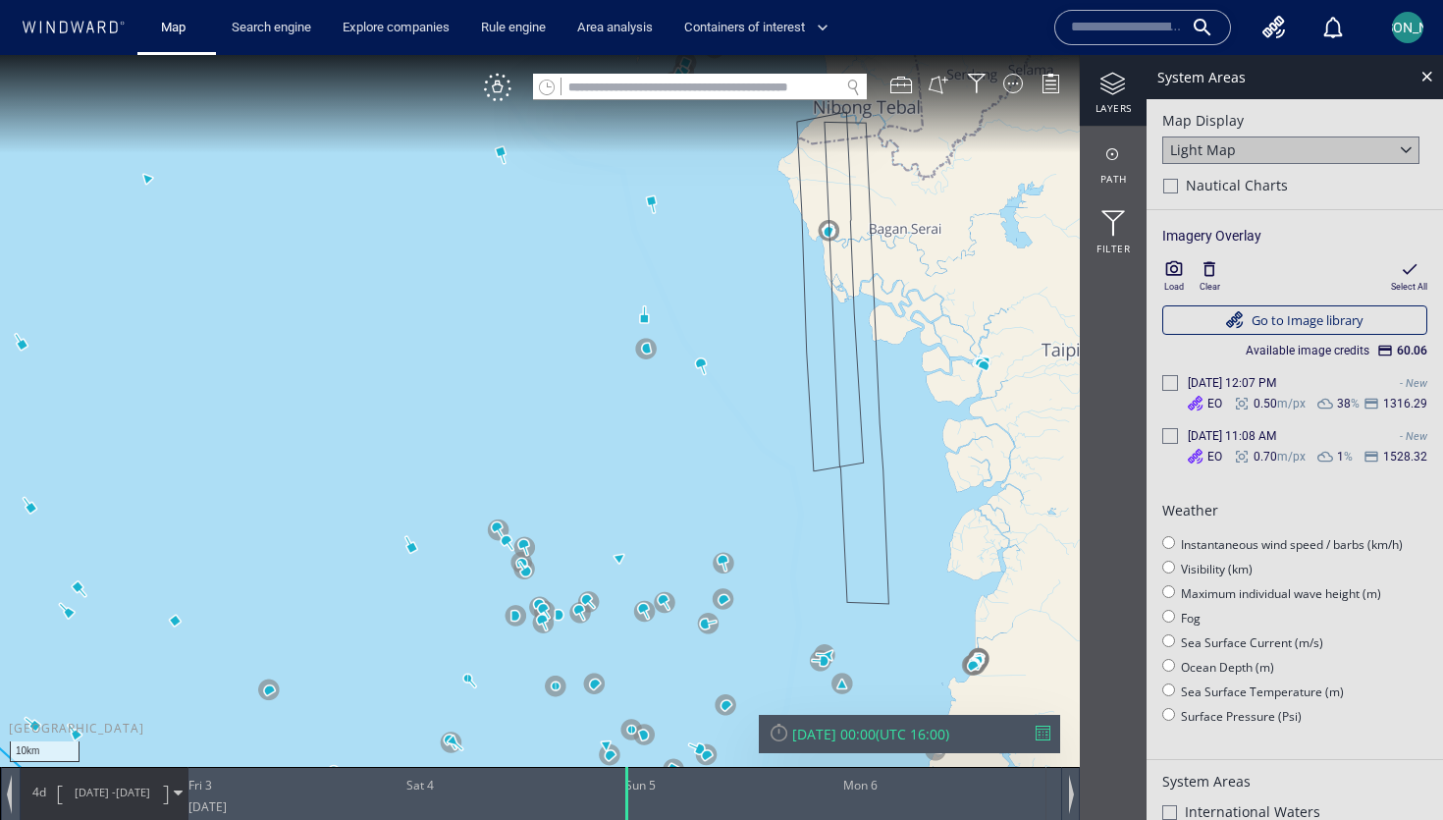
drag, startPoint x: 991, startPoint y: 272, endPoint x: 841, endPoint y: 312, distance: 155.5
click at [841, 312] on canvas "Map" at bounding box center [721, 427] width 1443 height 745
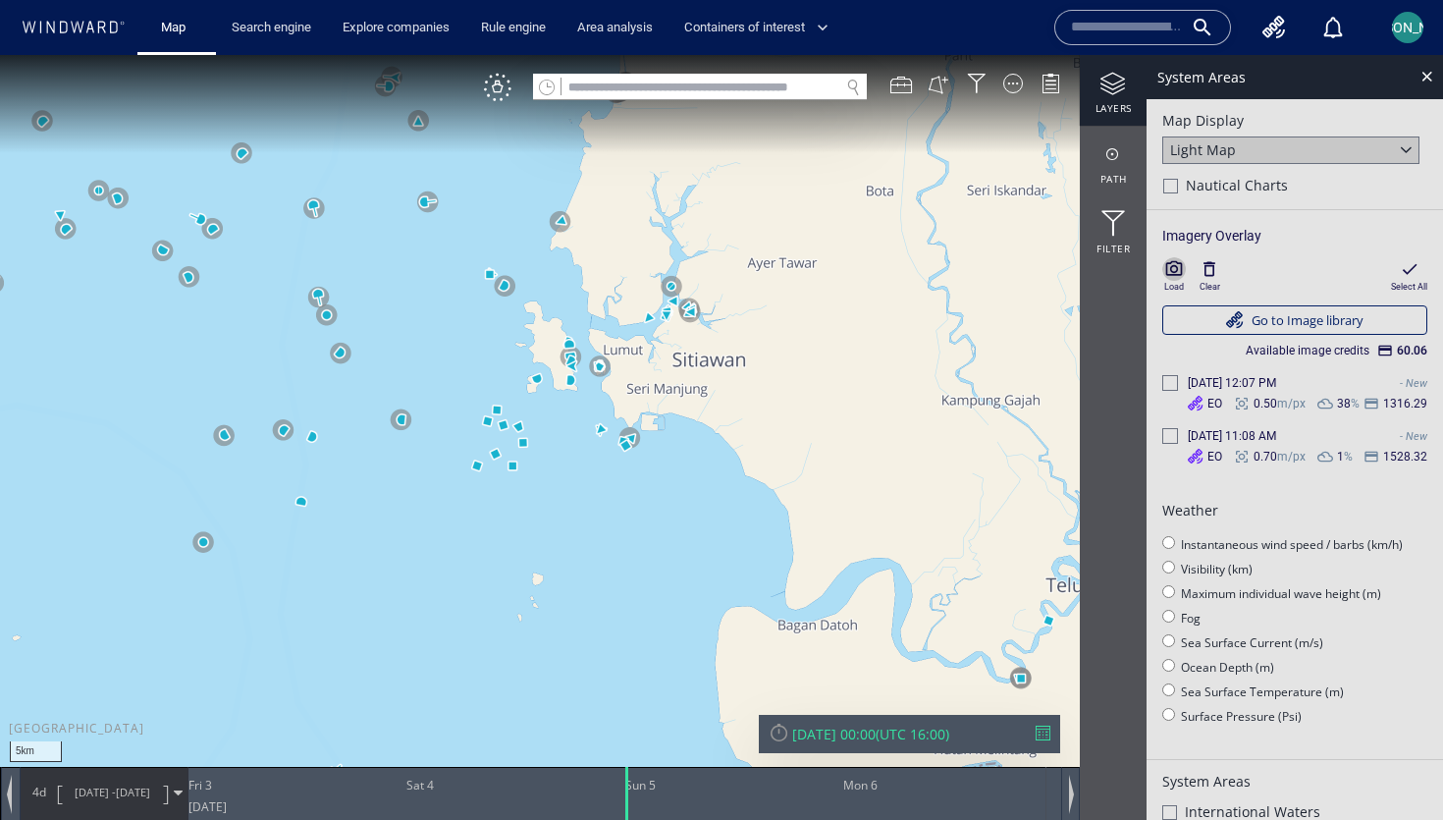
click at [1171, 267] on icon "button" at bounding box center [1174, 268] width 17 height 15
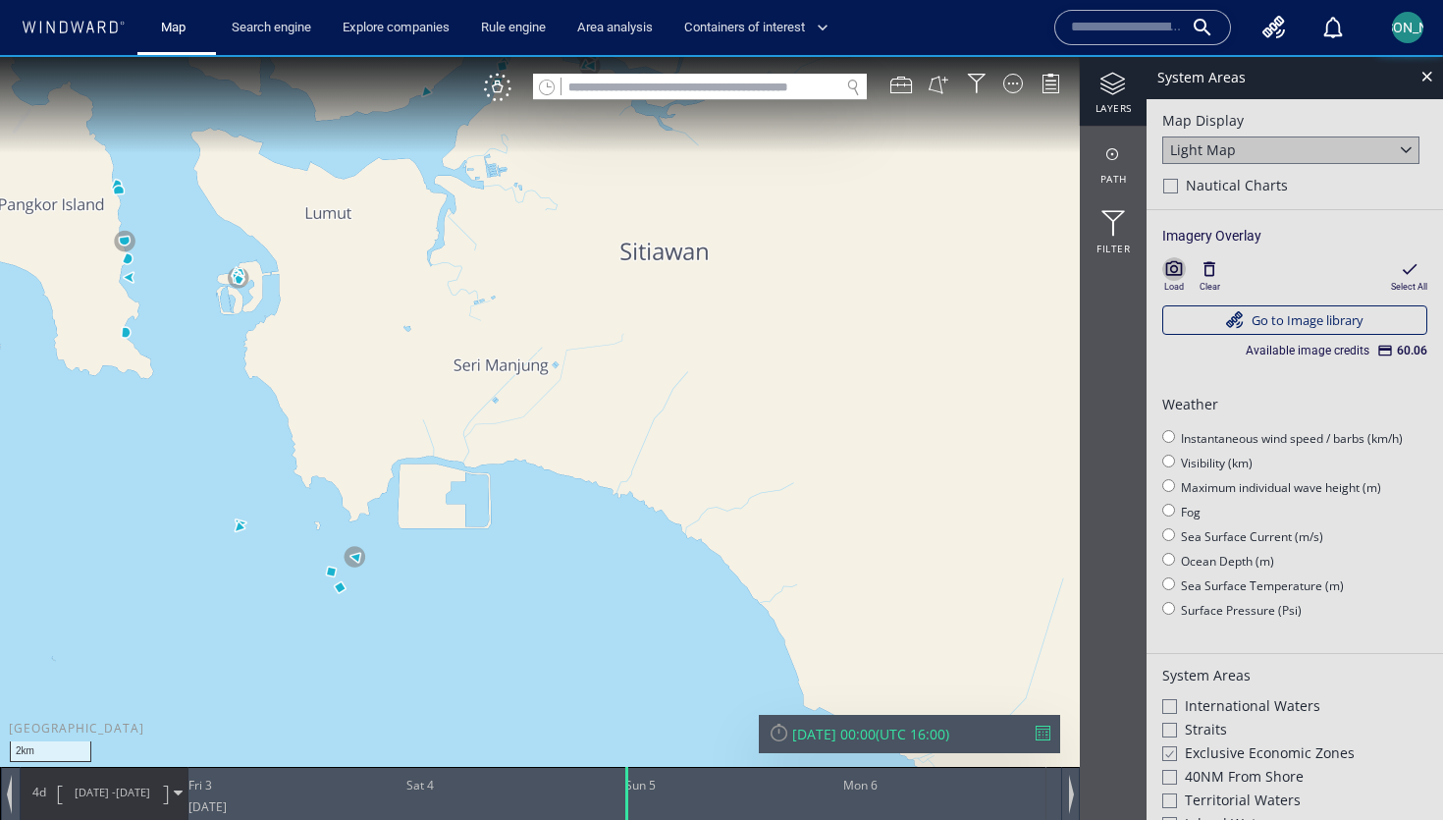
click at [1174, 260] on icon "button" at bounding box center [1174, 269] width 20 height 20
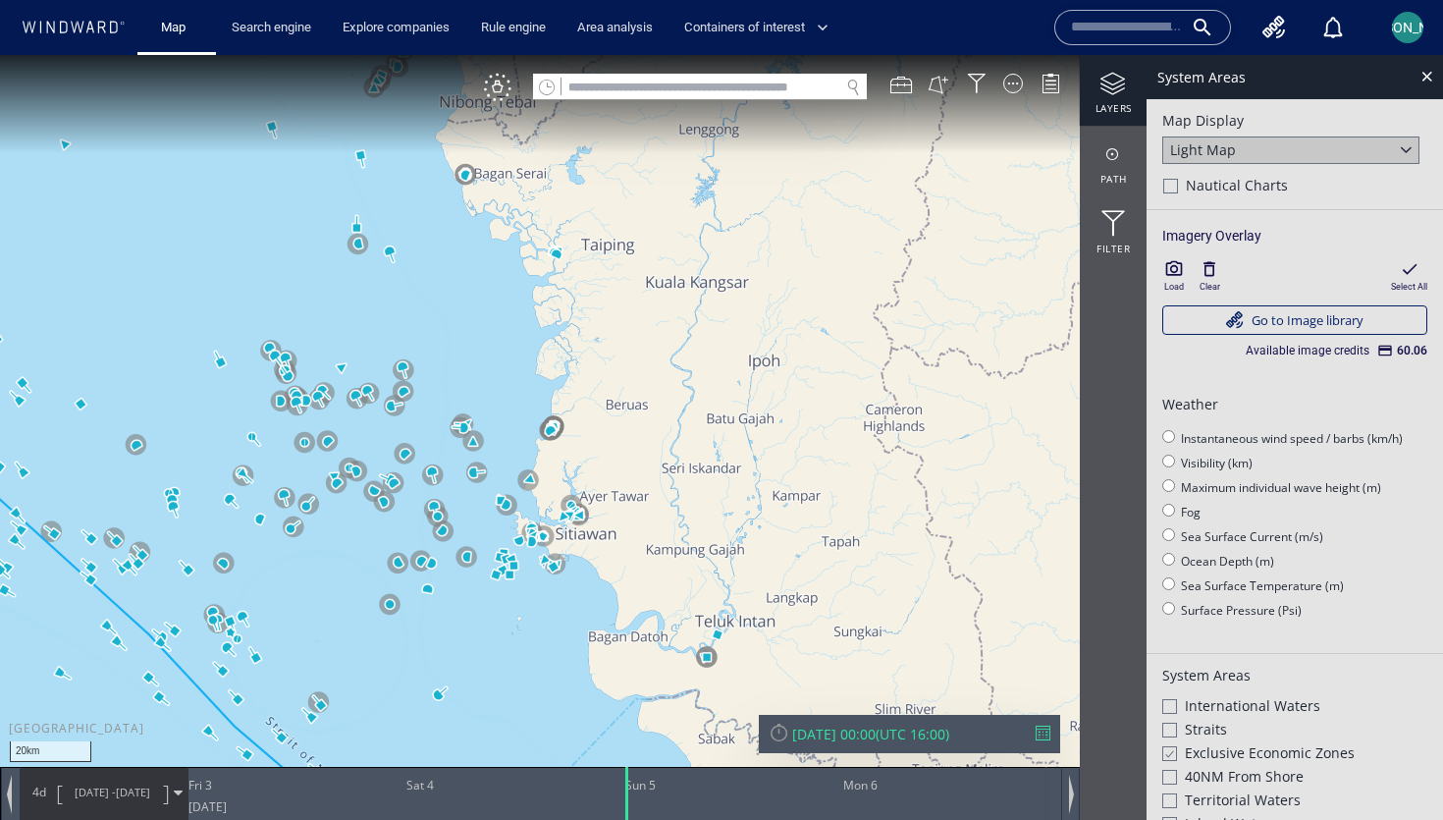
drag, startPoint x: 495, startPoint y: 327, endPoint x: 495, endPoint y: 498, distance: 170.8
click at [495, 498] on canvas "Map" at bounding box center [721, 427] width 1443 height 745
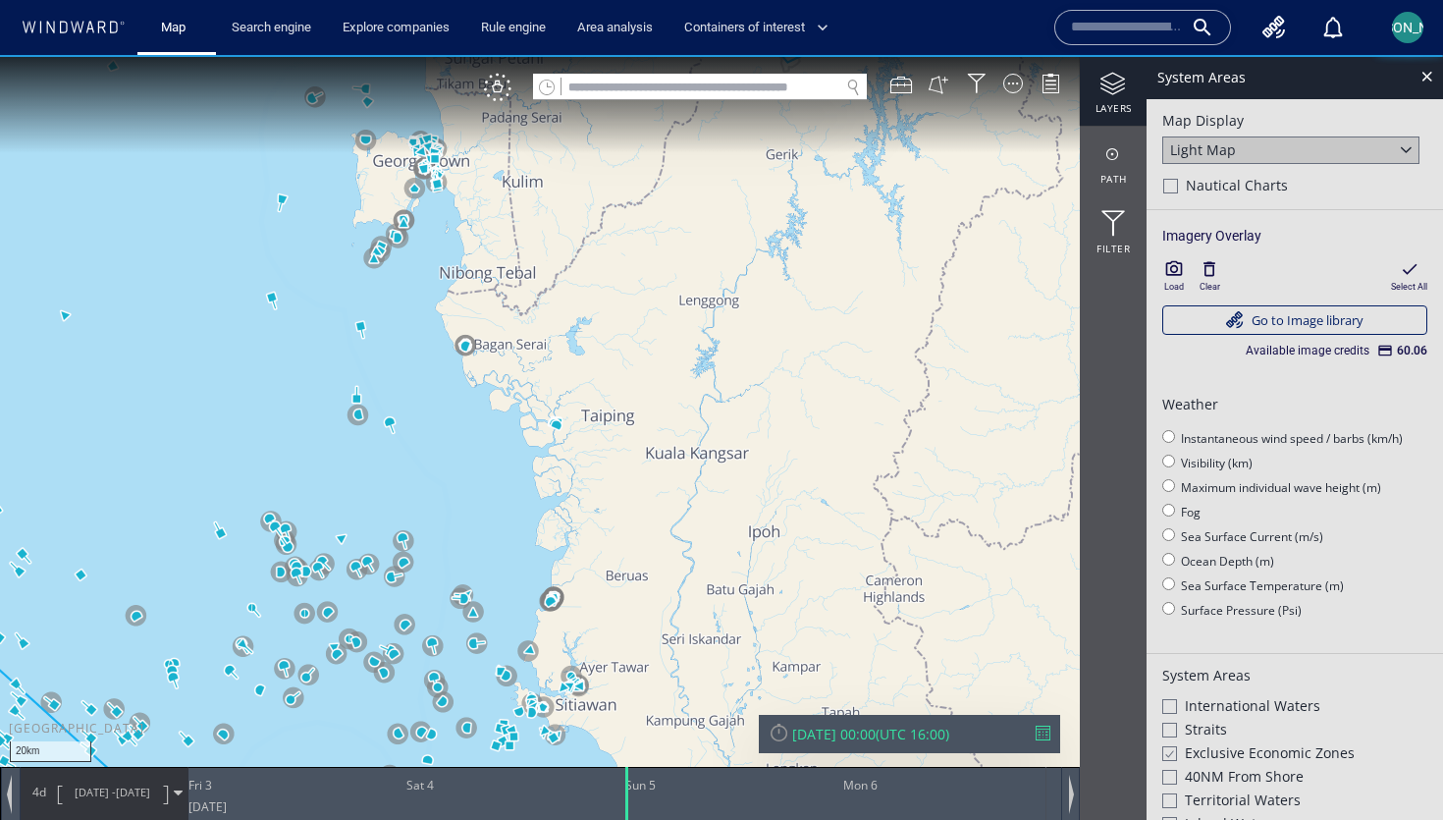
click at [1174, 265] on icon "button" at bounding box center [1174, 268] width 17 height 15
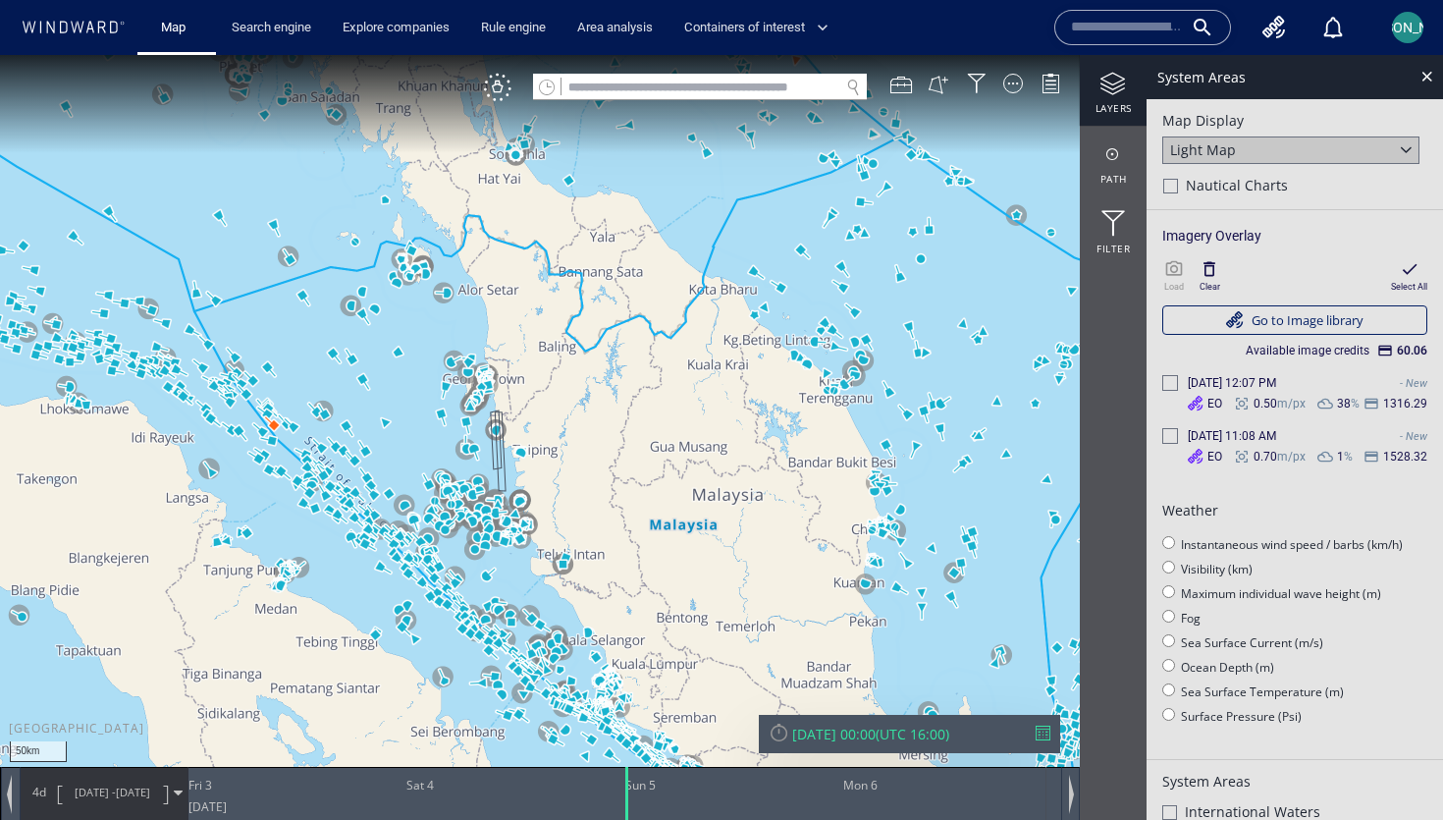
click at [648, 365] on div "50km © Mapbox © OpenStreetMap Improve this map" at bounding box center [721, 427] width 1443 height 745
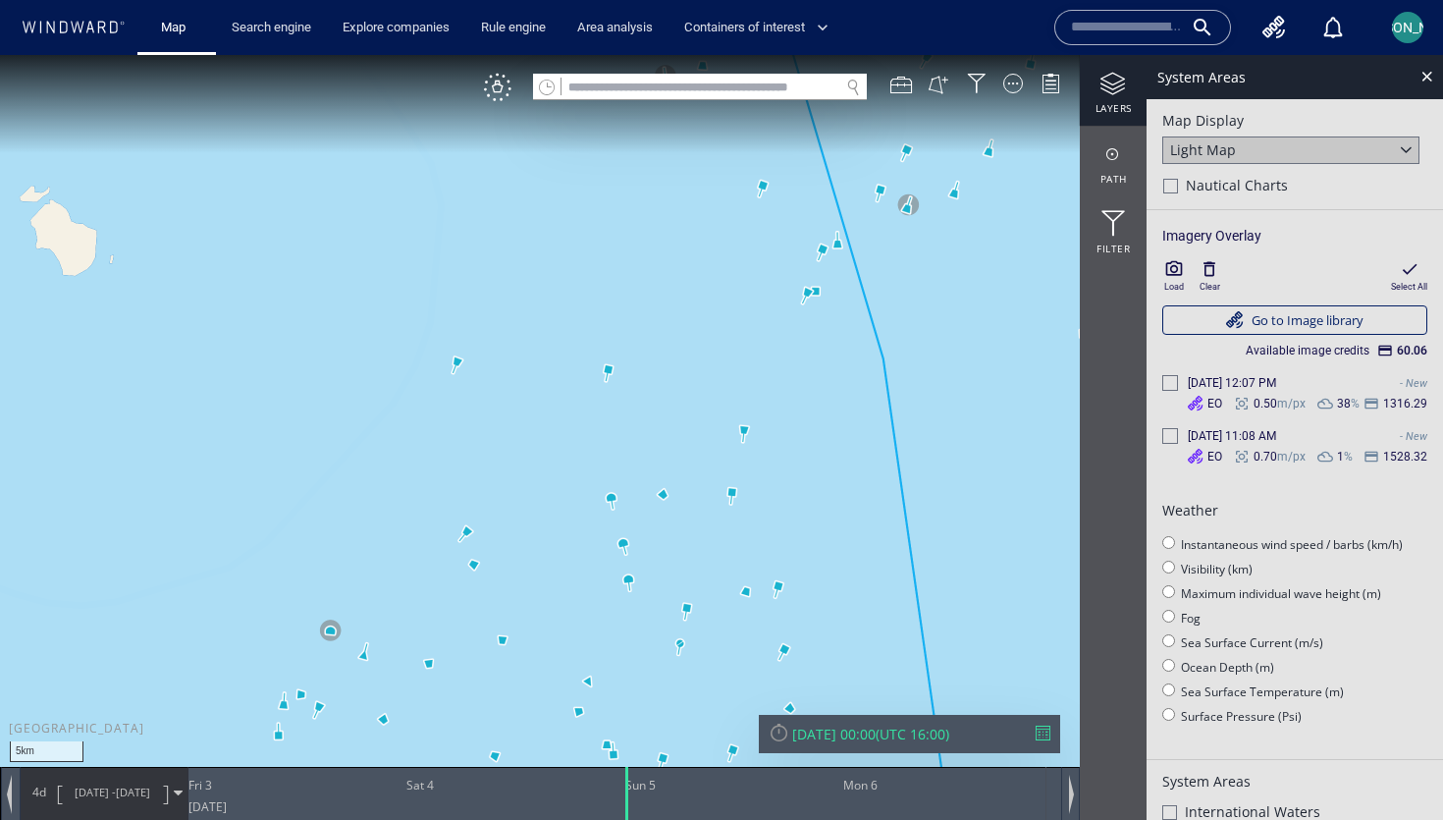
click at [1212, 269] on icon "button" at bounding box center [1209, 269] width 20 height 20
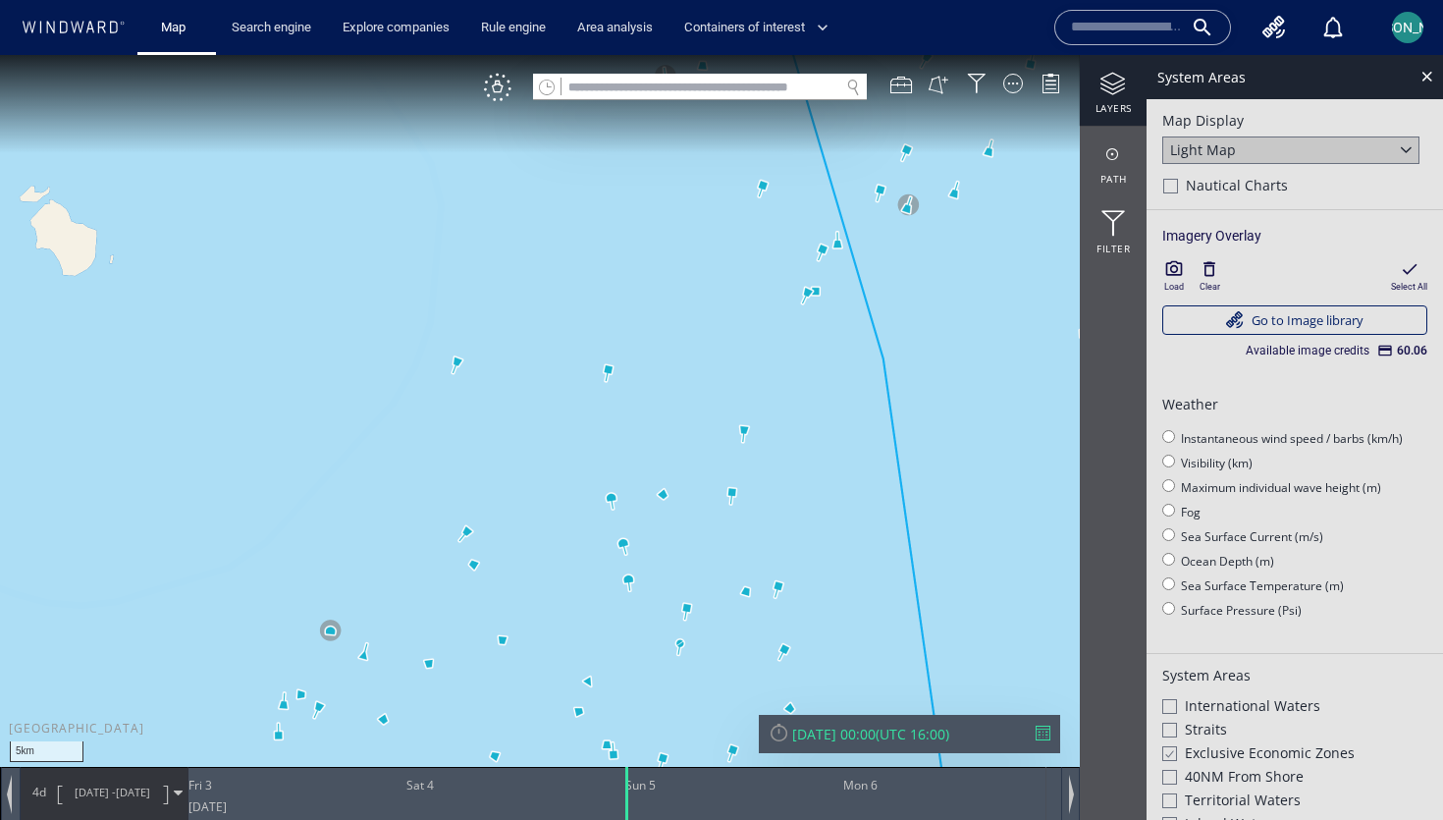
click at [1176, 269] on icon "button" at bounding box center [1174, 269] width 20 height 20
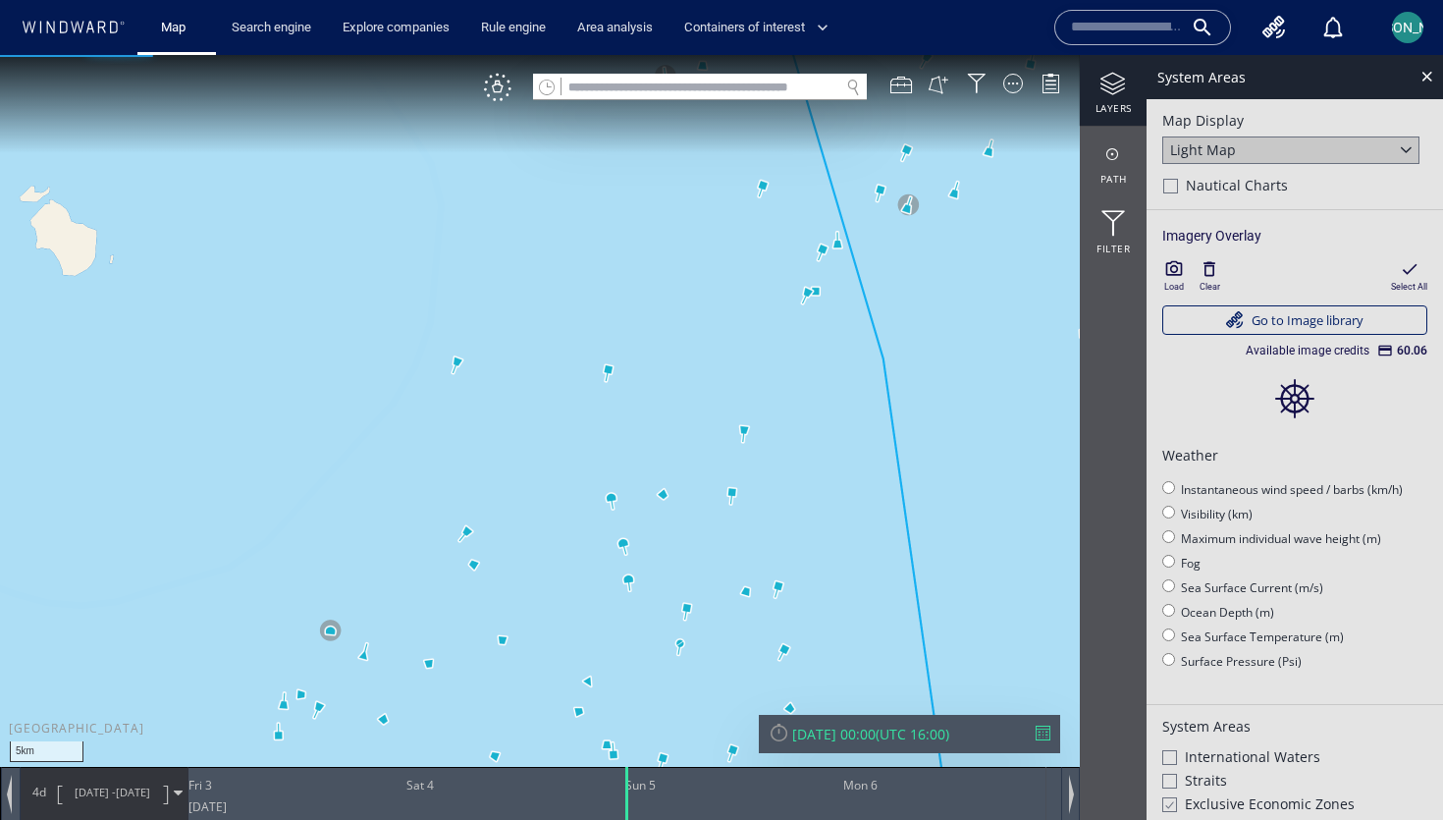
click at [839, 417] on canvas "Map" at bounding box center [721, 427] width 1443 height 745
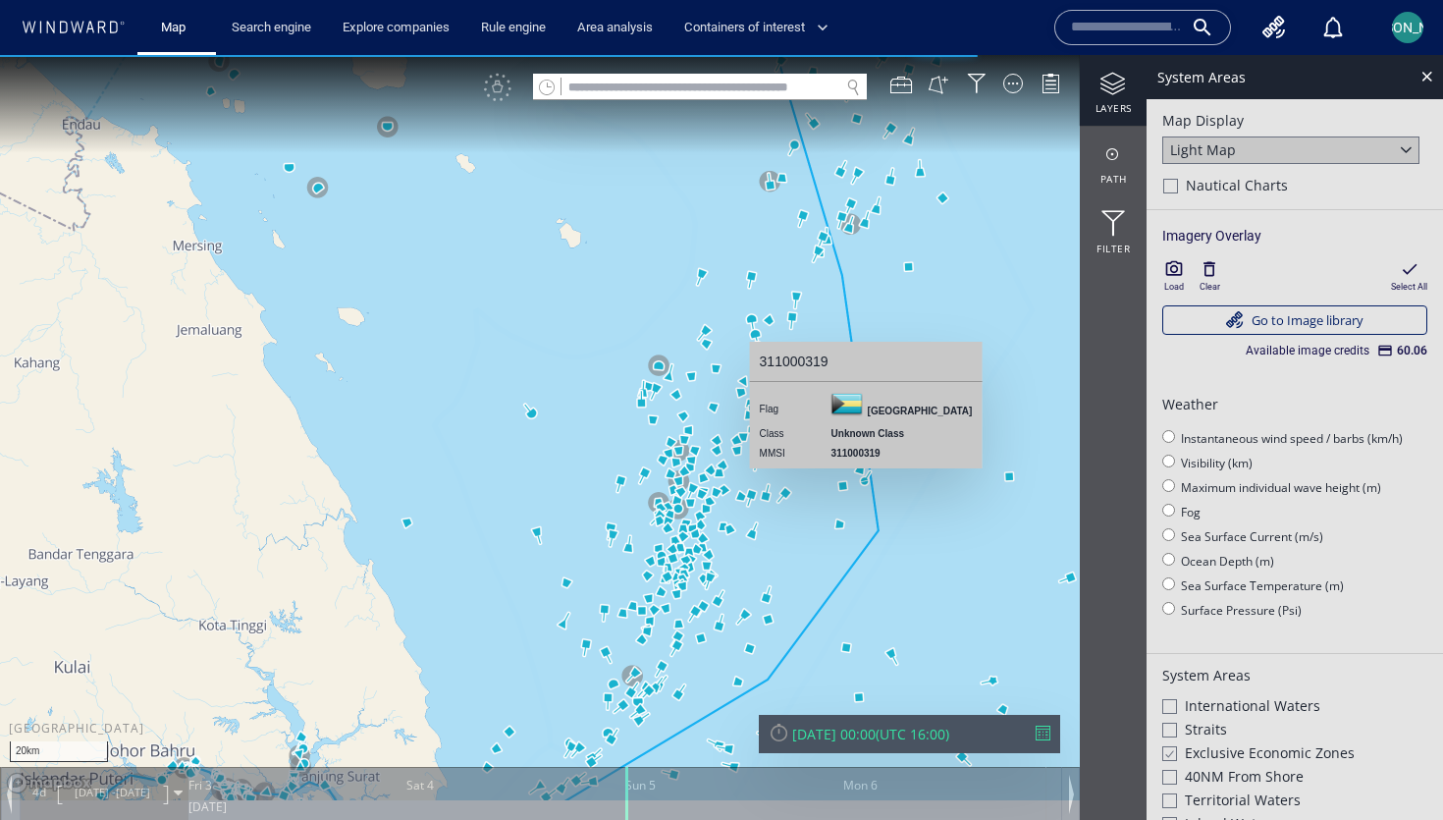
click at [1179, 273] on icon "button" at bounding box center [1174, 269] width 20 height 20
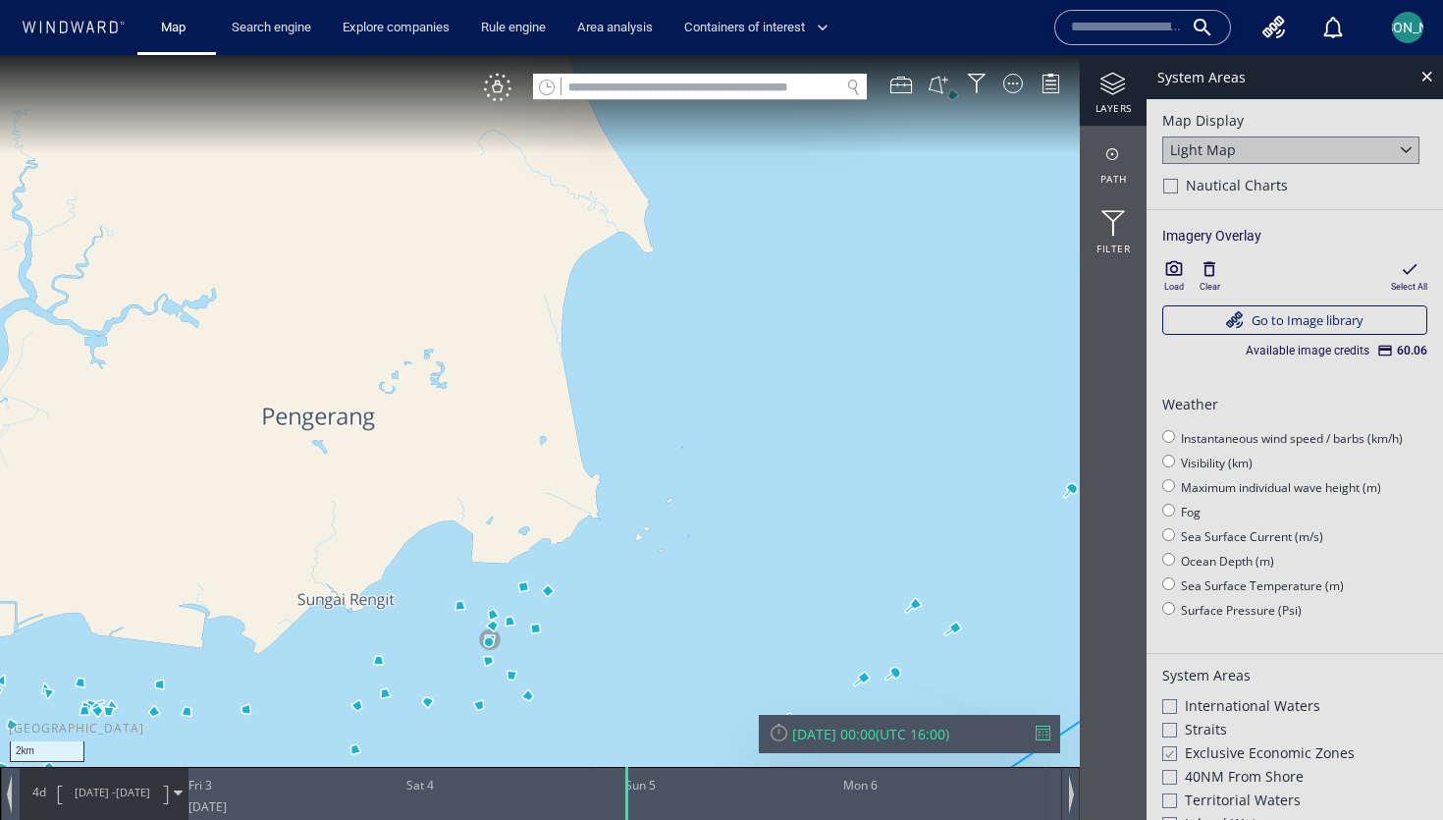
click at [1171, 274] on icon "button" at bounding box center [1174, 268] width 17 height 15
click at [869, 746] on div "Sun 05/10/2025 00:00 ( UTC 16:00 )" at bounding box center [909, 734] width 301 height 38
click at [872, 718] on div "Sun 05/10/2025 00:00 ( UTC 16:00 )" at bounding box center [909, 734] width 301 height 38
click at [816, 646] on canvas "Map" at bounding box center [721, 427] width 1443 height 745
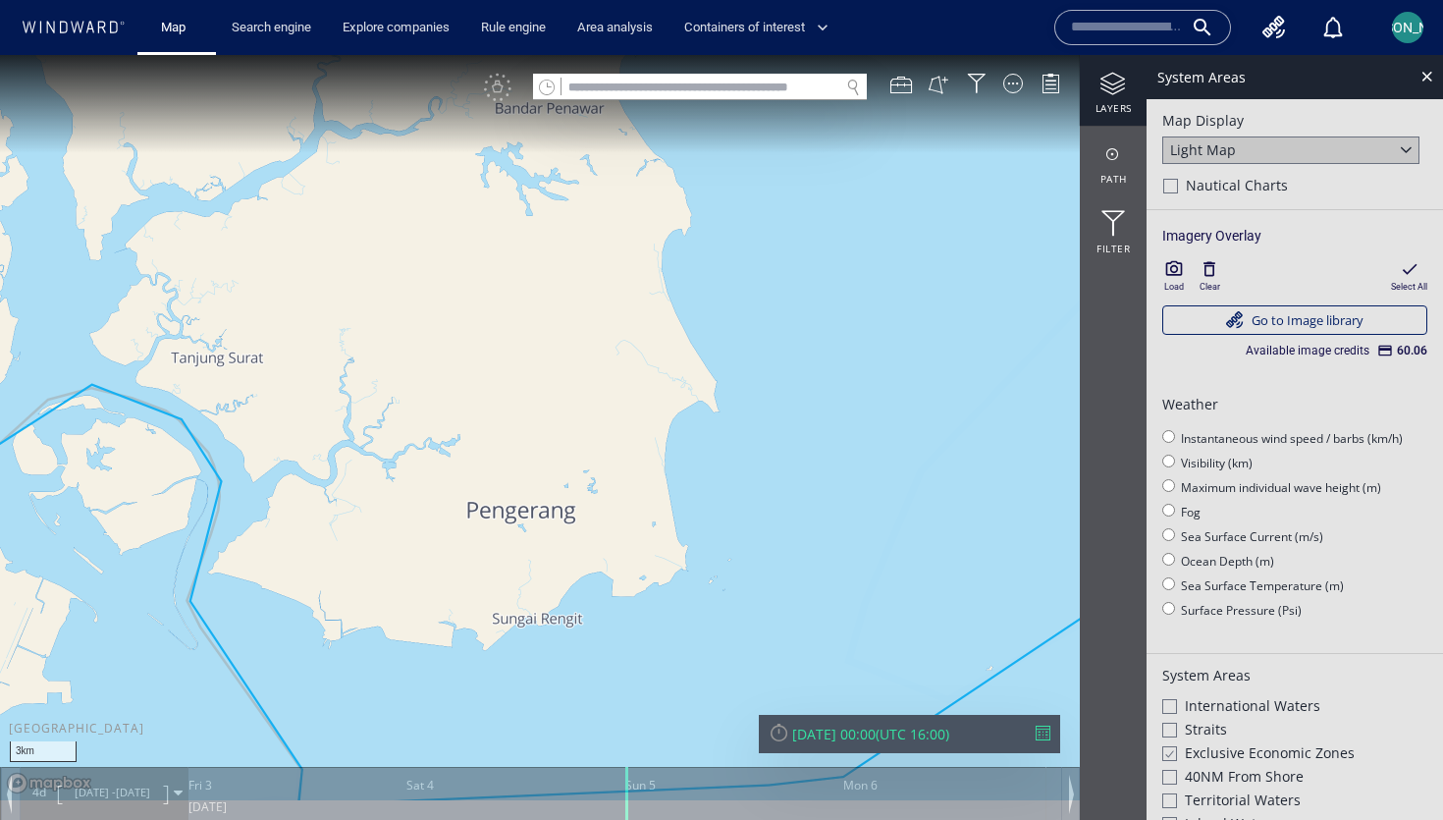
drag, startPoint x: 812, startPoint y: 439, endPoint x: 750, endPoint y: 543, distance: 121.0
click at [750, 543] on canvas "Map" at bounding box center [721, 427] width 1443 height 745
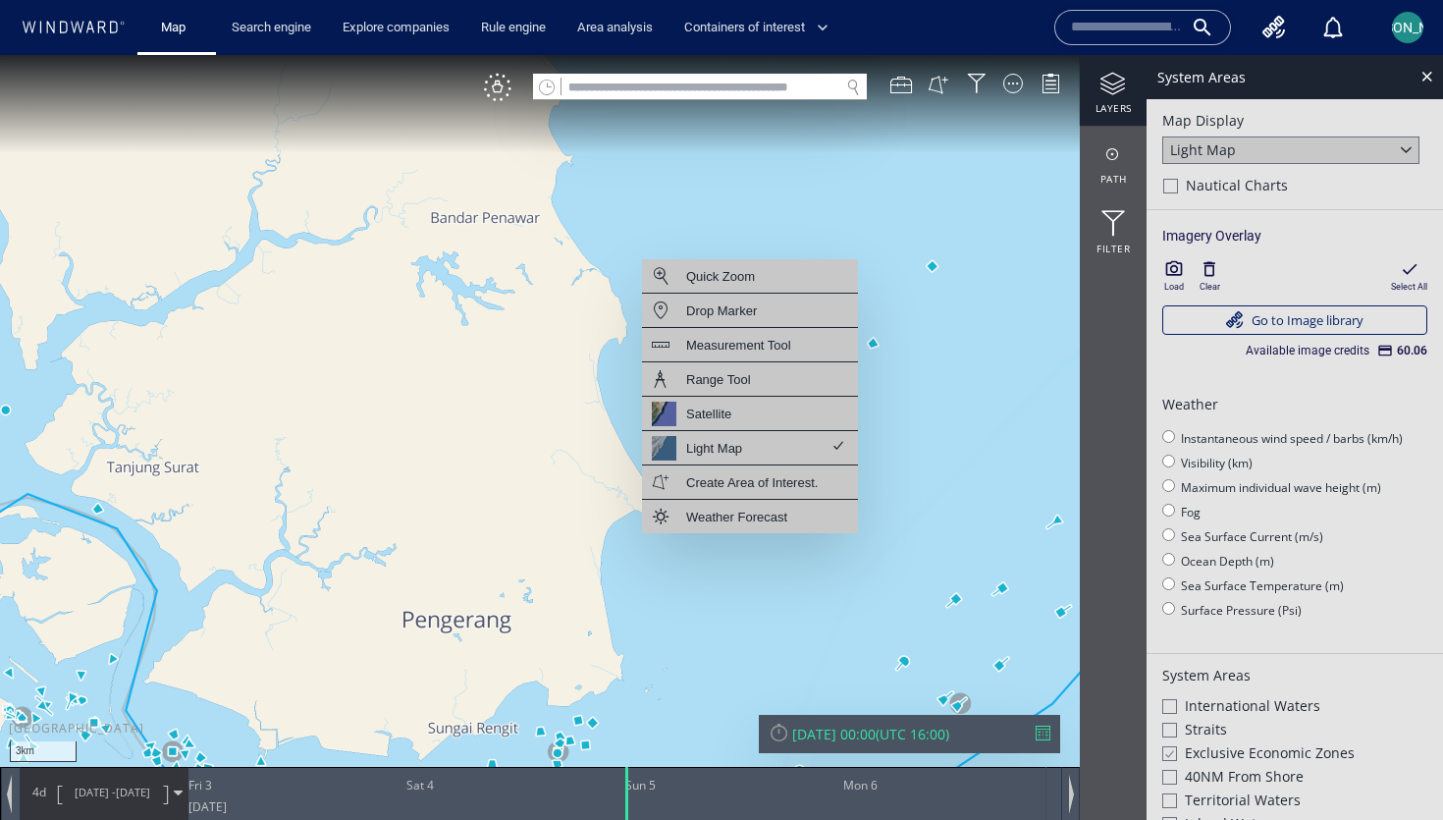
click at [1181, 276] on icon "button" at bounding box center [1174, 269] width 20 height 20
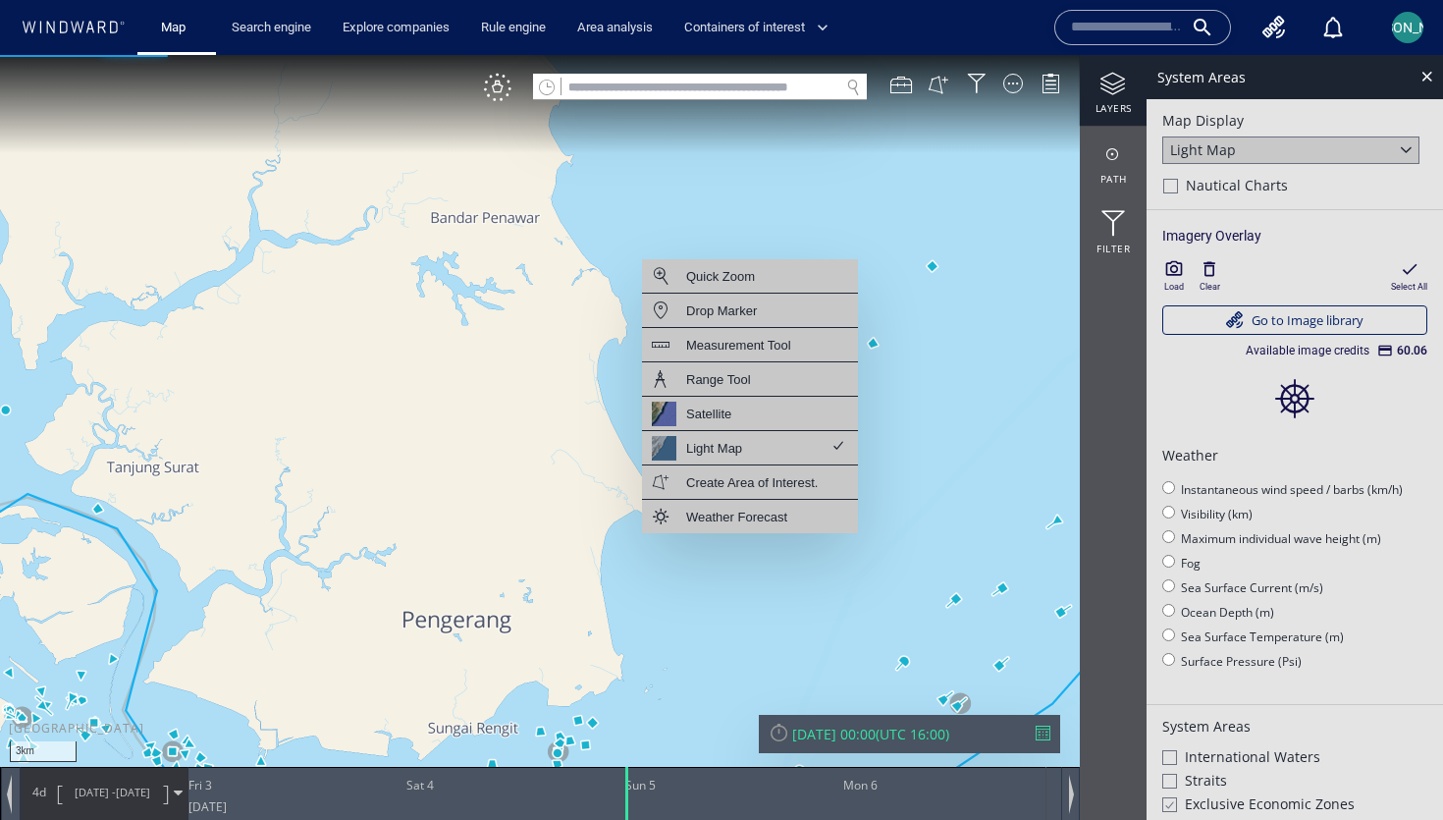
click at [876, 730] on div "Sun 05/10/2025 00:00" at bounding box center [833, 733] width 83 height 19
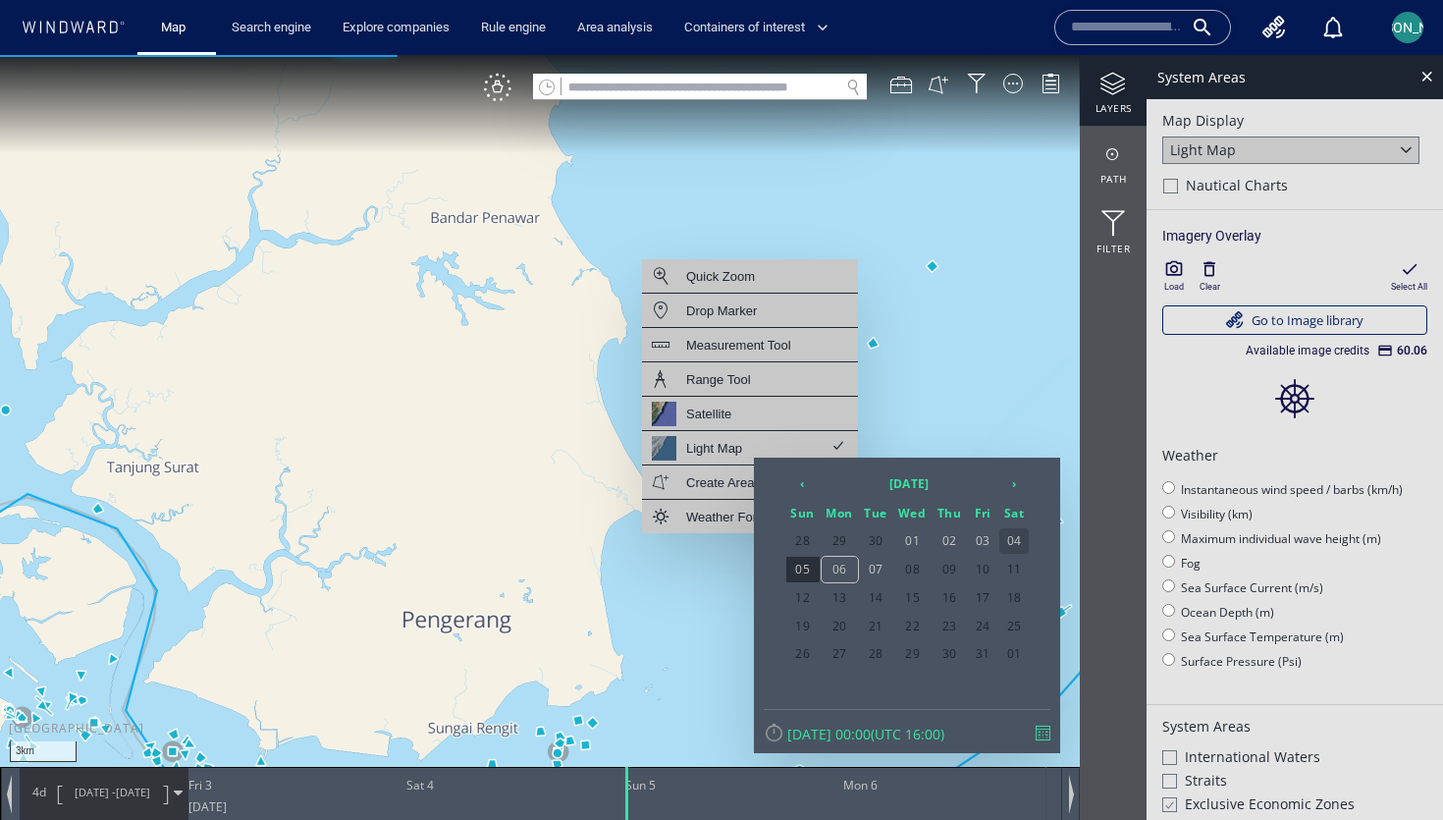
click at [1018, 535] on span "04" at bounding box center [1013, 541] width 29 height 26
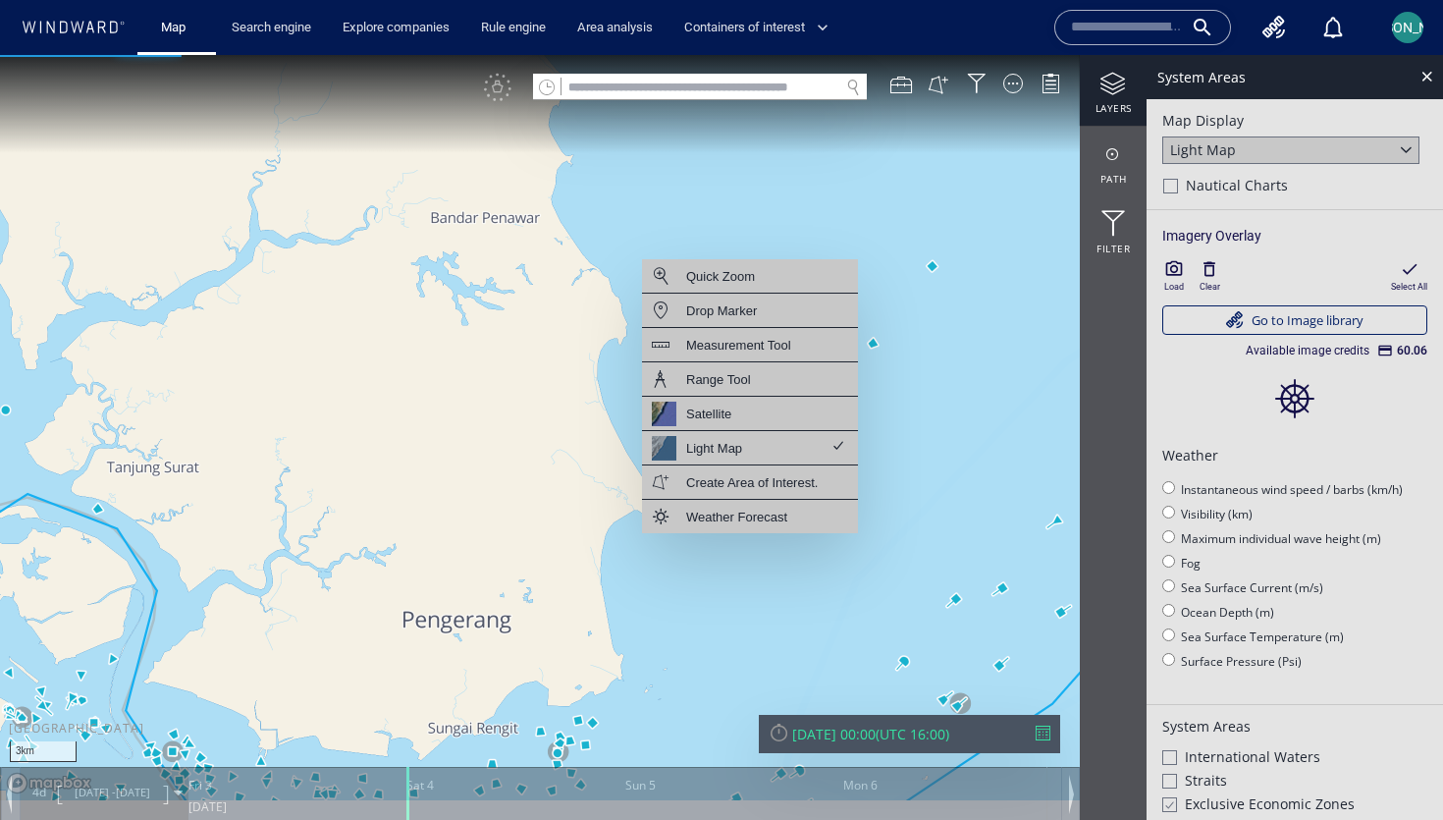
click at [971, 433] on canvas "Map" at bounding box center [721, 427] width 1443 height 745
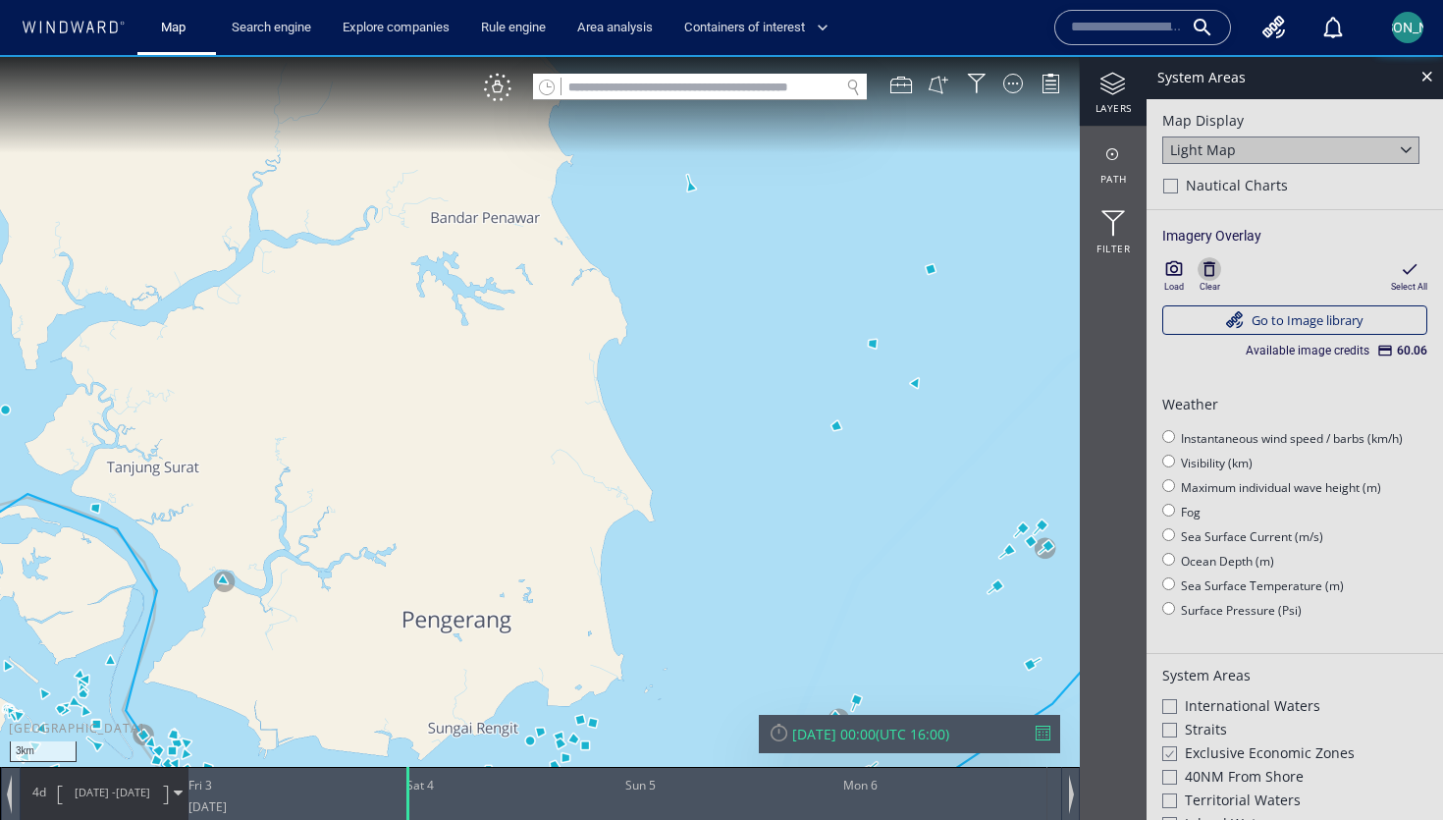
click at [1209, 263] on icon "button" at bounding box center [1209, 269] width 12 height 15
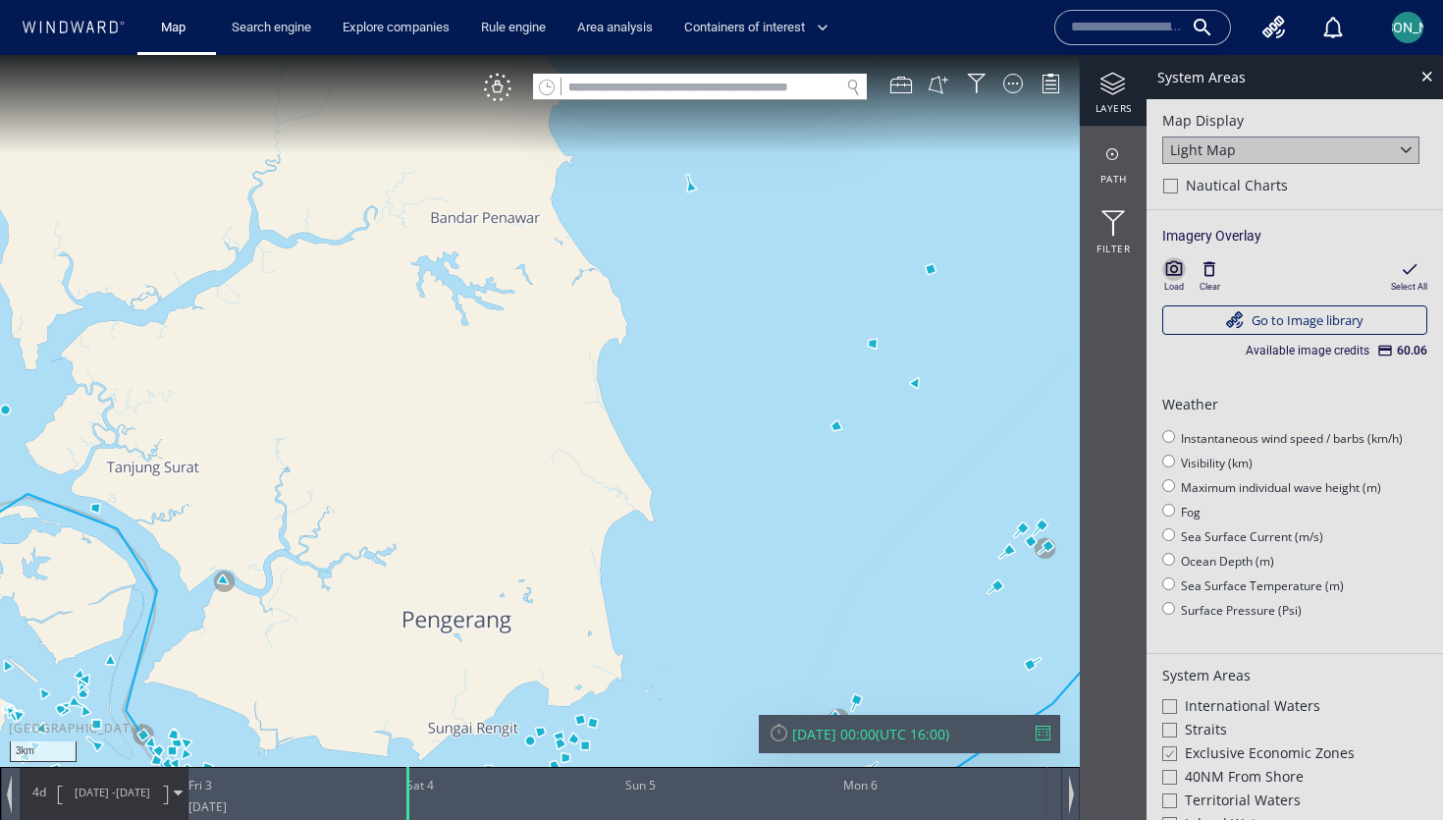
click at [1171, 263] on icon "button" at bounding box center [1174, 268] width 17 height 15
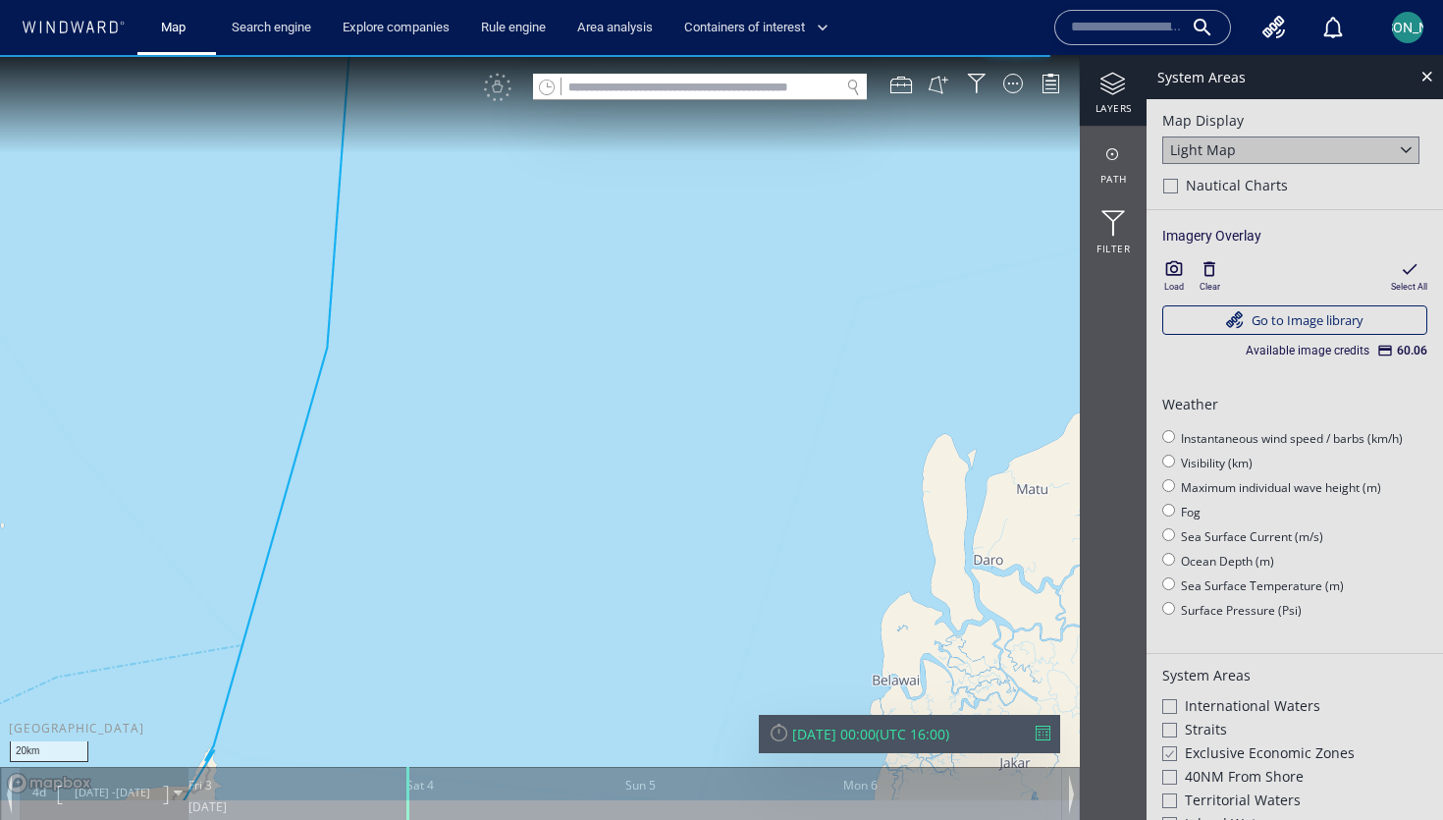
click at [1166, 262] on icon "button" at bounding box center [1174, 269] width 20 height 20
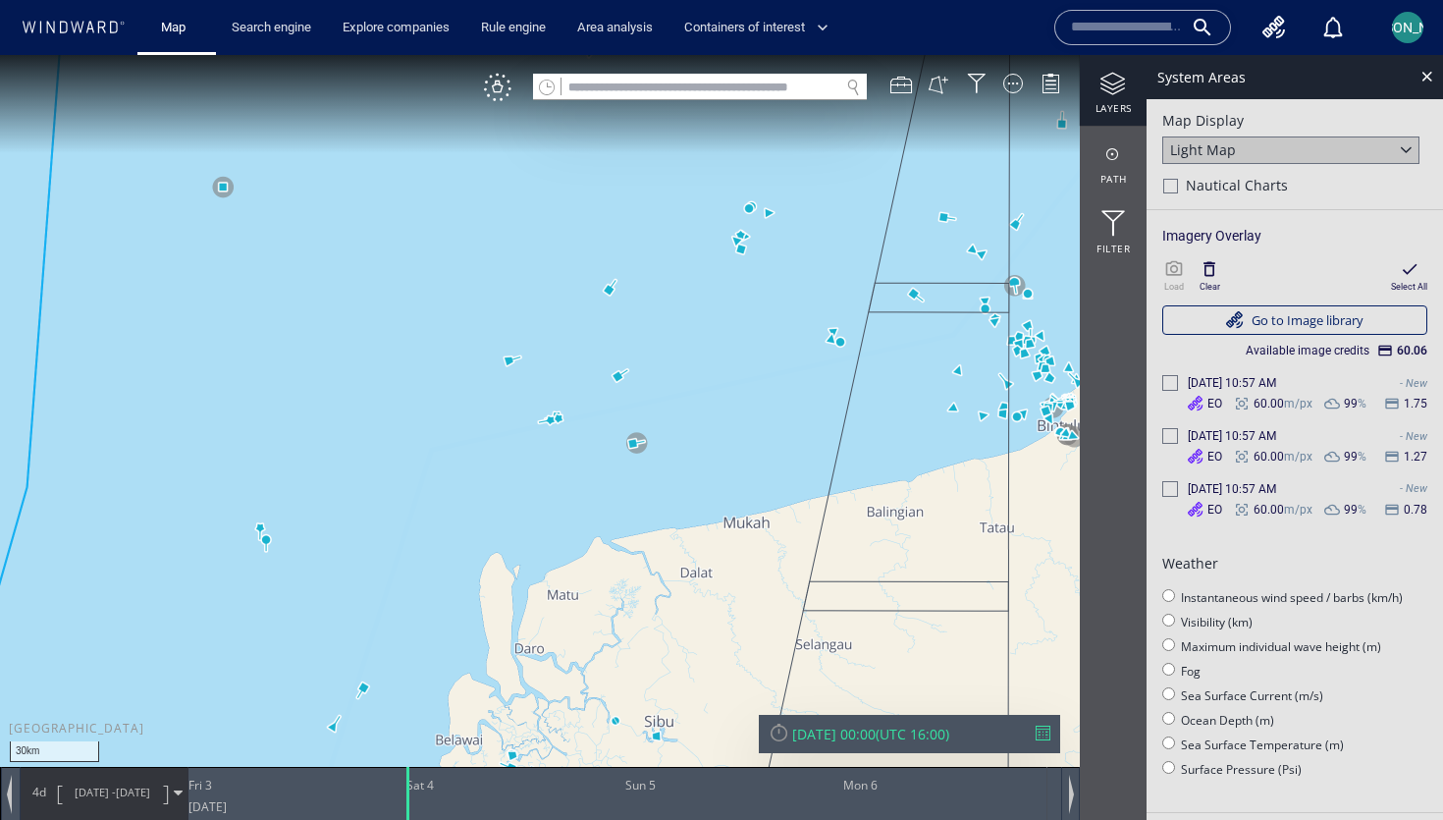
drag, startPoint x: 926, startPoint y: 536, endPoint x: 812, endPoint y: 541, distance: 114.0
click at [811, 541] on canvas "Map" at bounding box center [721, 427] width 1443 height 745
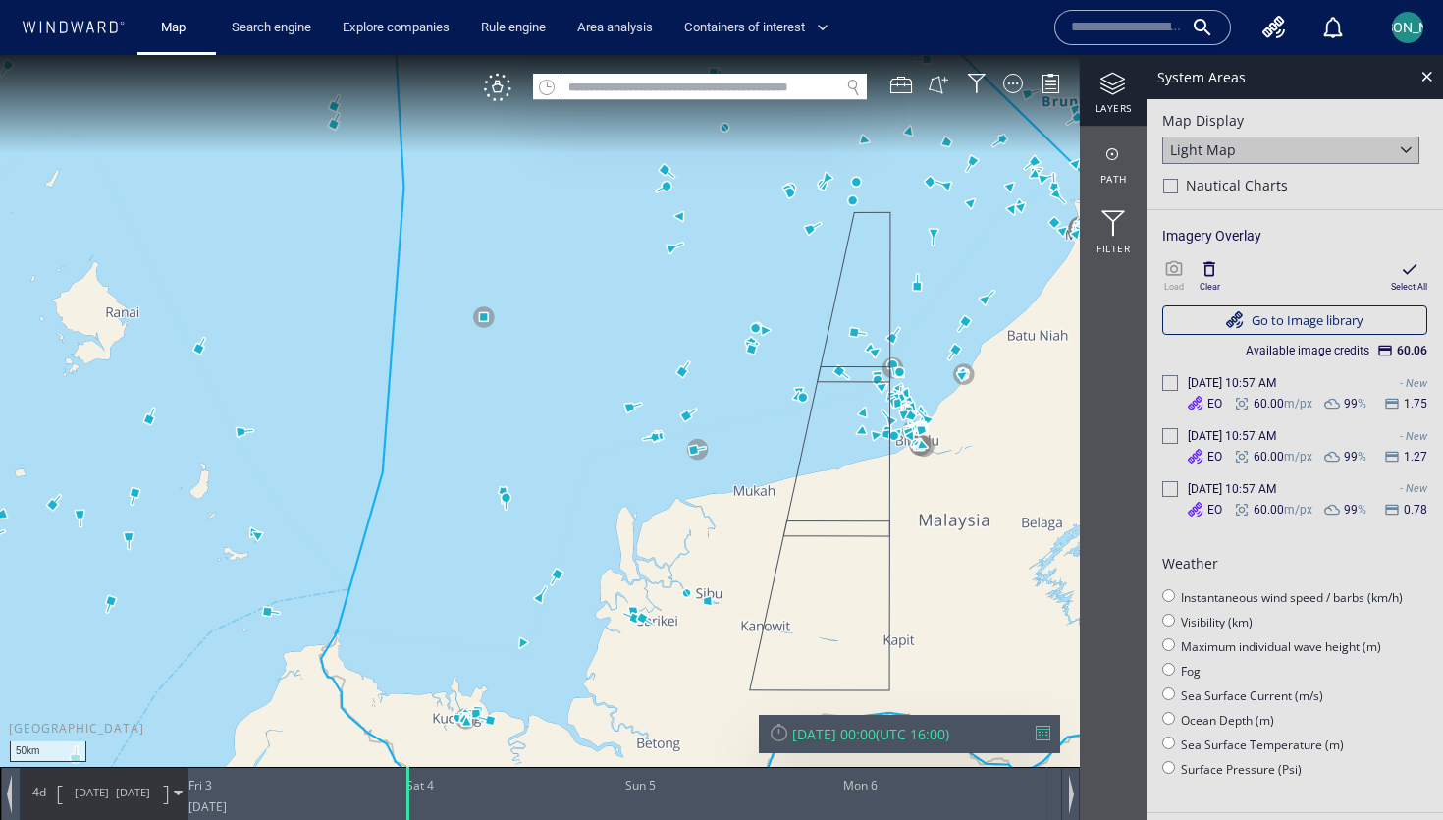
drag, startPoint x: 941, startPoint y: 550, endPoint x: 936, endPoint y: 507, distance: 42.5
click at [936, 507] on canvas "Map" at bounding box center [721, 427] width 1443 height 745
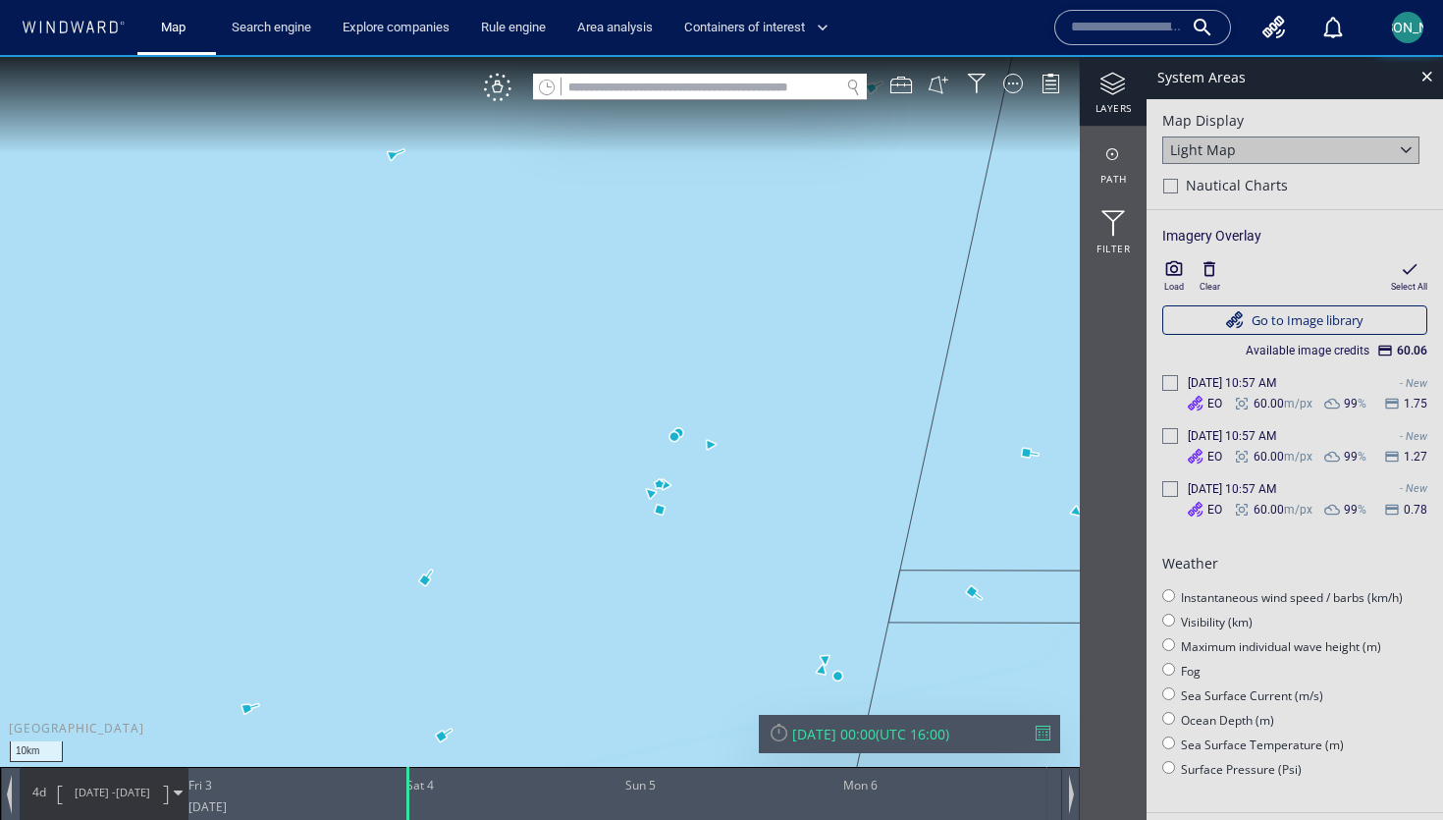
click at [1163, 261] on div "Load" at bounding box center [1174, 275] width 24 height 36
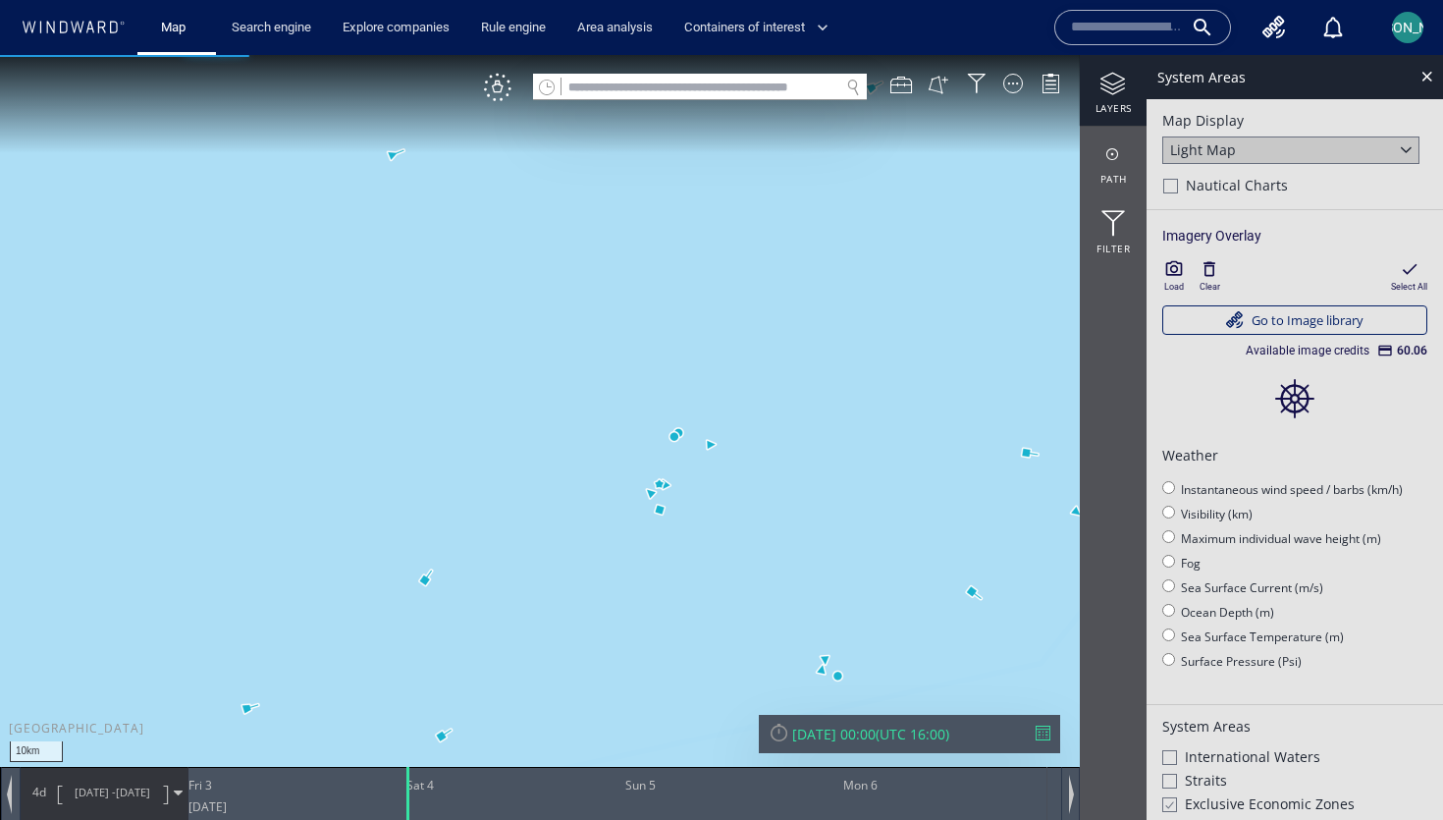
drag, startPoint x: 977, startPoint y: 345, endPoint x: 686, endPoint y: 345, distance: 290.5
click at [686, 345] on canvas "Map" at bounding box center [721, 427] width 1443 height 745
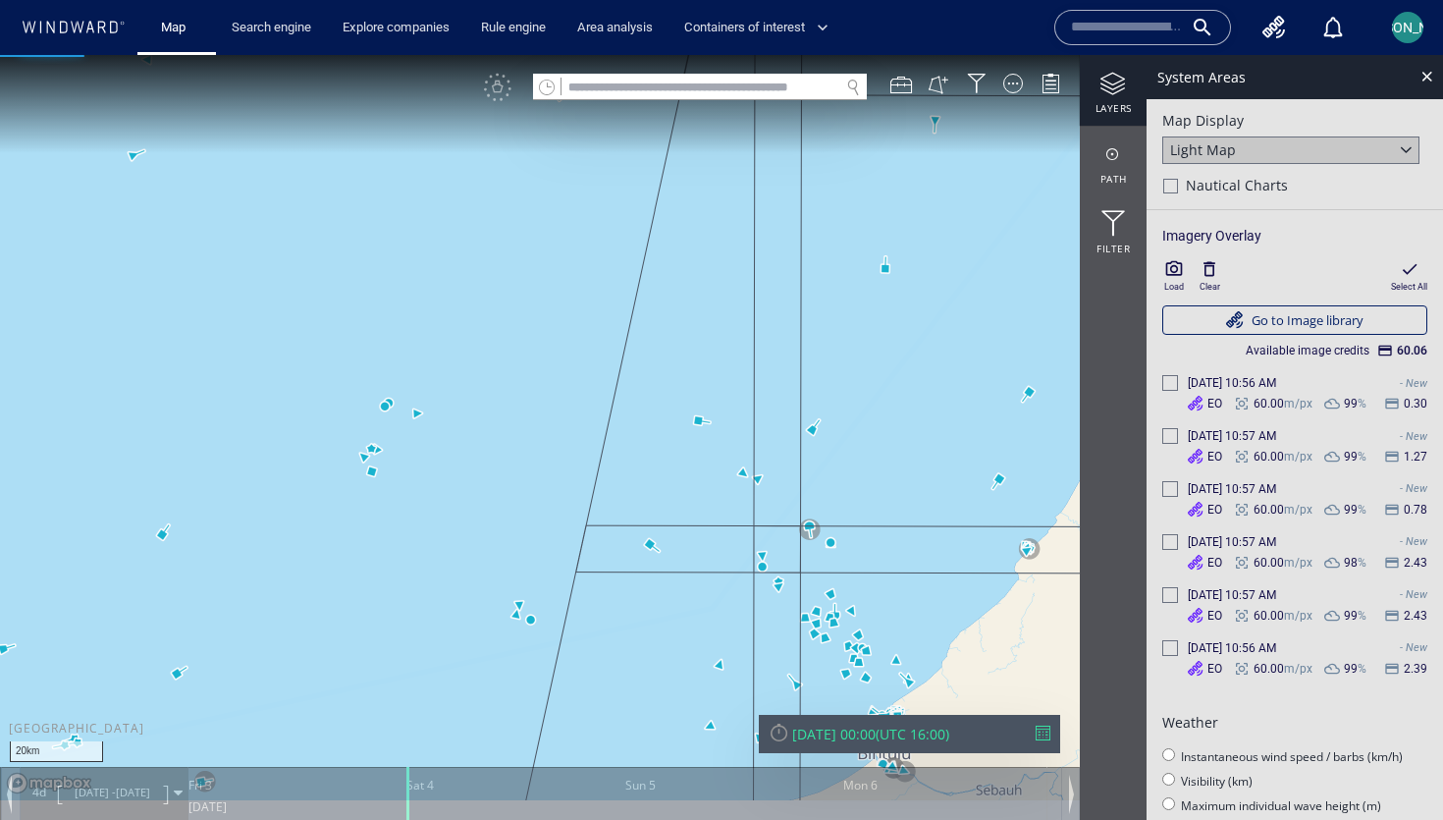
drag, startPoint x: 417, startPoint y: 157, endPoint x: 196, endPoint y: 157, distance: 220.8
click at [196, 157] on canvas "Map" at bounding box center [721, 427] width 1443 height 745
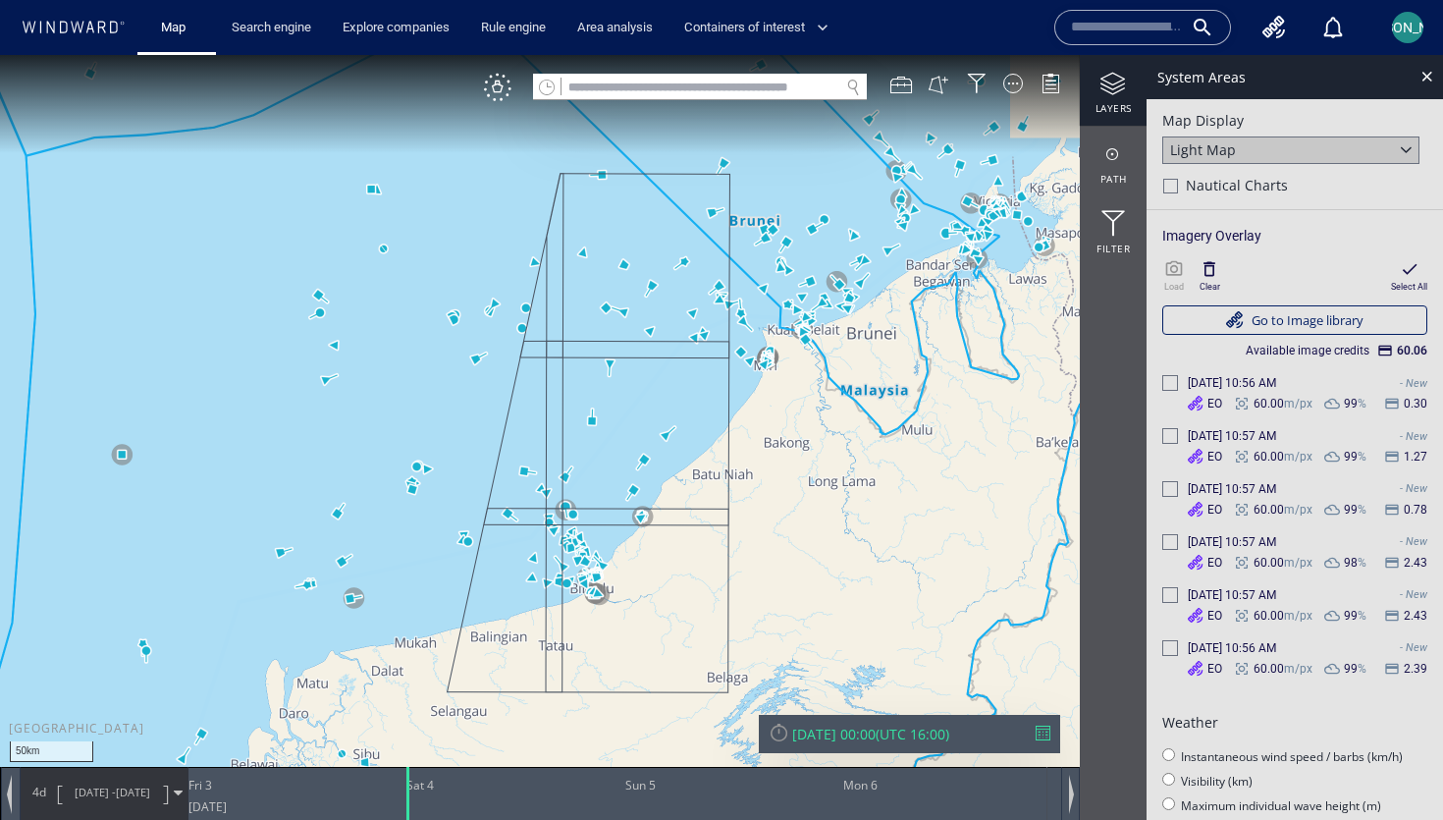
drag, startPoint x: 591, startPoint y: 236, endPoint x: 578, endPoint y: 422, distance: 186.9
click at [578, 422] on canvas "Map" at bounding box center [721, 427] width 1443 height 745
